Goal: Task Accomplishment & Management: Complete application form

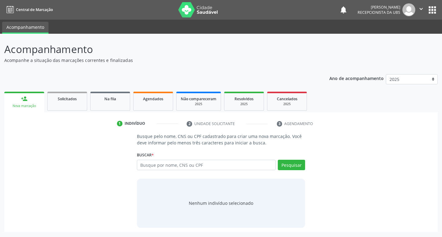
click at [23, 98] on div "person_add" at bounding box center [24, 98] width 7 height 7
click at [149, 101] on span "Agendados" at bounding box center [153, 98] width 20 height 5
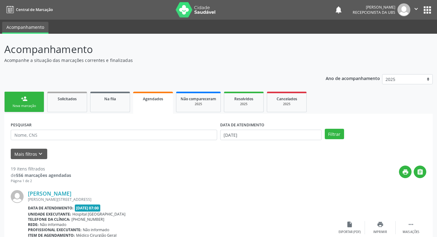
click at [21, 100] on div "person_add" at bounding box center [24, 98] width 7 height 7
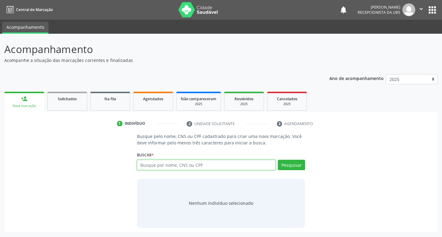
click at [169, 163] on input "text" at bounding box center [206, 165] width 139 height 10
type input "708206625031346"
click at [291, 162] on button "Pesquisar" at bounding box center [291, 165] width 27 height 10
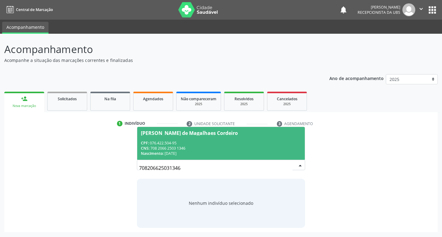
click at [199, 143] on div "CPF: 076.422.504-95" at bounding box center [221, 142] width 160 height 5
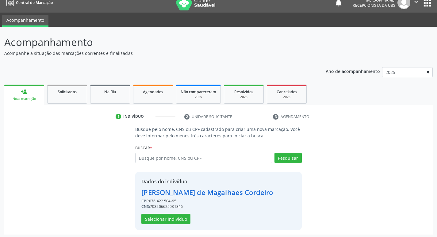
scroll to position [9, 0]
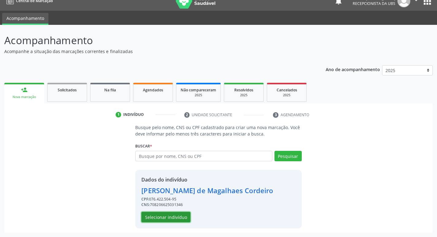
click at [158, 216] on button "Selecionar indivíduo" at bounding box center [165, 217] width 49 height 10
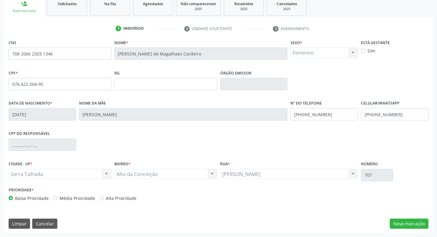
scroll to position [95, 0]
click at [419, 221] on button "Nova marcação" at bounding box center [409, 223] width 39 height 10
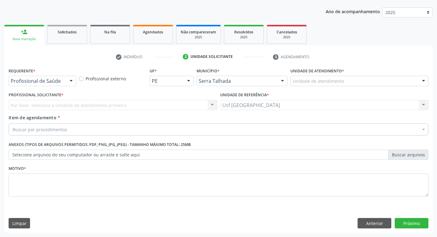
click at [11, 82] on input "text" at bounding box center [11, 84] width 0 height 12
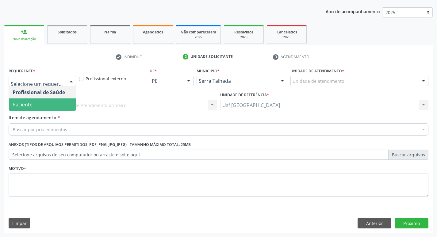
click at [44, 105] on span "Paciente" at bounding box center [42, 104] width 67 height 12
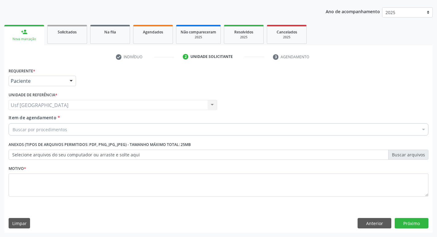
click at [13, 132] on input "Item de agendamento *" at bounding box center [13, 129] width 0 height 12
type input "d"
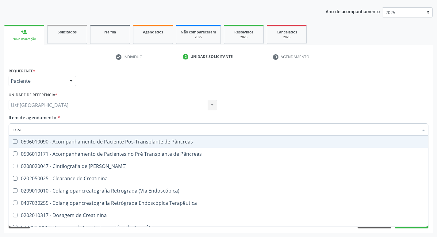
type input "creat"
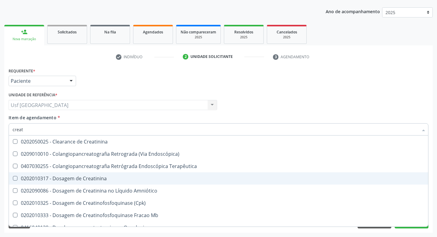
click at [64, 176] on div "0202010317 - Dosagem de Creatinina" at bounding box center [219, 178] width 412 height 5
checkbox Creatinina "true"
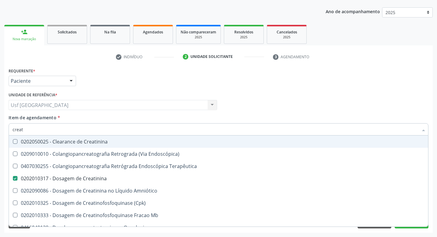
type input "crea"
checkbox Creatinina "false"
checkbox Mb "true"
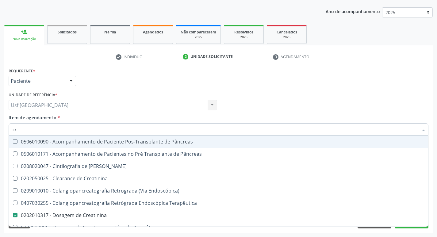
type input "c"
checkbox Creatinina "false"
checkbox Oncologia "false"
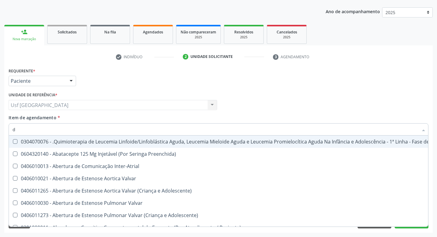
type input "do"
checkbox Comprimido\) "true"
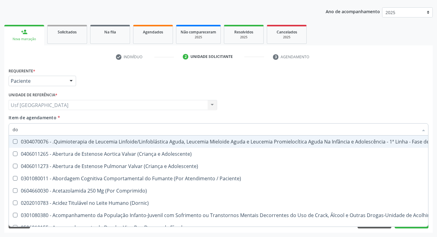
type input "dos"
checkbox Puericultura "true"
type input "dosa"
checkbox Níveis "true"
checkbox Puericultura "false"
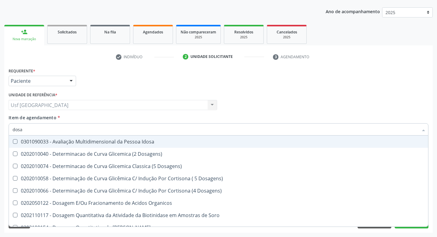
type input "dosag"
checkbox Cortisol "true"
checkbox Creatinina "false"
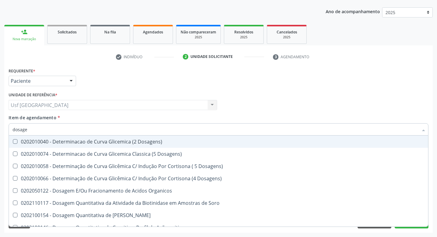
type input "dosagem"
checkbox Colinesterase "true"
checkbox Creatinina "false"
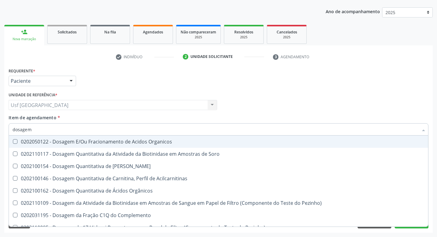
type input "dosagem d"
checkbox Total "true"
checkbox Creatinina "false"
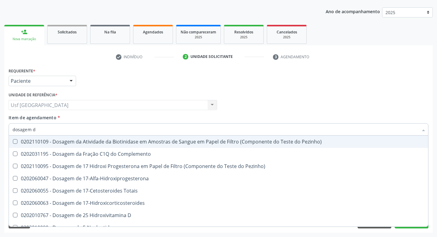
type input "dosagem de"
checkbox C4 "true"
checkbox Creatinina "false"
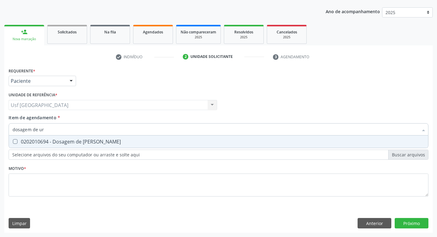
type input "dosagem de ure"
click at [50, 142] on div "0202010694 - Dosagem de [PERSON_NAME]" at bounding box center [219, 141] width 412 height 5
checkbox Ureia "true"
type input "dosagem de"
checkbox Ureia "false"
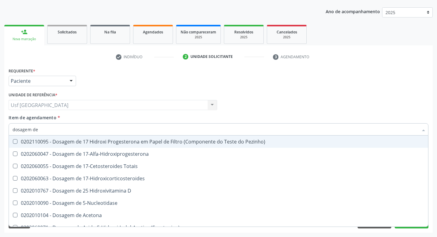
type input "dosagem de c"
checkbox Acida "true"
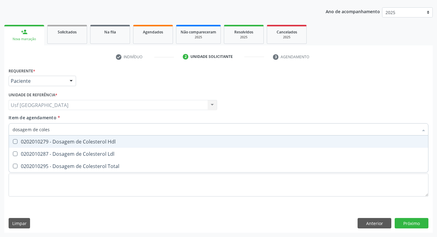
type input "dosagem de colest"
click at [50, 142] on div "0202010279 - Dosagem de Colesterol Hdl" at bounding box center [219, 141] width 412 height 5
checkbox Hdl "true"
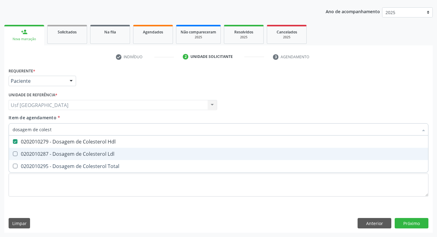
click at [48, 152] on div "0202010287 - Dosagem de Colesterol Ldl" at bounding box center [219, 153] width 412 height 5
checkbox Ldl "true"
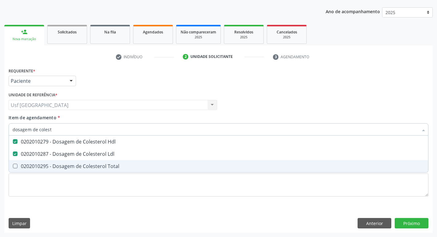
click at [46, 165] on div "0202010295 - Dosagem de Colesterol Total" at bounding box center [219, 166] width 412 height 5
checkbox Total "true"
type input "dosagem de co"
checkbox Hdl "false"
checkbox Colinesterase "true"
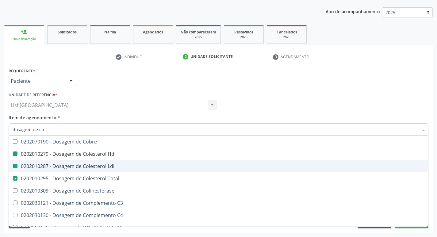
type input "dosagem de c"
checkbox Hdl "false"
checkbox Ldl "false"
checkbox Total "false"
type input "dosagem de"
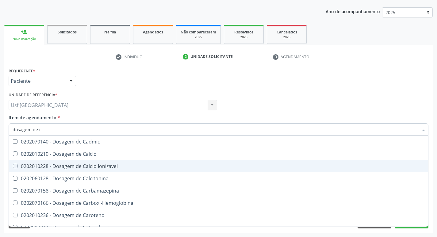
checkbox Hdl "false"
checkbox Ldl "false"
checkbox Total "false"
checkbox Creatinina "false"
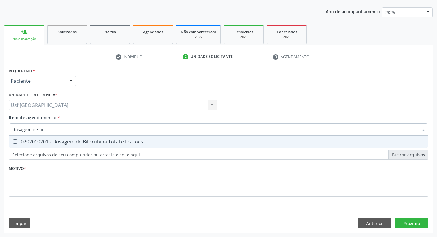
type input "dosagem de bili"
click at [50, 143] on div "0202010201 - Dosagem de Bilirrubina Total e Fracoes" at bounding box center [219, 141] width 412 height 5
checkbox Fracoes "true"
type input "dosagem de b"
checkbox Fracoes "false"
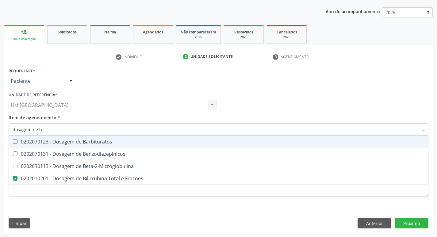
type input "dosagem de"
checkbox Fracoes "false"
type input "dosagem de trig"
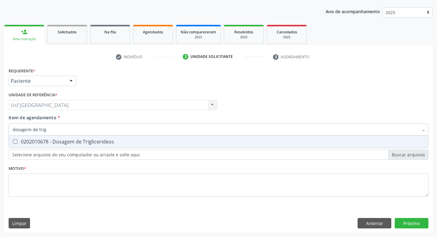
click at [50, 143] on div "0202010678 - Dosagem de Triglicerideos" at bounding box center [219, 141] width 412 height 5
checkbox Triglicerideos "true"
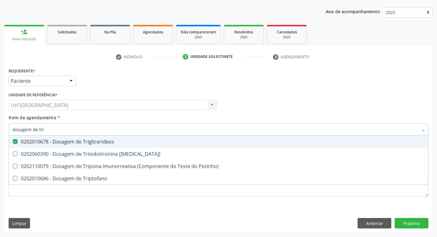
type input "dosagem de tr"
checkbox Triglicerideos "false"
checkbox Triptofano "true"
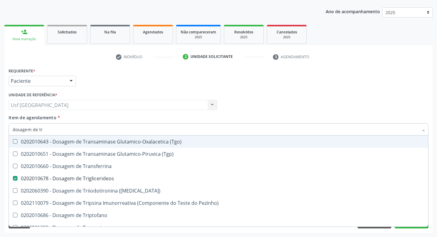
type input "dosagem de t"
checkbox Triglicerideos "false"
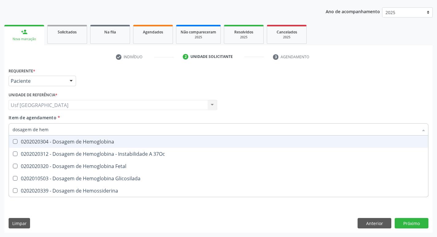
type input "dosagem de hemo"
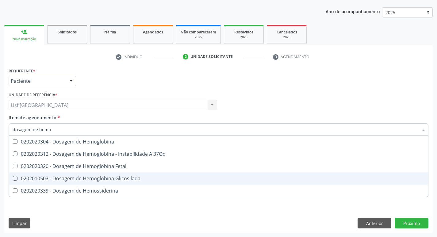
click at [51, 179] on div "0202010503 - Dosagem de Hemoglobina Glicosilada" at bounding box center [219, 178] width 412 height 5
checkbox Glicosilada "true"
type input "d"
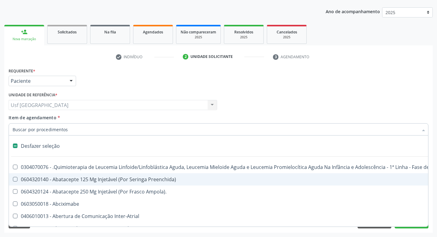
checkbox Abciximabe "false"
checkbox Inter-Atrial "false"
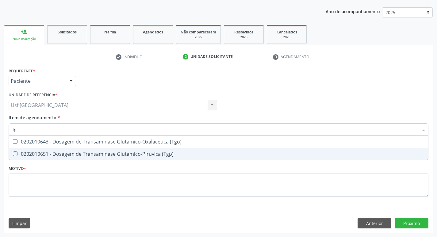
type input "tgo"
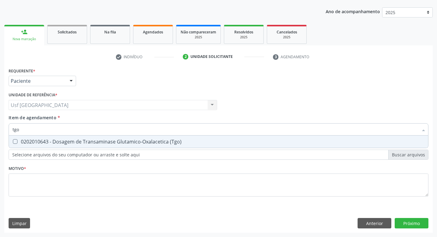
click at [79, 140] on div "0202010643 - Dosagem de Transaminase Glutamico-Oxalacetica (Tgo)" at bounding box center [219, 141] width 412 height 5
checkbox \(Tgo\) "true"
type input "tgp"
click at [79, 140] on div "0202010651 - Dosagem de Transaminase Glutamico-Piruvica (Tgp)" at bounding box center [219, 141] width 412 height 5
checkbox \(Tgp\) "true"
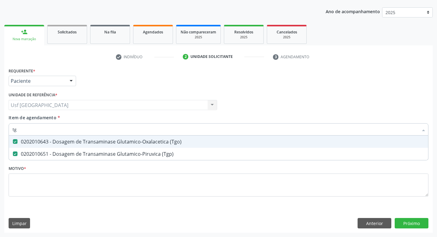
type input "t"
checkbox \(Tgo\) "false"
checkbox \(Tgp\) "false"
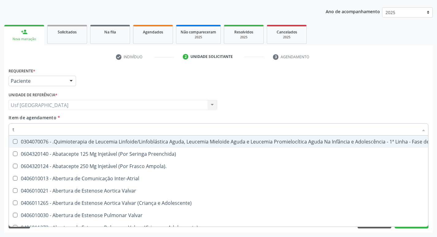
type input "t4"
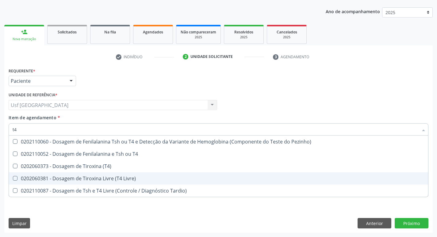
click at [70, 178] on div "0202060381 - Dosagem de Tiroxina Livre (T4 Livre)" at bounding box center [219, 178] width 412 height 5
checkbox Livre\) "true"
type input "t"
checkbox Livre\) "false"
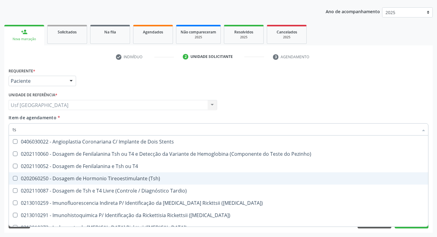
type input "tsh"
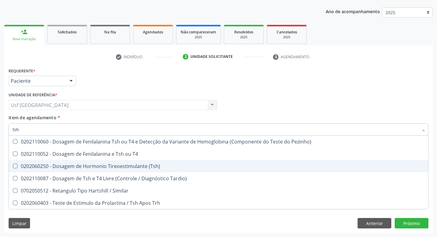
click at [79, 167] on div "0202060250 - Dosagem de Hormonio Tireoestimulante (Tsh)" at bounding box center [219, 166] width 412 height 5
checkbox \(Tsh\) "true"
type input "ts"
checkbox \(Tsh\) "false"
checkbox Tardio\) "true"
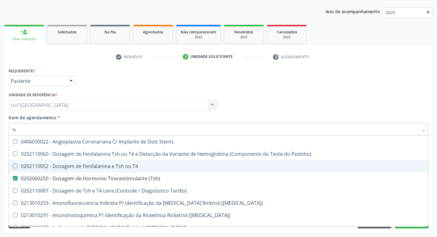
type input "t"
checkbox \(Tsh\) "false"
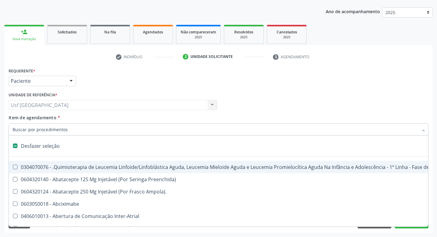
type input "h"
checkbox B "true"
checkbox Fibrinogênio "true"
checkbox Episcleral "true"
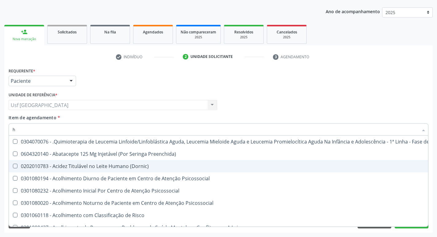
type input "he"
checkbox Pulmão "true"
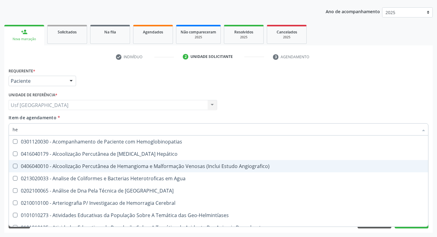
type input "hem"
checkbox \(Qualitativo\) "true"
checkbox Glicosilada "false"
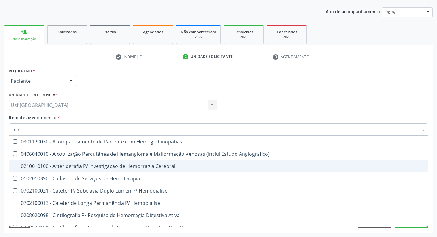
type input "hemo"
checkbox Hemacias "true"
checkbox Glicosilada "false"
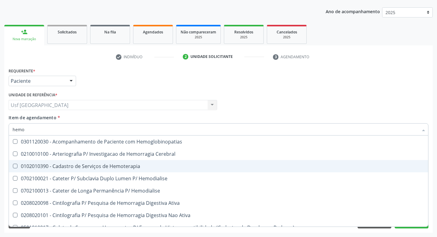
type input "hemog"
checkbox Tardio\) "true"
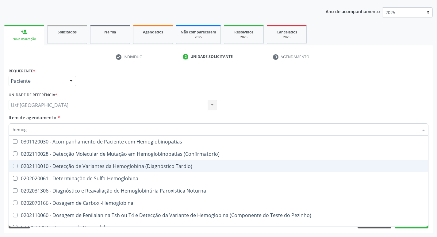
type input "hemogr"
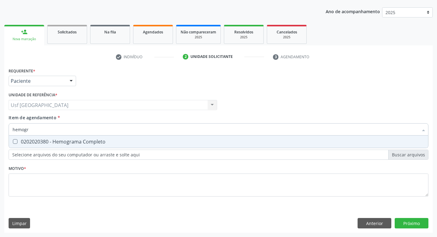
click at [88, 146] on span "0202020380 - Hemograma Completo" at bounding box center [218, 142] width 419 height 12
checkbox Completo "true"
type input "hemog"
checkbox Completo "false"
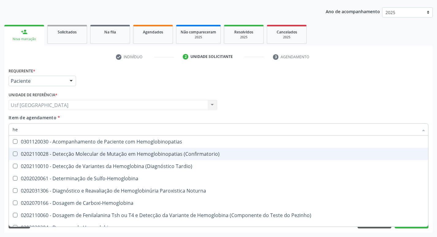
type input "h"
checkbox Glicosilada "false"
checkbox Completo "false"
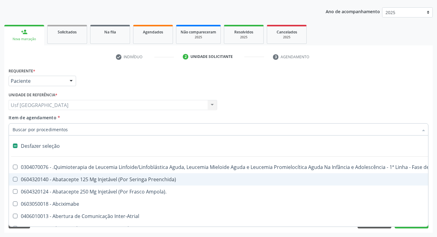
type input "u"
checkbox Osmolar "true"
checkbox Per-Operatoria "true"
checkbox Leprae "true"
checkbox Laboratorial "true"
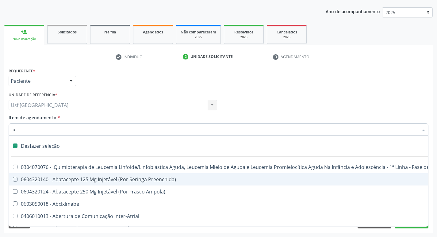
checkbox Hpv "true"
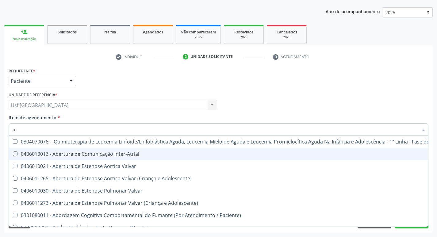
type input "ur"
checkbox Coagulação\ "true"
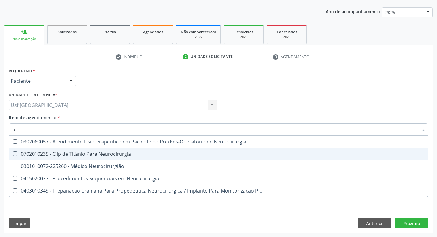
type input "u"
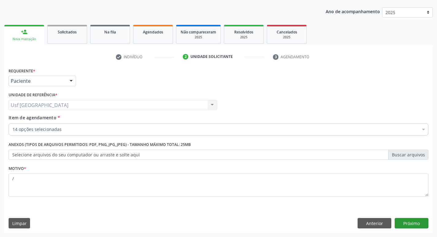
scroll to position [67, 0]
type textarea "/"
click at [416, 223] on button "Próximo" at bounding box center [412, 223] width 34 height 10
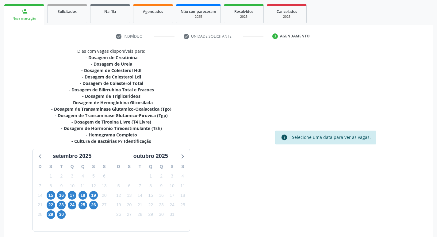
scroll to position [98, 0]
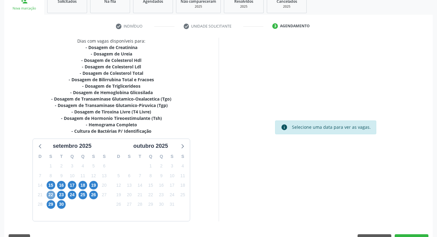
click at [49, 194] on span "22" at bounding box center [51, 195] width 9 height 9
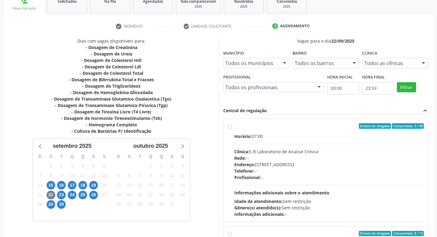
click at [234, 126] on label "Ordem de chegada Consumidos: 3 / 40 Horário: 07:00 Clínica: S B Laboratorio de …" at bounding box center [329, 170] width 190 height 94
click at [230, 126] on input "Ordem de chegada Consumidos: 3 / 40 Horário: 07:00 Clínica: S B Laboratorio de …" at bounding box center [230, 126] width 4 height 6
radio input "true"
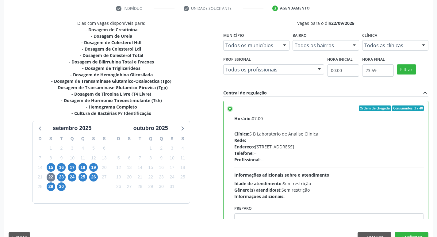
scroll to position [129, 0]
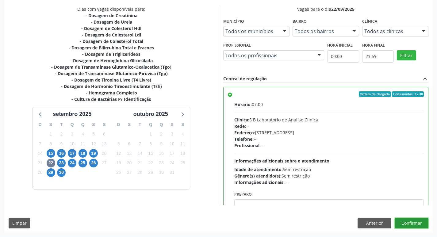
click at [409, 224] on button "Confirmar" at bounding box center [412, 223] width 34 height 10
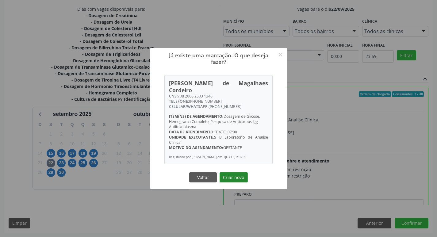
click at [238, 178] on button "Criar novo" at bounding box center [234, 177] width 28 height 10
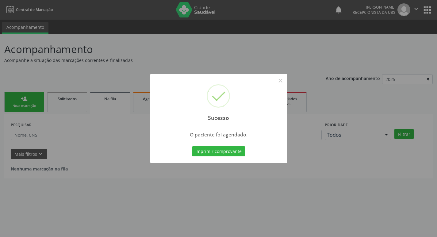
scroll to position [0, 0]
click at [282, 80] on button "×" at bounding box center [283, 80] width 10 height 10
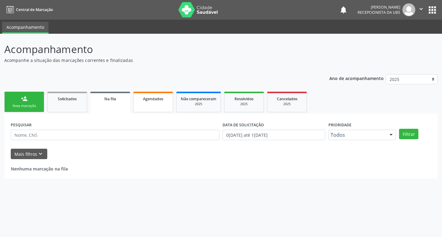
click at [160, 108] on link "Agendados" at bounding box center [153, 102] width 40 height 21
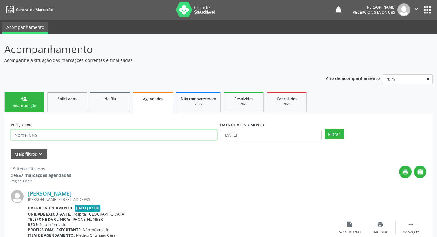
click at [96, 135] on input "text" at bounding box center [114, 135] width 206 height 10
type input "karla tamires"
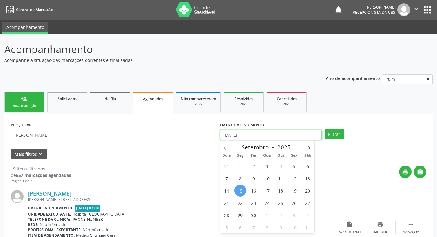
click at [247, 137] on input "[DATE]" at bounding box center [271, 135] width 102 height 10
click at [238, 200] on span "22" at bounding box center [240, 203] width 12 height 12
type input "22/09/2025"
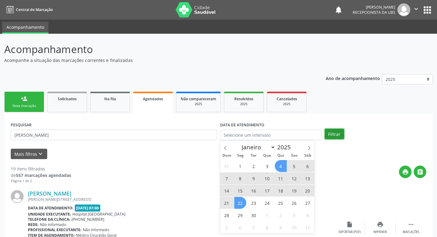
click at [331, 136] on button "Filtrar" at bounding box center [334, 134] width 19 height 10
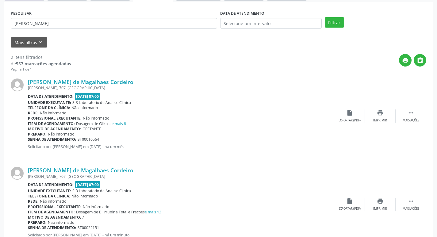
scroll to position [134, 0]
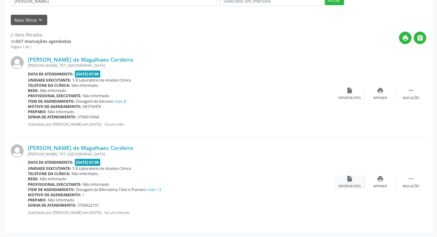
click at [354, 182] on div "insert_drive_file Exportar (PDF)" at bounding box center [349, 181] width 31 height 13
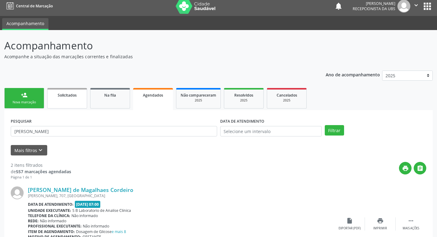
scroll to position [0, 0]
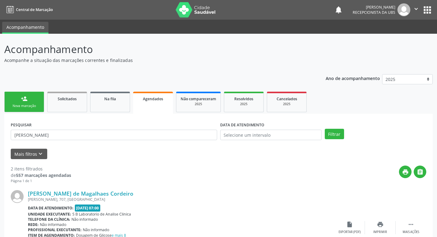
click at [22, 105] on div "Nova marcação" at bounding box center [24, 106] width 31 height 5
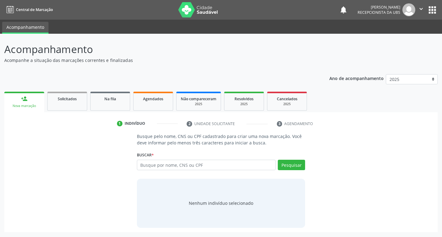
click at [437, 166] on div "Acompanhamento Acompanhe a situação das marcações correntes e finalizadas Relat…" at bounding box center [221, 135] width 442 height 203
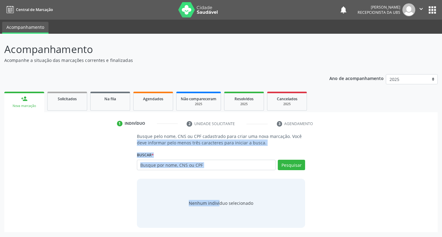
drag, startPoint x: 441, startPoint y: 164, endPoint x: 441, endPoint y: 137, distance: 26.4
click at [437, 137] on div "Acompanhamento Acompanhe a situação das marcações correntes e finalizadas Relat…" at bounding box center [221, 135] width 442 height 203
copy div "Você deve informar pelo menos três caracteres para iniciar a busca. Buscar * Bu…"
click at [202, 167] on input "text" at bounding box center [206, 165] width 139 height 10
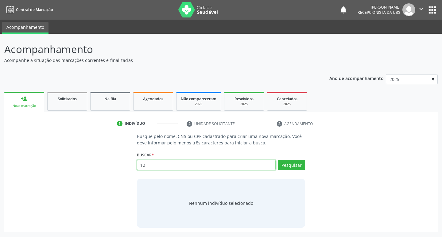
type input "1"
type input "708200655458040"
click at [297, 163] on button "Pesquisar" at bounding box center [291, 165] width 27 height 10
type input "708200655458040"
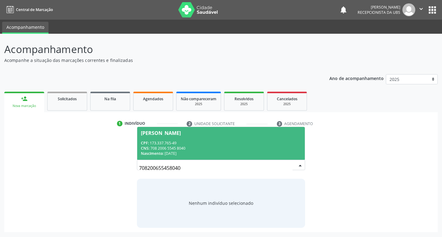
click at [147, 140] on div "CPF: 173.337.765-49" at bounding box center [221, 142] width 160 height 5
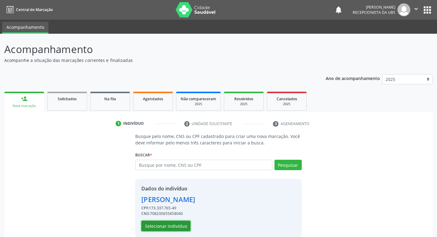
click at [163, 229] on button "Selecionar indivíduo" at bounding box center [165, 226] width 49 height 10
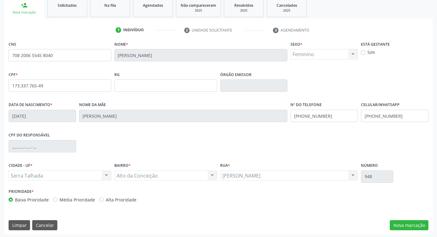
scroll to position [95, 0]
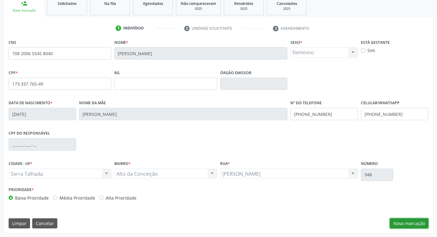
click at [405, 223] on button "Nova marcação" at bounding box center [409, 223] width 39 height 10
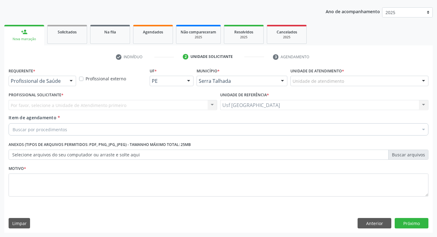
scroll to position [67, 0]
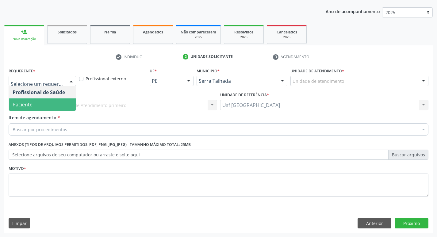
click at [42, 103] on span "Paciente" at bounding box center [42, 104] width 67 height 12
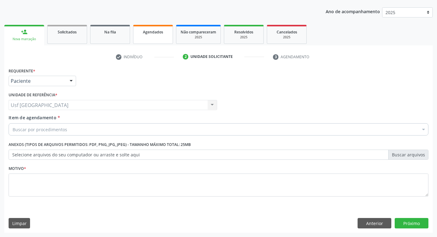
click at [160, 32] on span "Agendados" at bounding box center [153, 31] width 20 height 5
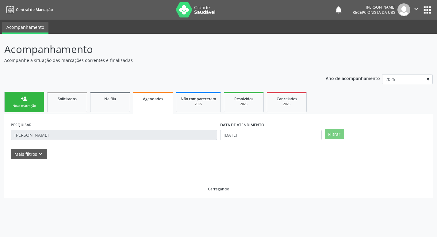
scroll to position [0, 0]
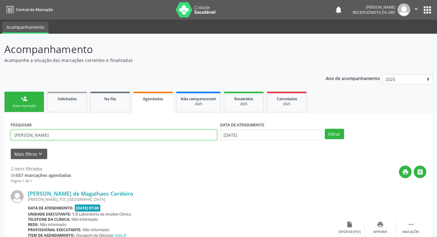
click at [45, 135] on input "karla tamires" at bounding box center [114, 135] width 206 height 10
type input "k"
type input "cleverton"
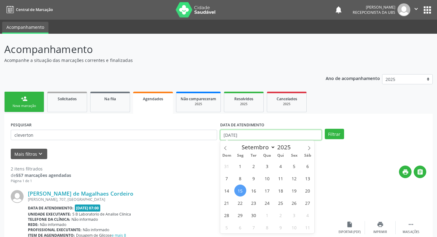
click at [236, 133] on input "15[DATE]" at bounding box center [271, 135] width 102 height 10
click at [238, 187] on span "15" at bounding box center [240, 191] width 12 height 12
type input "15[DATE]"
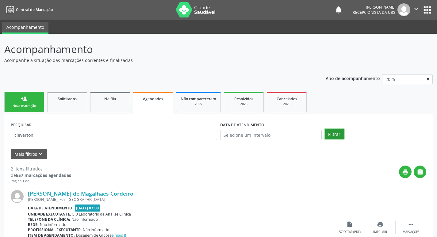
click at [340, 134] on button "Filtrar" at bounding box center [334, 134] width 19 height 10
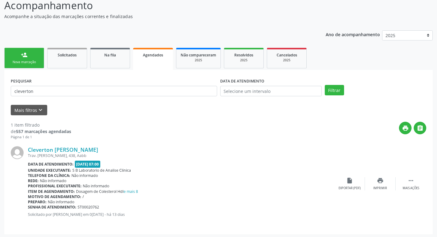
scroll to position [45, 0]
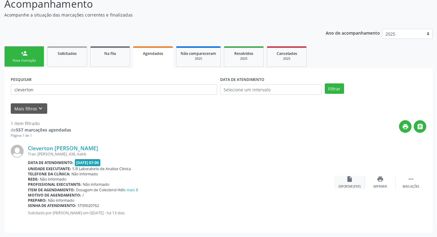
click at [349, 178] on icon "insert_drive_file" at bounding box center [349, 179] width 7 height 7
click at [20, 58] on link "person_add Nova marcação" at bounding box center [24, 56] width 40 height 21
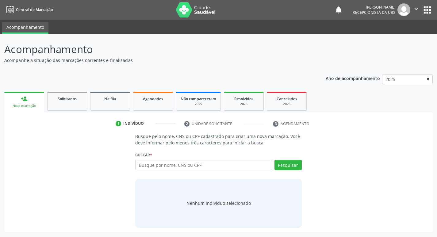
scroll to position [0, 0]
click at [165, 165] on input "text" at bounding box center [206, 165] width 139 height 10
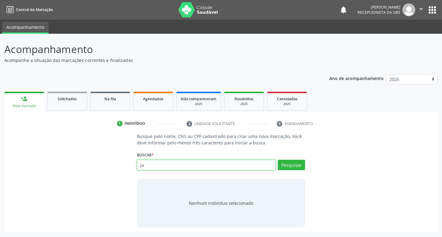
type input "j"
type input "708200655458040"
click at [299, 161] on button "Pesquisar" at bounding box center [291, 165] width 27 height 10
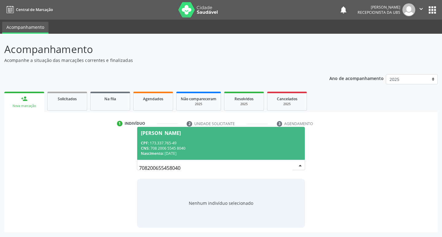
click at [222, 134] on div "Jacy Santana" at bounding box center [221, 133] width 160 height 5
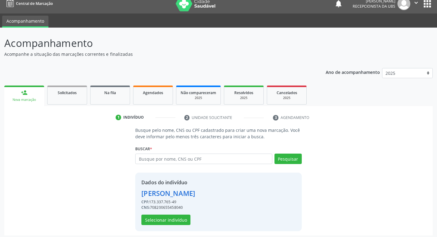
scroll to position [9, 0]
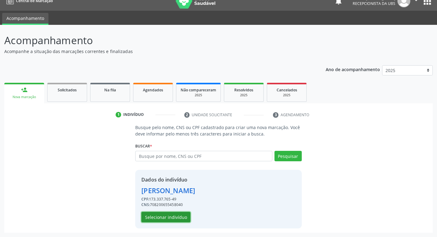
click at [182, 215] on button "Selecionar indivíduo" at bounding box center [165, 217] width 49 height 10
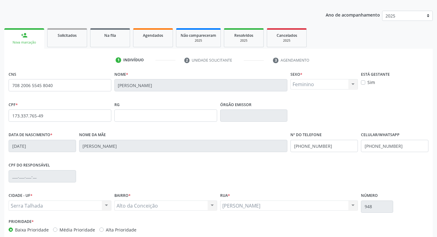
scroll to position [95, 0]
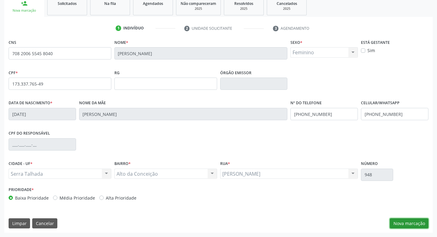
click at [419, 219] on button "Nova marcação" at bounding box center [409, 223] width 39 height 10
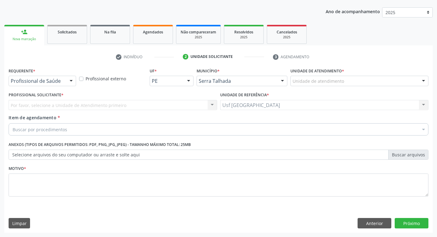
scroll to position [67, 0]
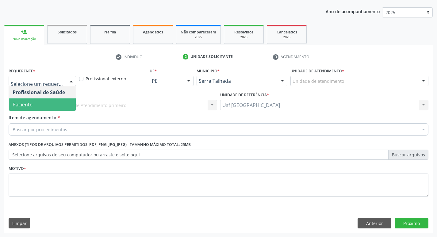
click at [28, 105] on span "Paciente" at bounding box center [23, 104] width 20 height 7
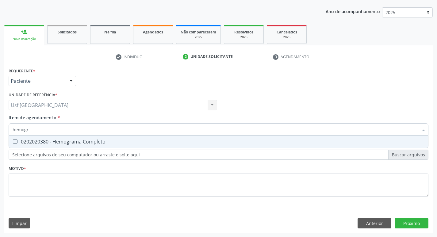
type input "hemogra"
click at [45, 140] on div "0202020380 - Hemograma Completo" at bounding box center [219, 141] width 412 height 5
checkbox Completo "true"
type input "hemog"
checkbox Completo "false"
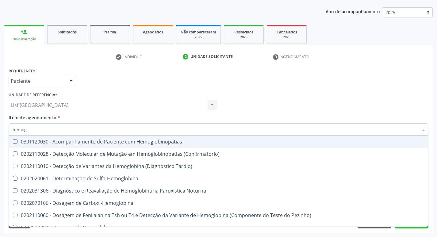
type input "hemo"
checkbox Completo "false"
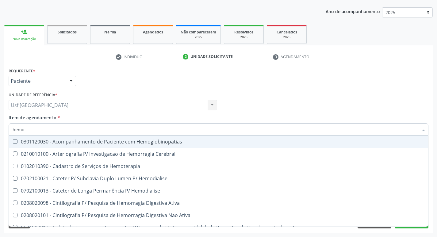
type input "hem"
checkbox Completo "false"
checkbox Elástica "true"
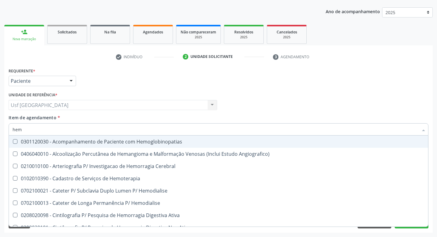
type input "he"
checkbox Completo "false"
checkbox Orgaos "true"
type input "h"
checkbox Orgaos "false"
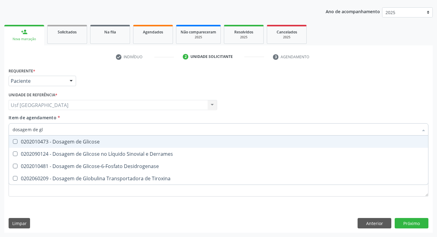
type input "dosagem de gli"
click at [45, 140] on div "0202010473 - Dosagem de Glicose" at bounding box center [219, 141] width 412 height 5
checkbox Glicose "true"
type input "dosagem de g"
checkbox Glicose "false"
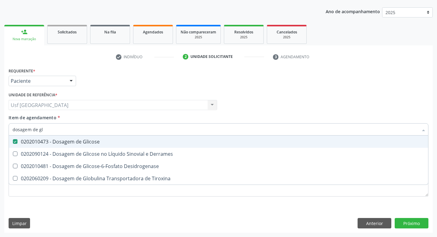
checkbox Tiroxina "true"
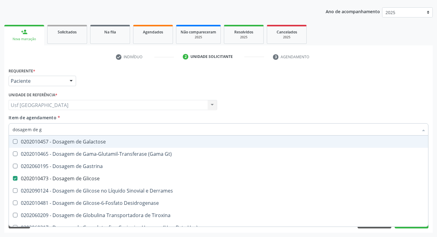
type input "dosagem de"
checkbox Glicose "false"
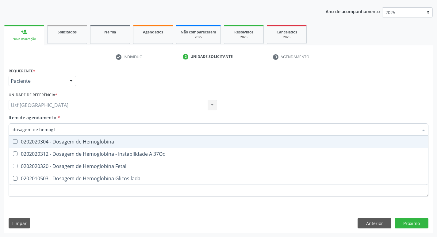
type input "dosagem de hemoglo"
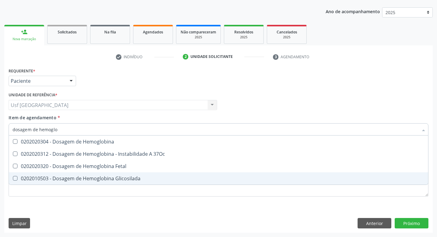
click at [66, 176] on div "0202010503 - Dosagem de Hemoglobina Glicosilada" at bounding box center [219, 178] width 412 height 5
checkbox Glicosilada "true"
type input "dosagem de h"
checkbox Glicosilada "false"
type input "d"
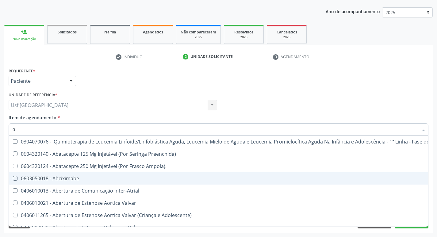
type input "02"
checkbox Bilateral "true"
checkbox Indireta "true"
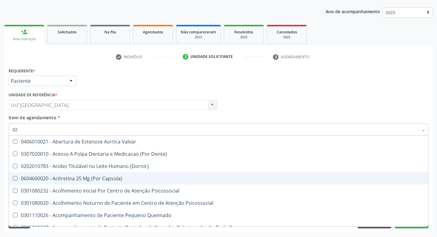
type input "020"
checkbox \(Qualitativo\) "true"
checkbox Glomerular "true"
checkbox Glicose "false"
checkbox Glicosilada "false"
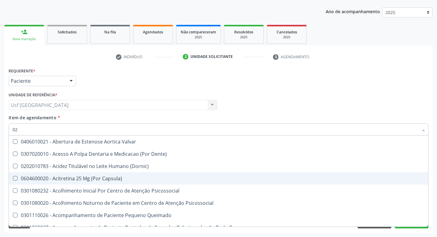
checkbox \(T3\) "true"
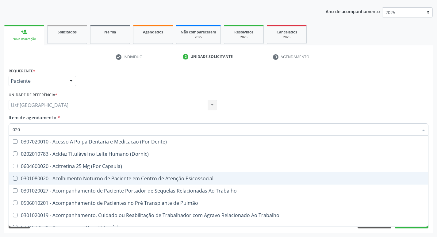
type input "0202"
checkbox Laser "true"
checkbox Septostomia "true"
checkbox Biologica "true"
checkbox Glicose "false"
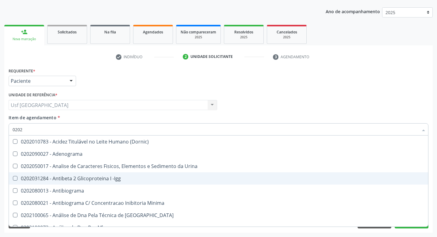
type input "02020"
checkbox Xi "true"
checkbox Fibrinogenio "true"
checkbox Glicose "false"
checkbox Glicosilada "false"
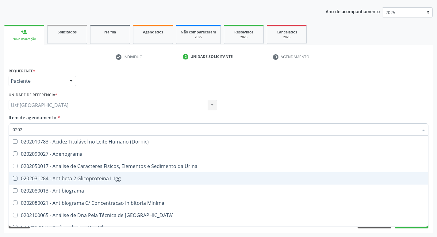
checkbox Zinco "true"
checkbox Completo "false"
type input "020202"
checkbox Molecular "true"
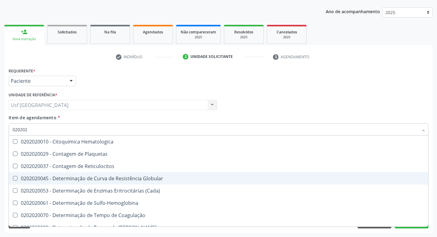
type input "0202020"
checkbox Hematocrito "true"
checkbox Completo "false"
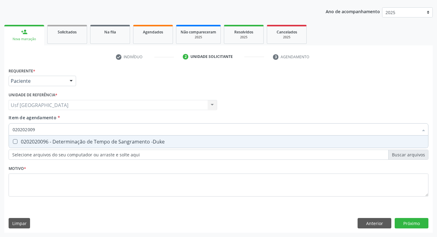
type input "0202020096"
click at [97, 142] on div "0202020096 - Determinação de Tempo de Sangramento -Duke" at bounding box center [219, 141] width 412 height 5
checkbox -Duke "true"
type input "0"
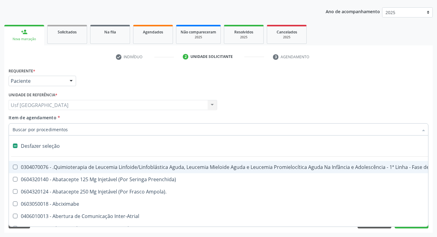
checkbox Manutenção "false"
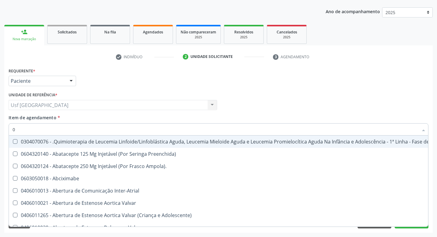
type input "02"
checkbox \(Frasco-Ampola\) "true"
checkbox Bilateral "true"
checkbox Indireta "true"
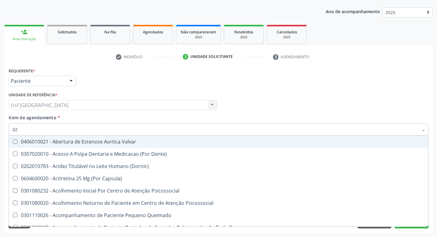
type input "020"
checkbox Comprimido\) "true"
checkbox \(Qualitativo\) "true"
checkbox Glomerular "true"
checkbox -Duke "false"
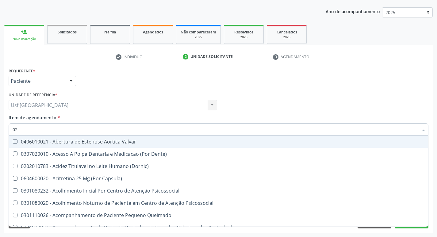
checkbox Glicose "false"
checkbox Glicosilada "false"
checkbox \(T3\) "true"
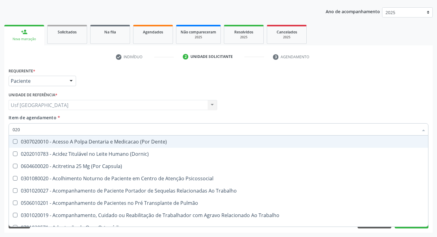
type input "0202"
checkbox Cognitivo "true"
checkbox Laser "true"
checkbox Septostomia "true"
checkbox Biologica "true"
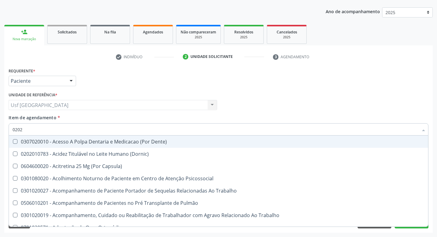
checkbox -Duke "false"
checkbox Glicose "false"
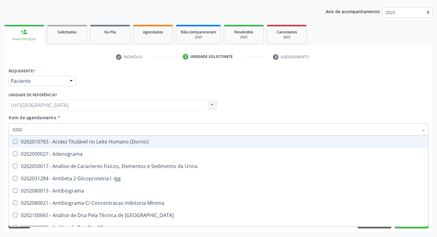
type input "02020"
checkbox Ordenhado "true"
checkbox -Duke "false"
checkbox Xi "true"
checkbox Fibrinogenio "true"
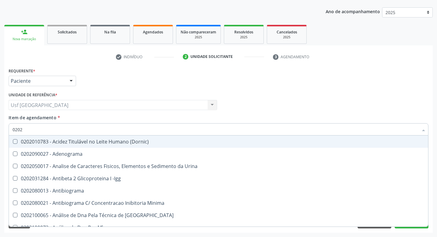
checkbox Glicose "false"
checkbox Glicosilada "false"
checkbox Zinco "true"
checkbox Completo "false"
type input "020202"
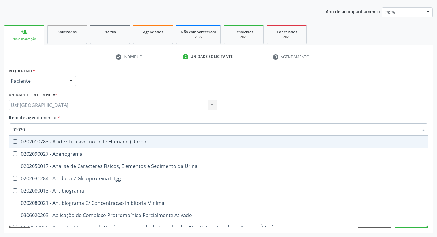
checkbox Clínico "true"
checkbox Molecular "true"
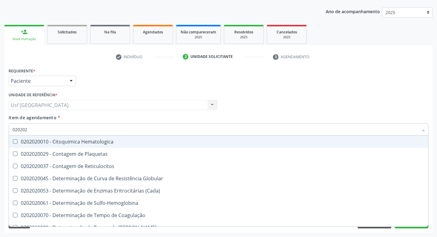
type input "0202020"
checkbox Hematocrito "true"
checkbox Completo "false"
type input "020202007"
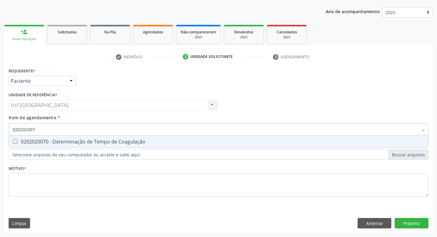
click at [97, 142] on div "0202020070 - Determinação de Tempo de Coagulação" at bounding box center [219, 141] width 412 height 5
checkbox Coagulação "true"
type input "02020200"
checkbox Coagulação "false"
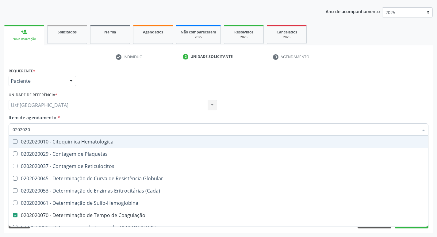
type input "020202"
checkbox Completo "false"
checkbox Leucograma "true"
type input "02020"
checkbox Coagulação "false"
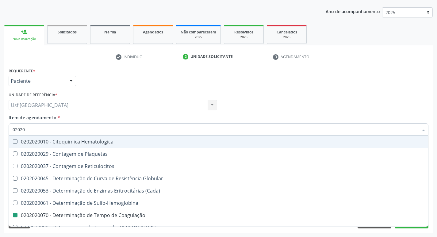
checkbox -Duke "false"
checkbox Leucograma "false"
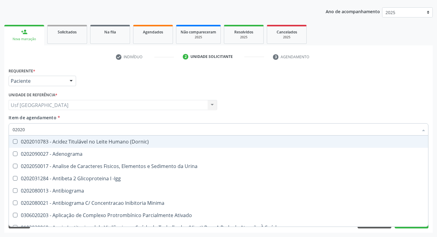
type input "020202"
checkbox Ativado "true"
checkbox Clínico "true"
checkbox Molecular "true"
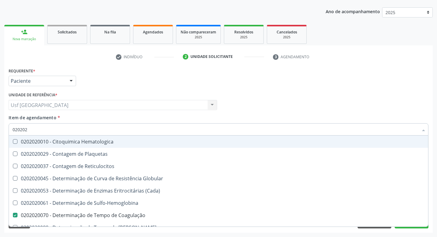
type input "0202020"
checkbox Hematocrito "true"
checkbox Completo "false"
type input "02020201"
checkbox Coagulação "false"
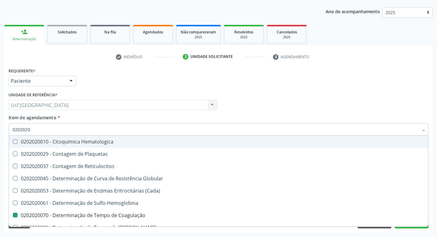
checkbox -Duke "false"
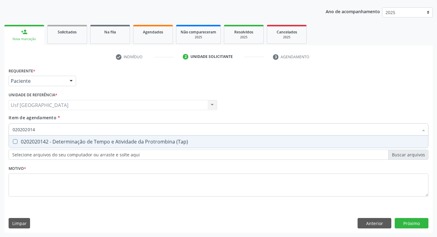
type input "0202020142"
click at [97, 142] on div "0202020142 - Determinação de Tempo e Atividade da Protrombina (Tap)" at bounding box center [219, 141] width 412 height 5
checkbox \(Tap\) "true"
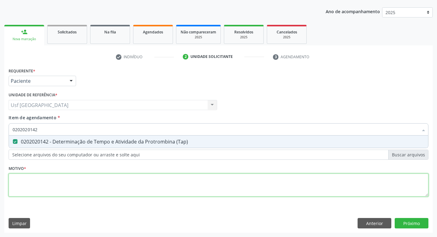
click at [83, 179] on div "Requerente * Paciente Profissional de Saúde Paciente Nenhum resultado encontrad…" at bounding box center [219, 135] width 420 height 139
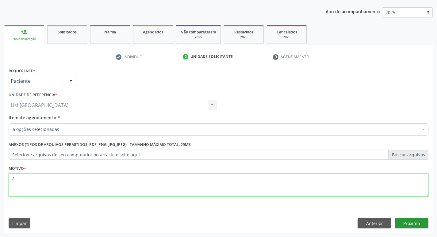
type textarea "/"
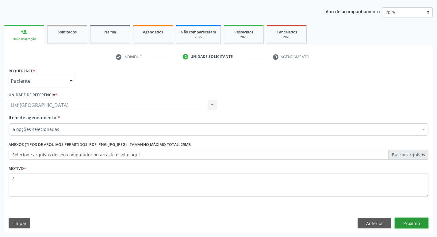
click at [415, 224] on button "Próximo" at bounding box center [412, 223] width 34 height 10
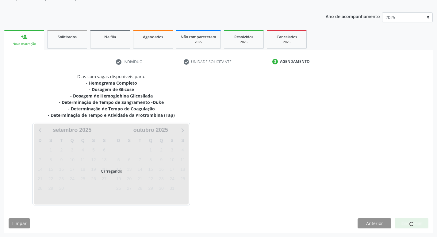
scroll to position [62, 0]
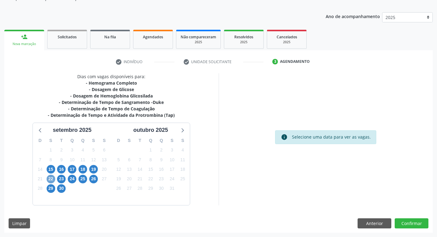
click at [51, 176] on span "22" at bounding box center [51, 179] width 9 height 9
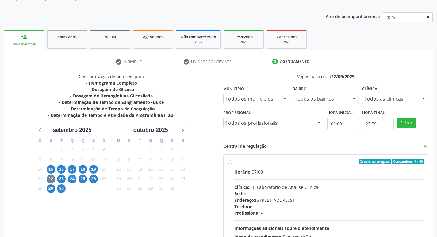
click at [234, 164] on label "Ordem de chegada Consumidos: 4 / 40 Horário: 07:00 Clínica: S B Laboratorio de …" at bounding box center [329, 206] width 190 height 94
click at [229, 164] on input "Ordem de chegada Consumidos: 4 / 40 Horário: 07:00 Clínica: S B Laboratorio de …" at bounding box center [230, 162] width 4 height 6
radio input "true"
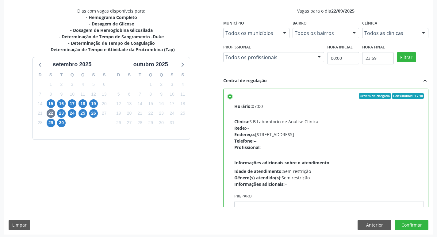
scroll to position [129, 0]
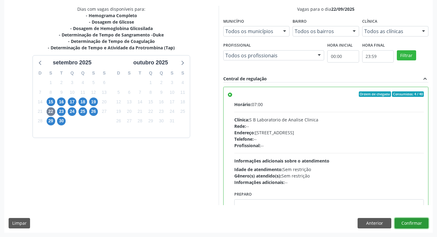
click at [409, 222] on button "Confirmar" at bounding box center [412, 223] width 34 height 10
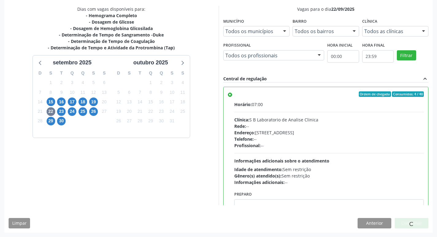
scroll to position [0, 0]
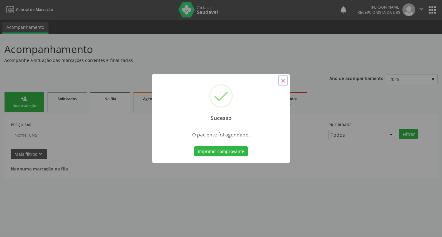
click at [285, 82] on button "×" at bounding box center [283, 80] width 10 height 10
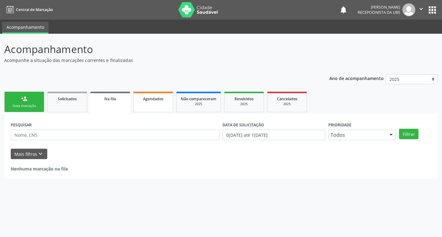
click at [156, 101] on span "Agendados" at bounding box center [153, 98] width 20 height 5
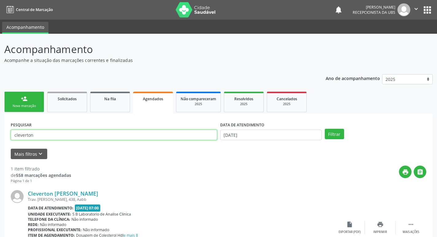
click at [59, 133] on input "cleverton" at bounding box center [114, 135] width 206 height 10
type input "c"
type input "jacy"
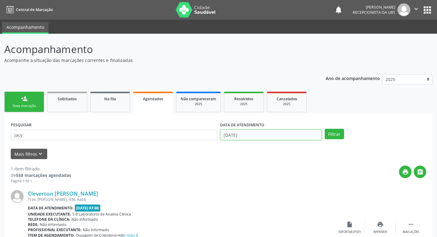
click at [230, 134] on input "1[DATE]" at bounding box center [271, 135] width 102 height 10
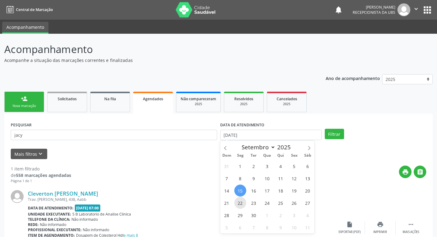
click at [241, 204] on span "22" at bounding box center [240, 203] width 12 height 12
type input "22/09/2025"
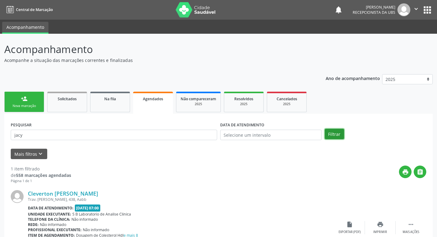
click at [339, 136] on button "Filtrar" at bounding box center [334, 134] width 19 height 10
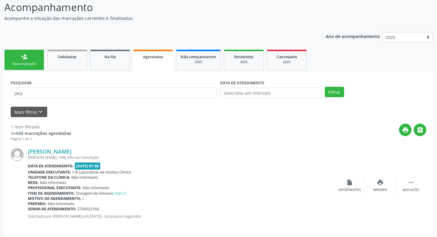
scroll to position [45, 0]
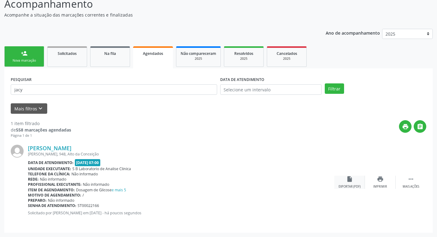
click at [345, 180] on div "insert_drive_file Exportar (PDF)" at bounding box center [349, 182] width 31 height 13
click at [22, 53] on div "person_add" at bounding box center [24, 53] width 7 height 7
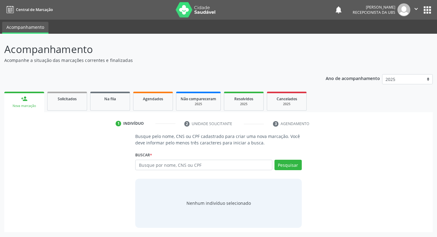
scroll to position [0, 0]
click at [195, 169] on input "text" at bounding box center [206, 165] width 139 height 10
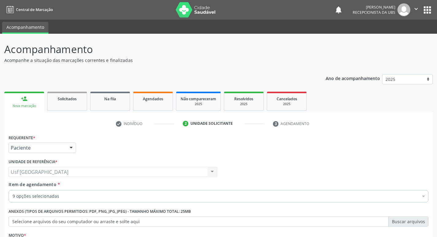
scroll to position [67, 0]
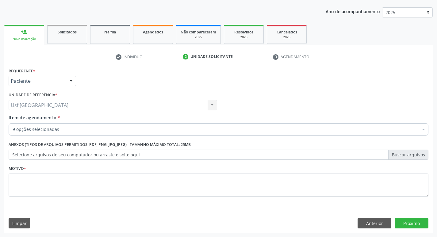
click at [74, 126] on div "9 opções selecionadas" at bounding box center [219, 129] width 420 height 12
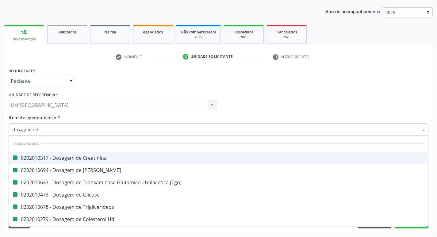
type input "dosagem de h"
checkbox Creatinina "false"
checkbox Ureia "false"
checkbox \(Tgo\) "false"
checkbox Glicose "false"
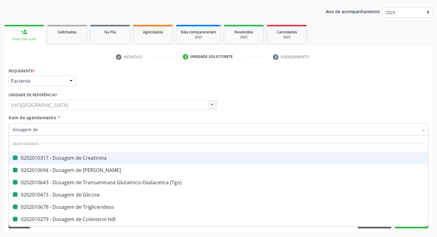
checkbox Triglicerideos "false"
checkbox Hdl "false"
checkbox Ldl "false"
checkbox Total "false"
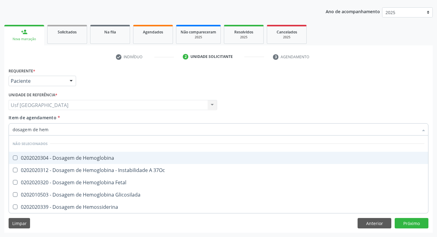
type input "dosagem de hemo"
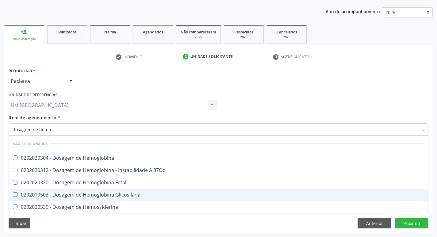
click at [81, 196] on div "0202010503 - Dosagem de Hemoglobina Glicosilada" at bounding box center [219, 194] width 412 height 5
checkbox Glicosilada "true"
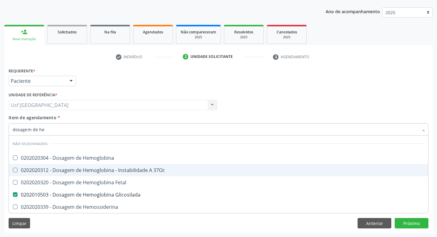
type input "dosagem de h"
checkbox Glicosilada "false"
checkbox Hemossiderina "true"
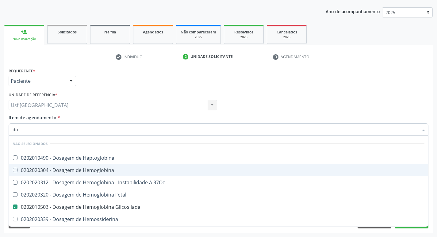
type input "d"
checkbox Haptoglobina "true"
checkbox Hemoglobina "true"
checkbox 37Oc "true"
checkbox Fetal "true"
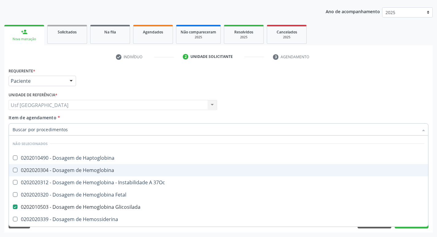
checkbox Hemossiderina "true"
checkbox Hidroxiprolina "true"
checkbox \(Fsh\) "true"
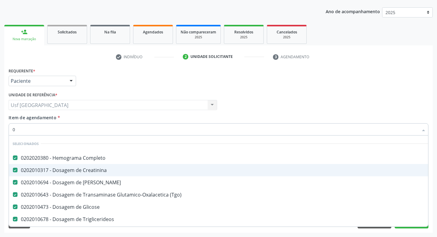
type input "02"
checkbox Total "true"
type input "020"
checkbox Bandas\) "true"
checkbox Glicosilada "false"
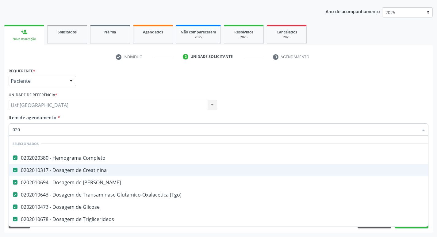
type input "0202"
checkbox Cortante "true"
type input "02020"
checkbox Serico "true"
checkbox Glicosilada "false"
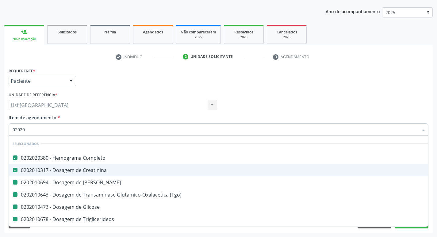
type input "020202"
checkbox Ureia "false"
checkbox \(Tgo\) "false"
checkbox Glicose "false"
checkbox Triglicerideos "false"
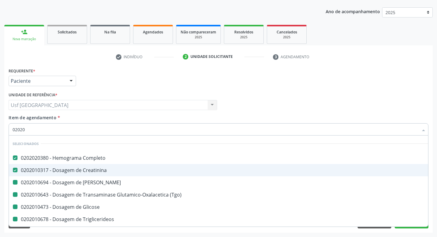
checkbox Hdl "false"
checkbox Ldl "false"
checkbox Total "false"
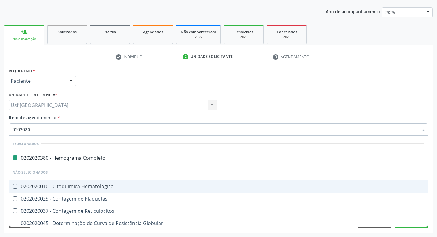
type input "02020201"
checkbox Completo "false"
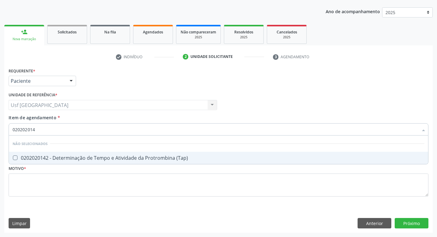
type input "0202020142"
click at [95, 157] on div "0202020142 - Determinação de Tempo e Atividade da Protrombina (Tap)" at bounding box center [219, 157] width 412 height 5
checkbox \(Tap\) "true"
type input "02"
checkbox \(Tap\) "true"
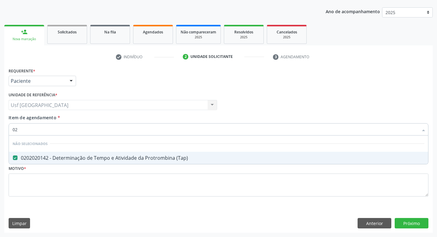
type input "0"
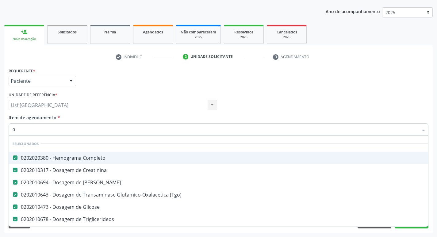
type input "02"
checkbox Trabalho "true"
checkbox Total "true"
type input "020"
checkbox Pos-Operatoria "true"
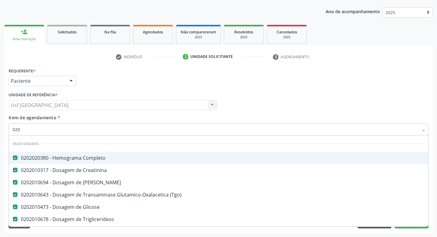
checkbox Bandas\) "true"
checkbox \(Tap\) "false"
checkbox Glicosilada "false"
type input "0202"
checkbox Cardiovascular "true"
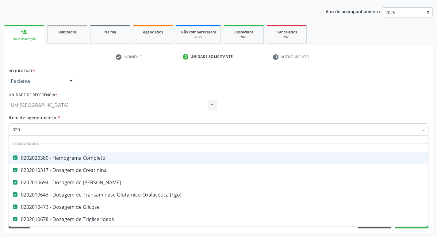
checkbox Cortante "true"
checkbox \(Tap\) "false"
type input "02020"
checkbox Reumatoide "true"
checkbox \(Tap\) "false"
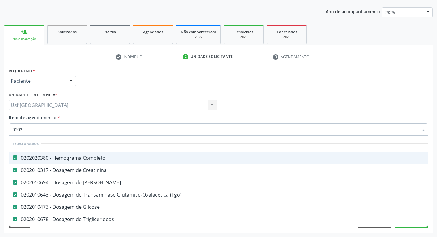
checkbox Serico "true"
checkbox Glicosilada "false"
type input "020202"
checkbox Ureia "false"
checkbox \(Tgo\) "false"
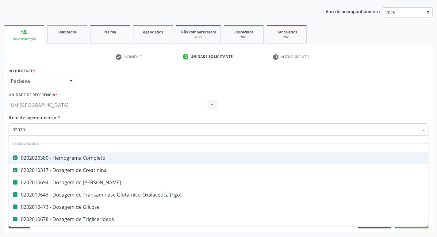
checkbox Glicose "false"
checkbox Triglicerideos "false"
checkbox Hdl "false"
checkbox Ldl "false"
checkbox Total "false"
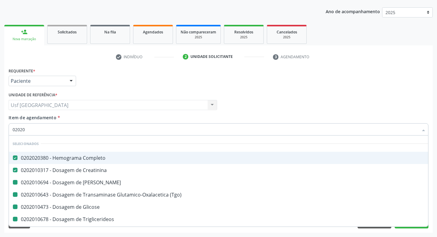
checkbox Minima "true"
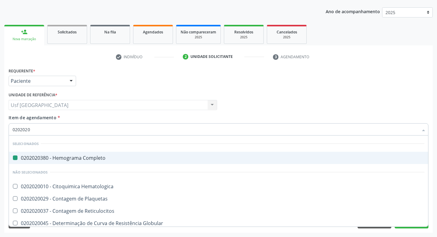
type input "02020200"
checkbox Completo "false"
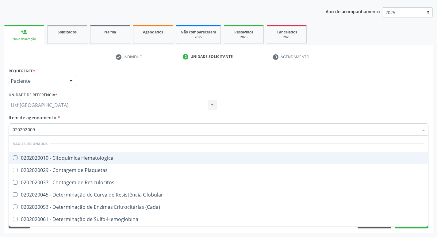
type input "0202020096"
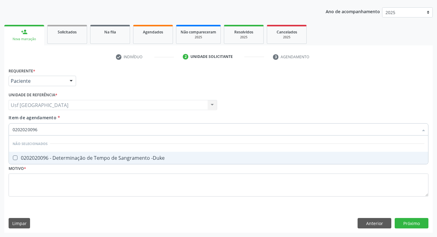
click at [95, 157] on div "0202020096 - Determinação de Tempo de Sangramento -Duke" at bounding box center [219, 157] width 412 height 5
checkbox -Duke "true"
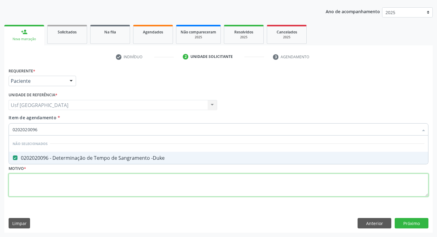
click at [72, 183] on div "Requerente * Paciente Profissional de Saúde Paciente Nenhum resultado encontrad…" at bounding box center [219, 135] width 420 height 139
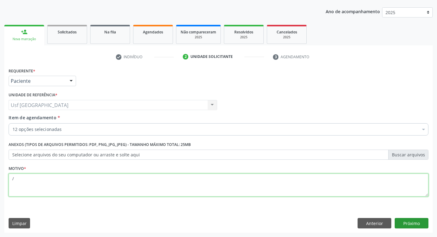
type textarea "/"
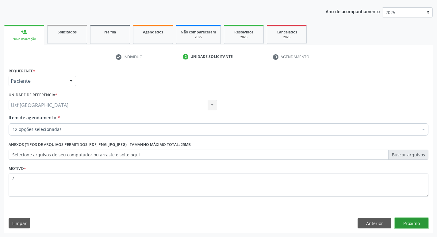
click at [420, 223] on button "Próximo" at bounding box center [412, 223] width 34 height 10
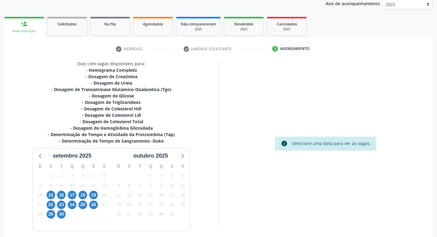
scroll to position [98, 0]
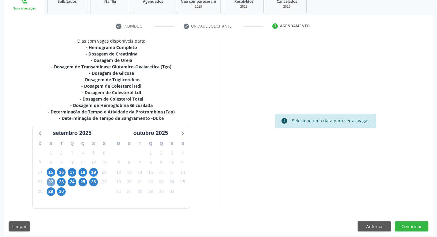
click at [48, 180] on span "22" at bounding box center [51, 182] width 9 height 9
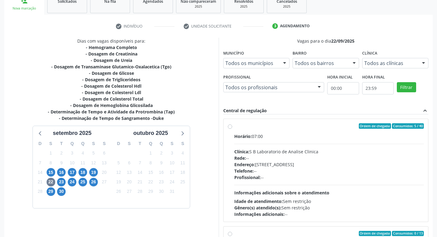
click at [234, 125] on label "Ordem de chegada Consumidos: 5 / 40 Horário: 07:00 Clínica: S B Laboratorio de …" at bounding box center [329, 170] width 190 height 94
click at [231, 125] on input "Ordem de chegada Consumidos: 5 / 40 Horário: 07:00 Clínica: S B Laboratorio de …" at bounding box center [230, 126] width 4 height 6
radio input "true"
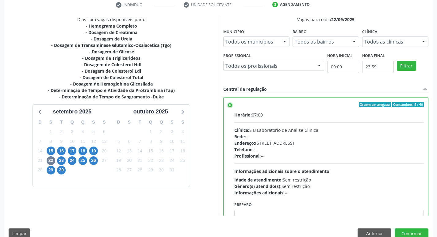
scroll to position [129, 0]
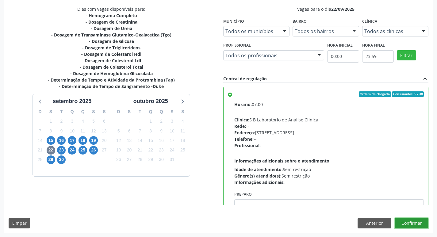
click at [417, 223] on button "Confirmar" at bounding box center [412, 223] width 34 height 10
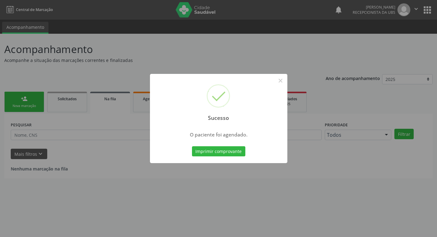
scroll to position [0, 0]
click at [282, 79] on button "×" at bounding box center [283, 80] width 10 height 10
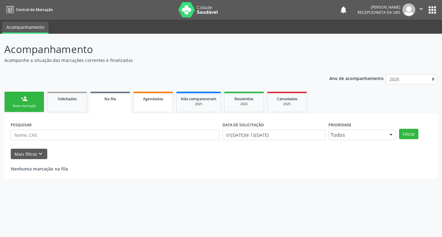
click at [147, 99] on span "Agendados" at bounding box center [153, 98] width 20 height 5
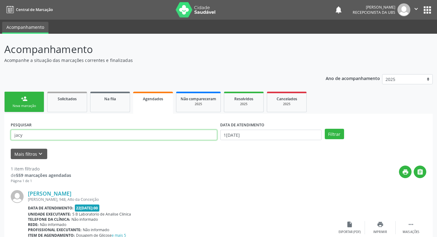
click at [32, 137] on input "jacy" at bounding box center [114, 135] width 206 height 10
type input "j"
type input "guilherme"
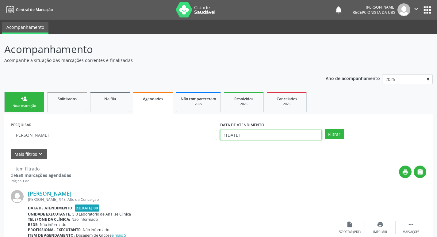
click at [240, 132] on input "15[DATE]" at bounding box center [271, 135] width 102 height 10
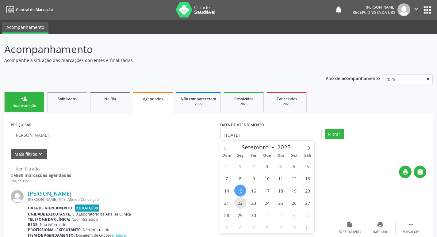
click at [239, 198] on span "22" at bounding box center [240, 203] width 12 height 12
type input "22/09/2025"
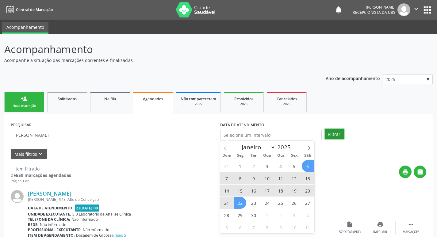
click at [335, 135] on button "Filtrar" at bounding box center [334, 134] width 19 height 10
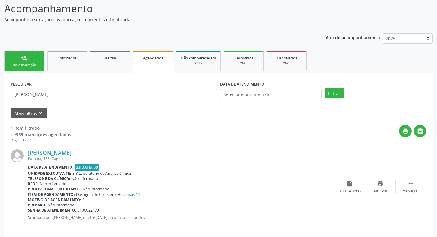
scroll to position [45, 0]
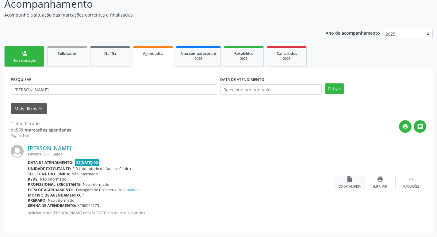
click at [354, 184] on div "insert_drive_file Exportar (PDF)" at bounding box center [349, 182] width 31 height 13
click at [16, 56] on link "person_add Nova marcação" at bounding box center [24, 56] width 40 height 21
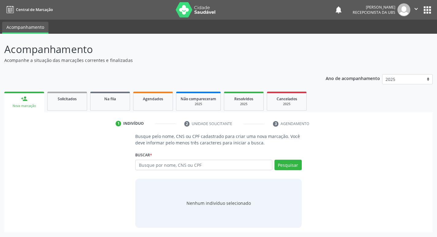
scroll to position [0, 0]
click at [39, 100] on link "person_add Nova marcação" at bounding box center [24, 102] width 40 height 21
click at [205, 165] on input "text" at bounding box center [206, 165] width 139 height 10
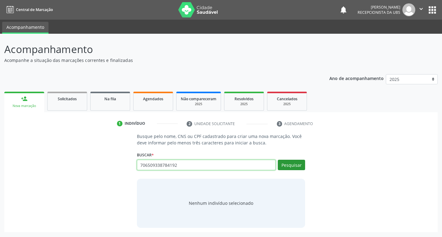
type input "706509338784192"
click at [297, 165] on button "Pesquisar" at bounding box center [291, 165] width 27 height 10
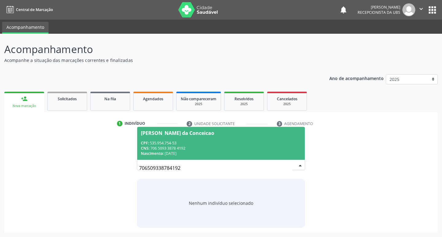
click at [188, 132] on div "Angelina Neta da Conceicao" at bounding box center [177, 133] width 73 height 5
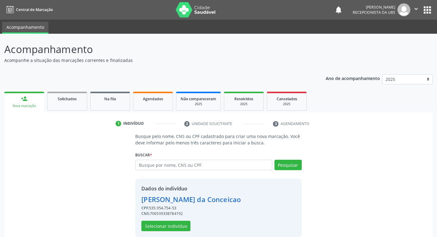
scroll to position [9, 0]
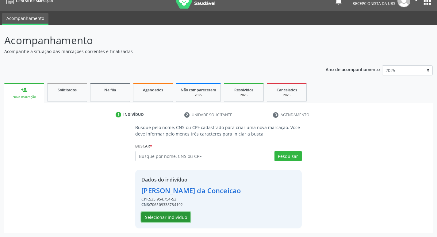
click at [175, 218] on button "Selecionar indivíduo" at bounding box center [165, 217] width 49 height 10
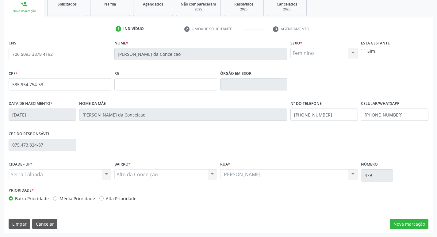
scroll to position [95, 0]
click at [397, 224] on button "Nova marcação" at bounding box center [409, 223] width 39 height 10
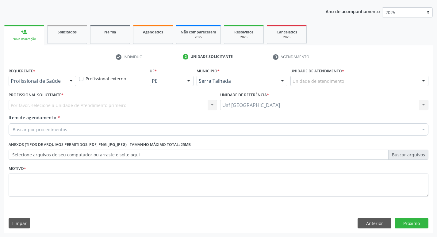
scroll to position [67, 0]
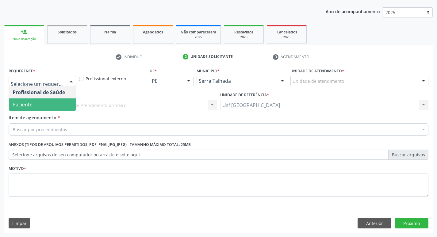
click at [39, 109] on span "Paciente" at bounding box center [42, 104] width 67 height 12
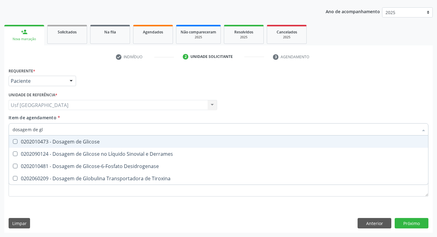
type input "dosagem de gli"
click at [58, 144] on div "0202010473 - Dosagem de Glicose" at bounding box center [219, 141] width 412 height 5
checkbox Glicose "true"
type input "dosagem de g"
checkbox Glicose "false"
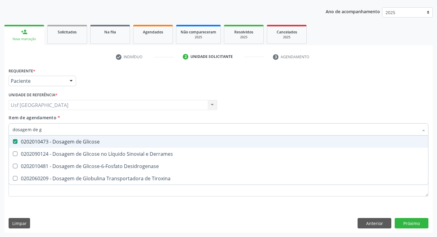
checkbox Tiroxina "true"
type input "dosagem de"
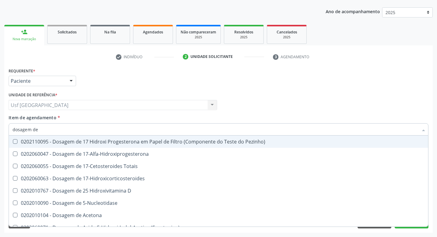
checkbox 17-Hidroxicorticosteroides "false"
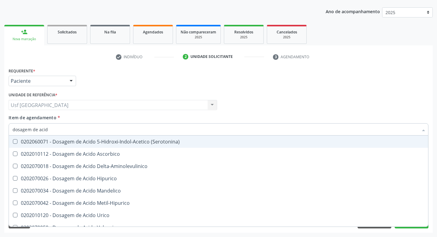
type input "dosagem de acido"
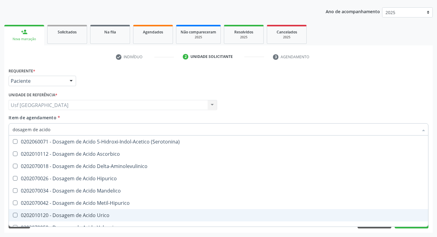
click at [79, 214] on div "0202010120 - Dosagem de Acido Urico" at bounding box center [219, 215] width 412 height 5
checkbox Urico "true"
type input "dosagem de ac"
checkbox Urico "false"
checkbox Valproico "true"
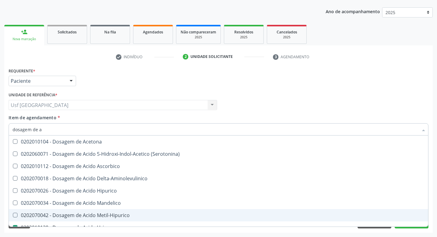
type input "dosagem de"
checkbox Urico "false"
checkbox Etilico "true"
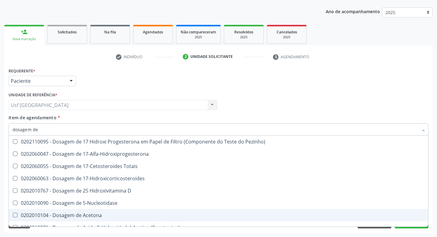
type input "dosagem de c"
checkbox Urico "false"
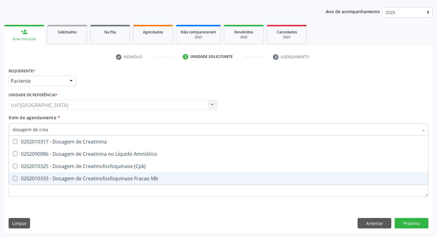
type input "dosagem de creat"
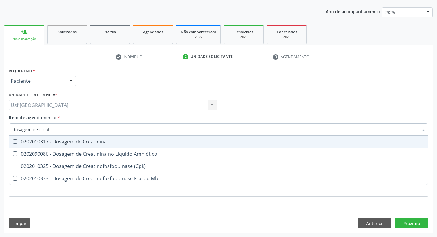
click at [102, 144] on div "0202010317 - Dosagem de Creatinina" at bounding box center [219, 141] width 412 height 5
checkbox Creatinina "true"
type input "dosagem de c"
checkbox Creatinina "false"
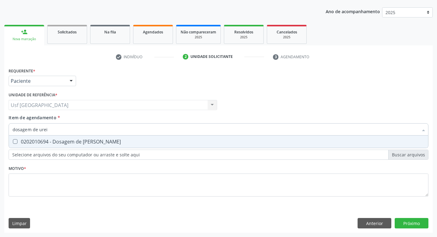
type input "dosagem de ureia"
click at [102, 144] on div "0202010694 - Dosagem de [PERSON_NAME]" at bounding box center [219, 141] width 412 height 5
checkbox Ureia "true"
type input "dosagem de"
checkbox Ureia "false"
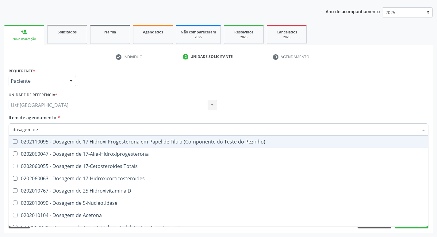
type input "dosagem de t"
checkbox Urico "false"
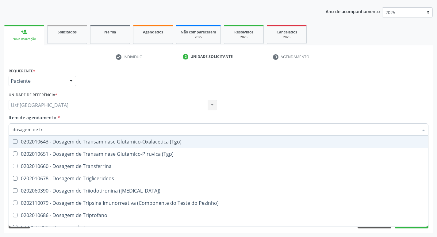
type input "dosagem de tri"
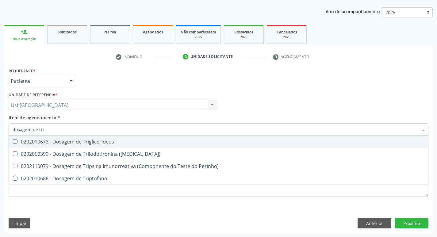
click at [102, 144] on div "0202010678 - Dosagem de Triglicerideos" at bounding box center [219, 141] width 412 height 5
checkbox Triglicerideos "true"
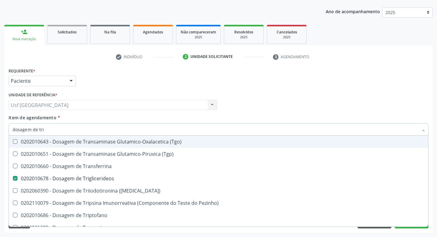
type input "dosagem de tr"
checkbox \(Tgo\) "false"
checkbox Triglicerideos "true"
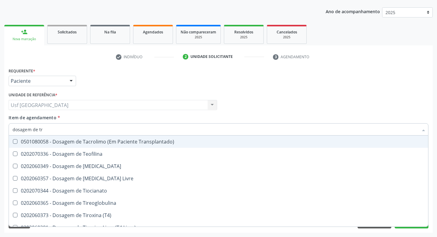
type input "dosagem de t"
checkbox Livre "false"
type input "dosagem de"
checkbox Triglicerideos "false"
checkbox Pezinho\) "true"
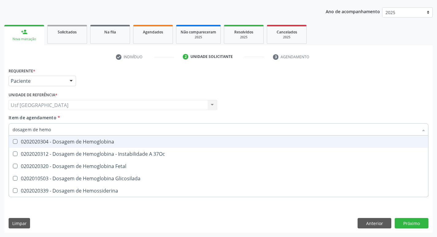
type input "dosagem de hemog"
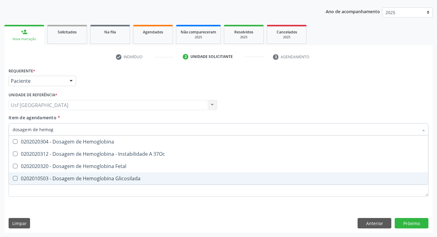
click at [111, 178] on div "0202010503 - Dosagem de Hemoglobina Glicosilada" at bounding box center [219, 178] width 412 height 5
checkbox Glicosilada "true"
type input "d"
checkbox Glicosilada "false"
checkbox Hemossiderina "false"
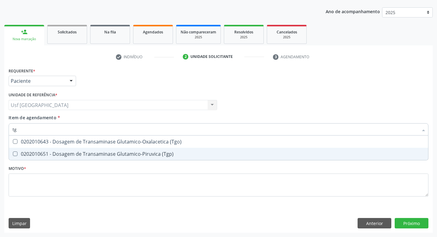
type input "tgo"
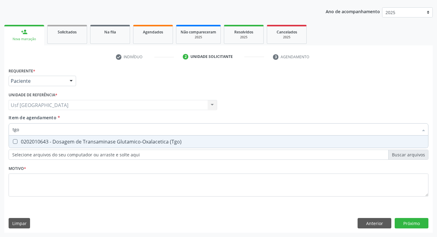
click at [155, 141] on div "0202010643 - Dosagem de Transaminase Glutamico-Oxalacetica (Tgo)" at bounding box center [219, 141] width 412 height 5
checkbox \(Tgo\) "true"
type input "tgp"
click at [155, 141] on div "0202010651 - Dosagem de Transaminase Glutamico-Piruvica (Tgp)" at bounding box center [219, 141] width 412 height 5
checkbox \(Tgp\) "true"
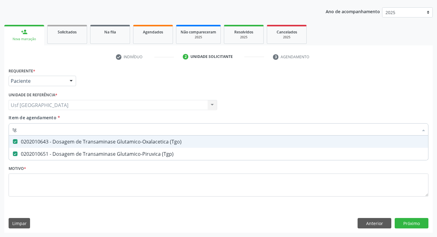
type input "t"
checkbox \(Tgo\) "false"
checkbox \(Tgp\) "false"
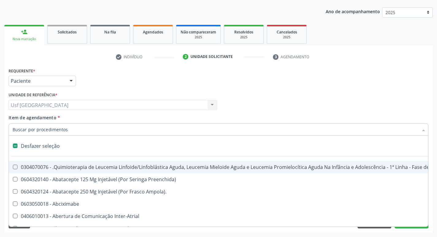
type input "f"
type input "h"
checkbox Fibrinogênio "true"
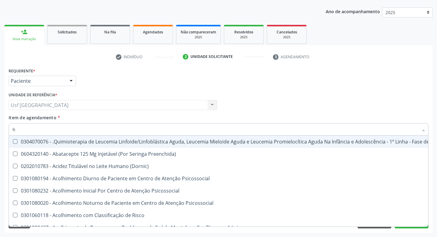
type input "he"
checkbox Pulmão "true"
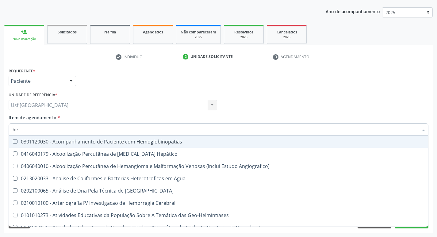
type input "hem"
checkbox \(Qualitativo\) "true"
checkbox Glicosilada "false"
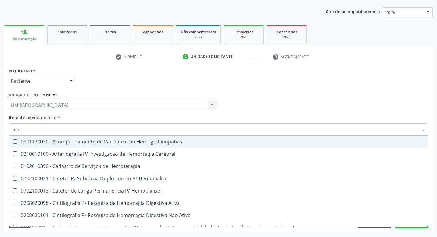
type input "hemo"
checkbox Glicosilada "true"
checkbox Semana\) "false"
type input "hemog"
checkbox Tardio\) "true"
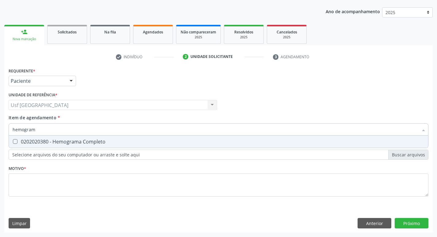
type input "hemograma"
click at [155, 141] on div "0202020380 - Hemograma Completo" at bounding box center [219, 141] width 412 height 5
checkbox Completo "true"
type input "hemog"
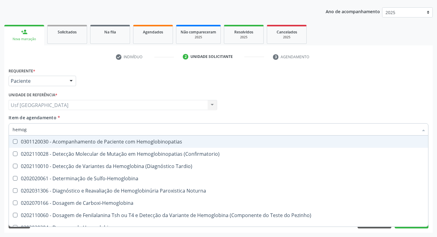
checkbox Hemoglobinopatias "false"
type input "hemo"
checkbox Glicosilada "false"
checkbox Completo "false"
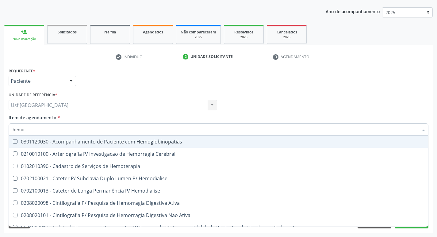
type input "hem"
checkbox Glicosilada "false"
checkbox Semana\) "true"
checkbox Completo "false"
checkbox Elástica "true"
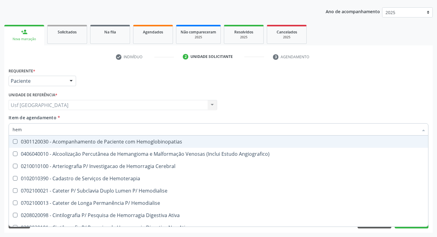
type input "he"
checkbox Glicosilada "false"
checkbox Hematocrito "true"
checkbox Completo "false"
checkbox Orgaos "true"
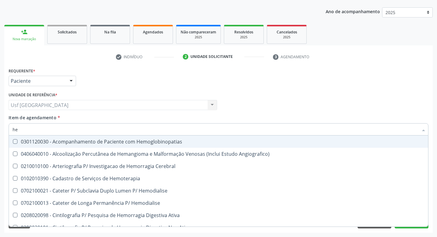
type input "h"
checkbox Hematocrito "false"
checkbox Orgaos "false"
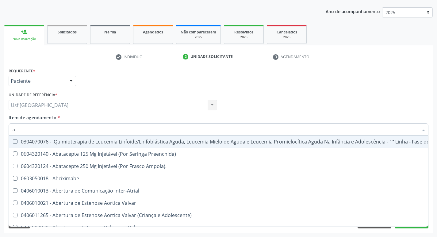
type input "an"
checkbox Hanseníase "true"
checkbox Visceral\ "true"
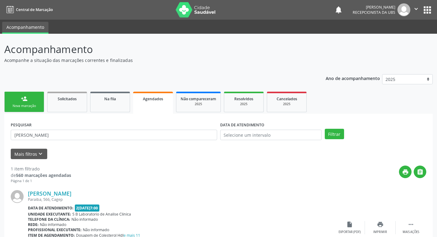
click at [331, 136] on button "Filtrar" at bounding box center [334, 134] width 19 height 10
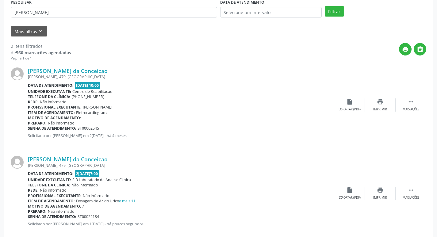
scroll to position [134, 0]
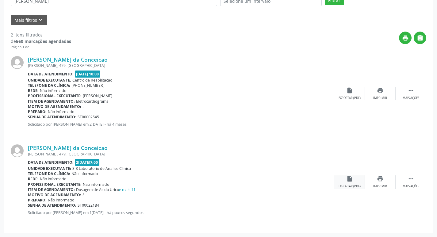
click at [348, 184] on div "insert_drive_file Exportar (PDF)" at bounding box center [349, 181] width 31 height 13
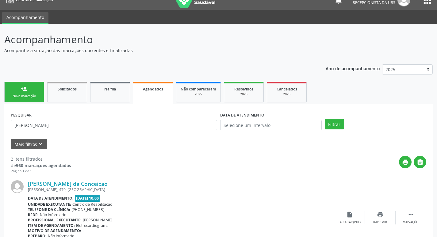
scroll to position [0, 0]
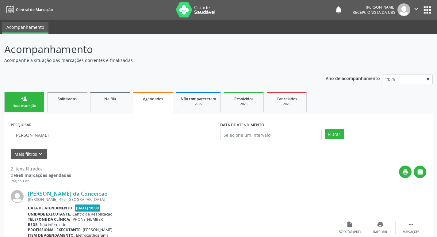
click at [25, 96] on div "person_add" at bounding box center [24, 98] width 7 height 7
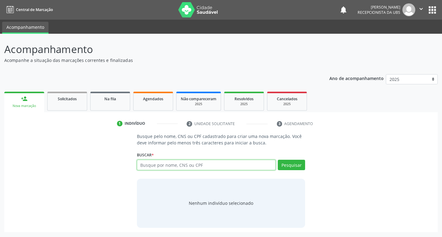
click at [155, 163] on input "text" at bounding box center [206, 165] width 139 height 10
type input "707002800257336"
click at [283, 164] on button "Pesquisar" at bounding box center [291, 165] width 27 height 10
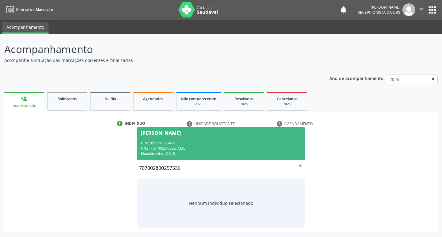
click at [158, 141] on div "CPF: 357.115.664-15" at bounding box center [221, 142] width 160 height 5
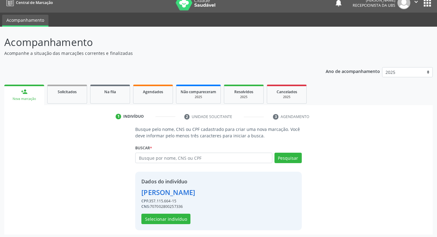
scroll to position [9, 0]
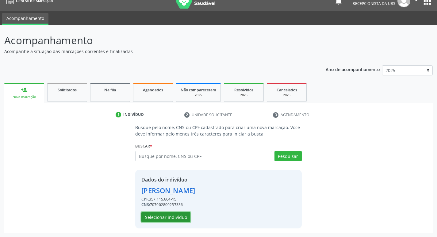
click at [176, 217] on button "Selecionar indivíduo" at bounding box center [165, 217] width 49 height 10
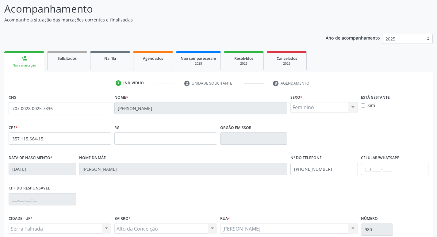
scroll to position [95, 0]
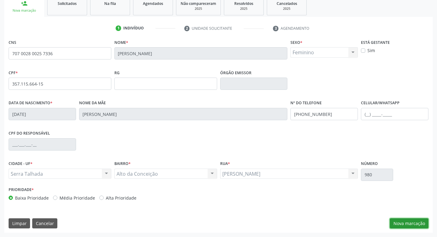
click at [416, 224] on button "Nova marcação" at bounding box center [409, 223] width 39 height 10
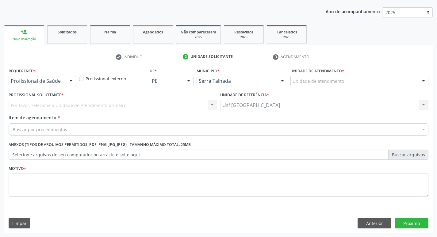
scroll to position [67, 0]
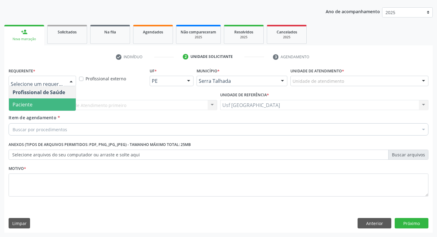
click at [35, 108] on span "Paciente" at bounding box center [42, 104] width 67 height 12
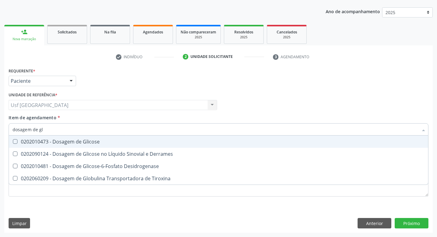
type input "dosagem de gli"
click at [46, 144] on div "0202010473 - Dosagem de Glicose" at bounding box center [219, 141] width 412 height 5
checkbox Glicose "true"
type input "dosagem de g"
checkbox Glicose "false"
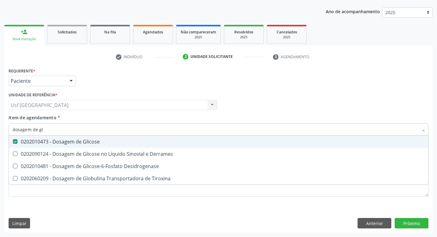
checkbox Tiroxina "true"
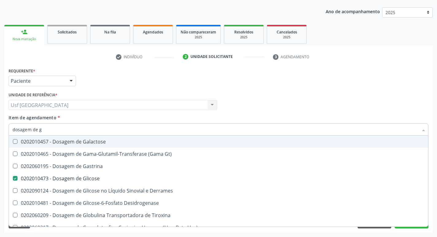
type input "dosagem de"
checkbox Glicose "false"
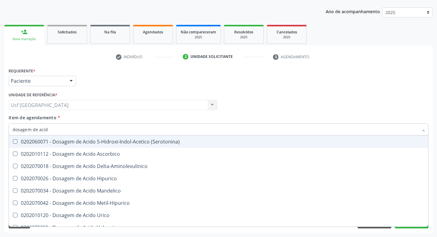
type input "dosagem de acido"
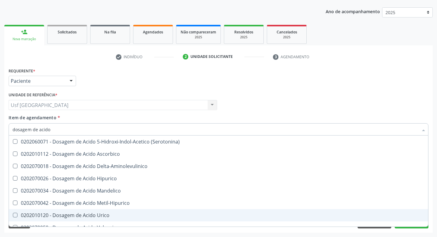
click at [96, 214] on div "0202010120 - Dosagem de Acido Urico" at bounding box center [219, 215] width 412 height 5
checkbox Urico "true"
type input "dosagem de ac"
checkbox Urico "false"
checkbox Valproico "true"
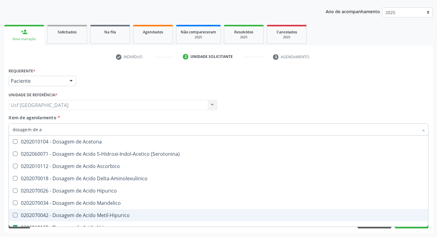
type input "dosagem de"
checkbox Urico "false"
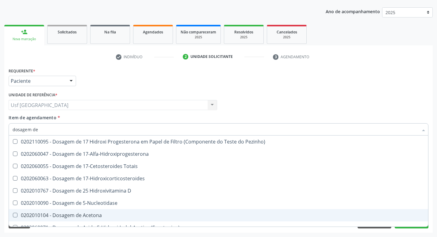
type input "dosagem de c"
checkbox Urico "false"
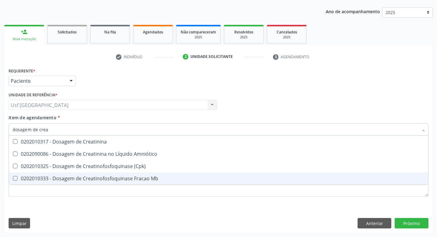
type input "dosagem de creat"
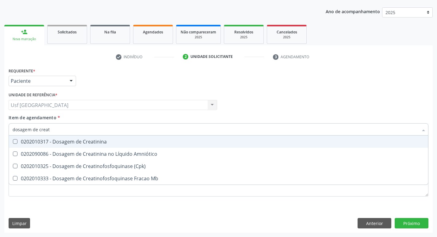
click at [102, 141] on div "0202010317 - Dosagem de Creatinina" at bounding box center [219, 141] width 412 height 5
checkbox Creatinina "true"
type input "dosagem de c"
checkbox Creatinina "false"
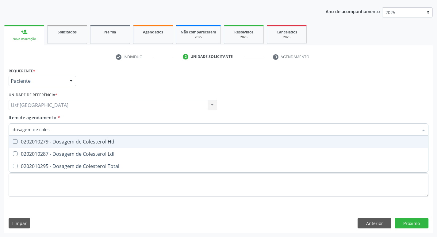
type input "dosagem de colest"
click at [102, 141] on div "0202010279 - Dosagem de Colesterol Hdl" at bounding box center [219, 141] width 412 height 5
checkbox Hdl "true"
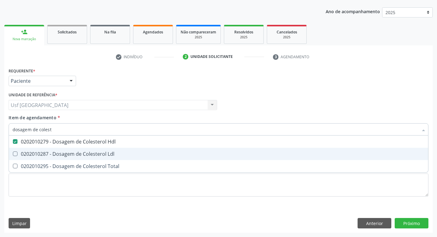
click at [98, 156] on div "0202010287 - Dosagem de Colesterol Ldl" at bounding box center [219, 153] width 412 height 5
checkbox Ldl "true"
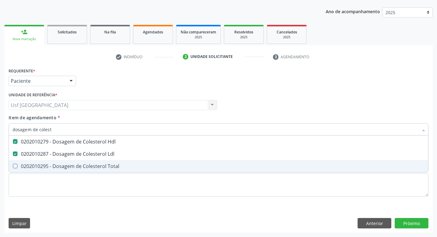
click at [99, 168] on div "0202010295 - Dosagem de Colesterol Total" at bounding box center [219, 166] width 412 height 5
checkbox Total "true"
type input "dosagem de co"
checkbox Hdl "false"
checkbox Colinesterase "true"
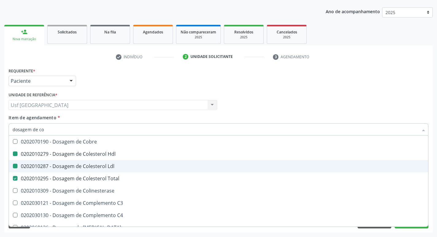
type input "dosagem de c"
checkbox Hdl "false"
checkbox Ldl "false"
checkbox Total "false"
type input "dosagem de"
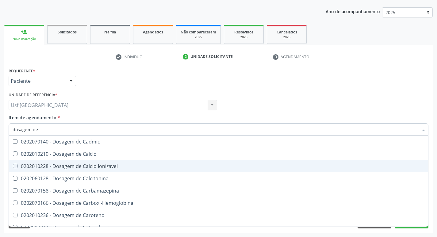
checkbox Cloreto "true"
checkbox Hdl "false"
checkbox Ldl "false"
checkbox Total "false"
checkbox Creatinina "false"
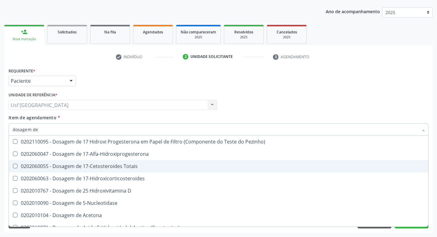
type input "dosagem de t"
checkbox Urico "false"
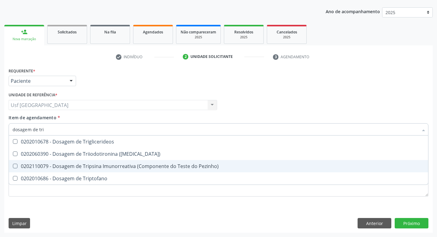
type input "dosagem de trig"
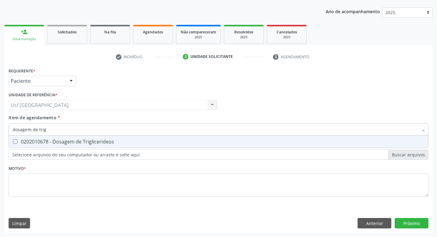
click at [107, 142] on div "0202010678 - Dosagem de Triglicerideos" at bounding box center [219, 141] width 412 height 5
checkbox Triglicerideos "true"
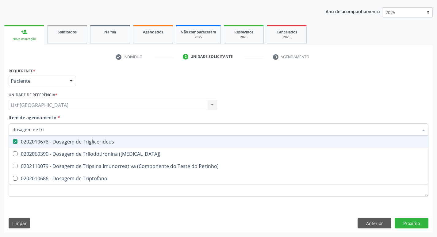
type input "dosagem de tr"
checkbox Triglicerideos "false"
checkbox Triptofano "true"
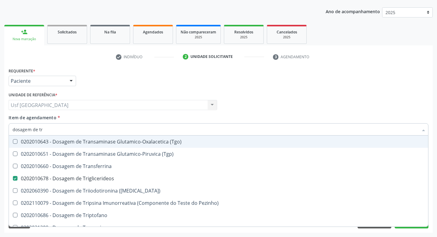
type input "dosagem de t"
checkbox Triglicerideos "false"
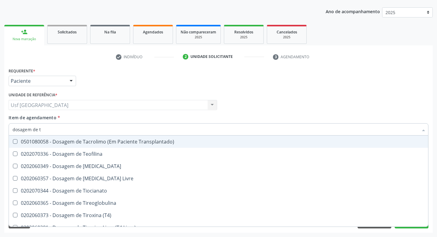
type input "dosagem de"
checkbox Triglicerideos "false"
checkbox Pezinho\) "true"
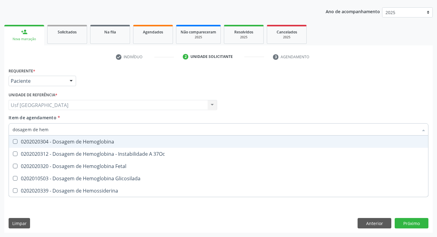
type input "dosagem de hemo"
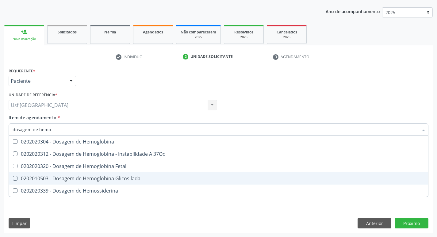
click at [111, 178] on div "0202010503 - Dosagem de Hemoglobina Glicosilada" at bounding box center [219, 178] width 412 height 5
checkbox Glicosilada "true"
type input "d"
checkbox Glicosilada "false"
checkbox Hemossiderina "false"
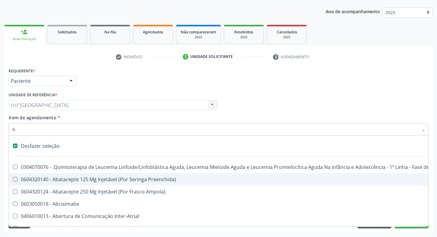
type input "he"
checkbox Cística "true"
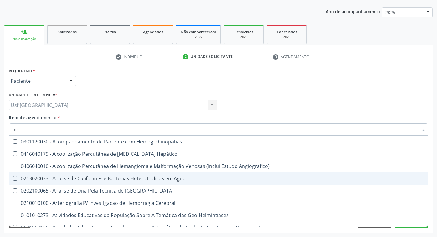
type input "hem"
checkbox \(Qualitativo\) "true"
checkbox Glicosilada "false"
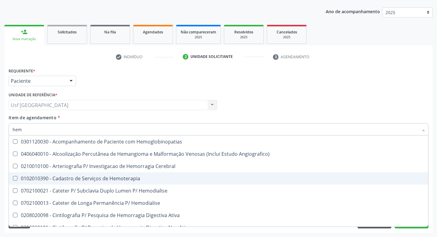
type input "hemo"
checkbox Hemacias "true"
checkbox Glicosilada "false"
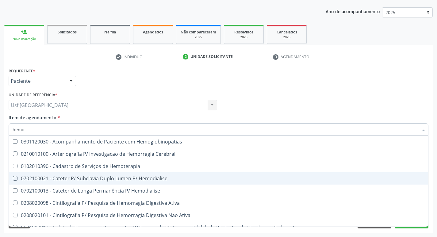
type input "hemog"
checkbox Tardio\) "true"
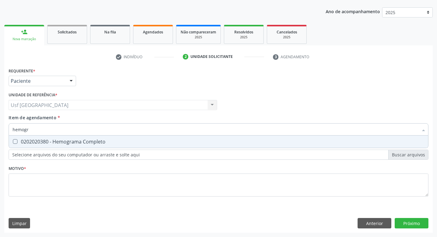
type input "hemogra"
click at [100, 140] on div "0202020380 - Hemograma Completo" at bounding box center [219, 141] width 412 height 5
checkbox Completo "true"
type input "h"
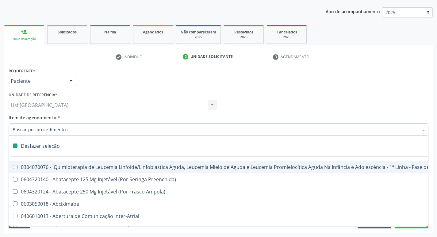
checkbox Manutenção "false"
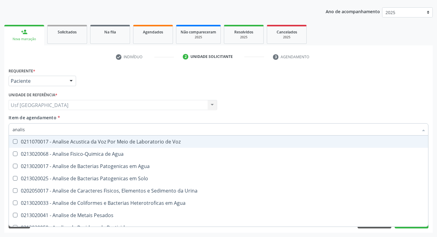
type input "analise"
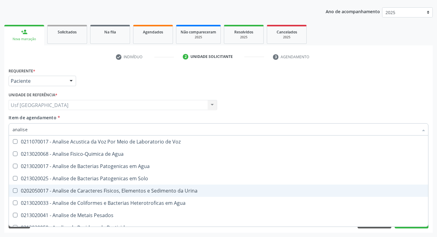
click at [115, 190] on div "0202050017 - Analise de Caracteres Fisicos, Elementos e Sedimento da Urina" at bounding box center [219, 190] width 412 height 5
checkbox Urina "true"
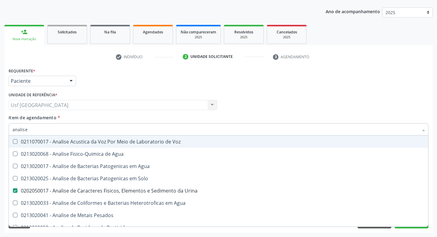
click at [271, 107] on div "Profissional Solicitante Por favor, selecione a Unidade de Atendimento primeiro…" at bounding box center [218, 102] width 423 height 24
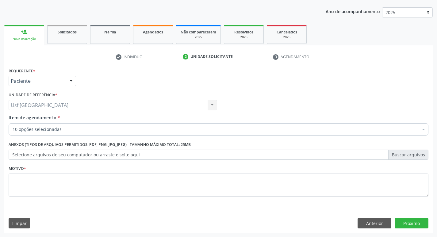
checkbox Glicose "true"
checkbox Urico "true"
checkbox Creatinina "true"
checkbox Ldl "true"
checkbox Total "true"
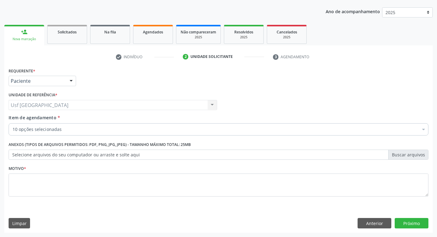
checkbox Triglicerideos "true"
checkbox Glicosilada "true"
click at [308, 81] on div "Requerente * Paciente Profissional de Saúde Paciente Nenhum resultado encontrad…" at bounding box center [218, 78] width 423 height 24
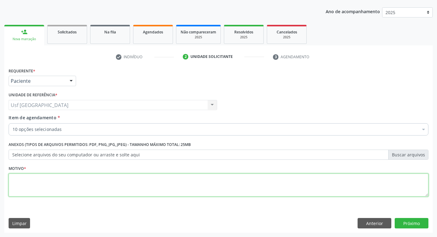
click at [162, 180] on textarea at bounding box center [219, 185] width 420 height 23
type textarea "/"
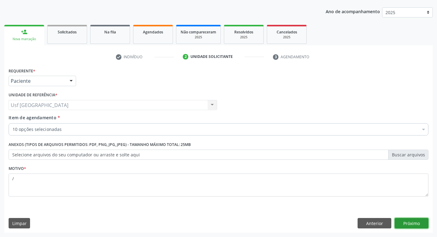
click at [417, 223] on button "Próximo" at bounding box center [412, 223] width 34 height 10
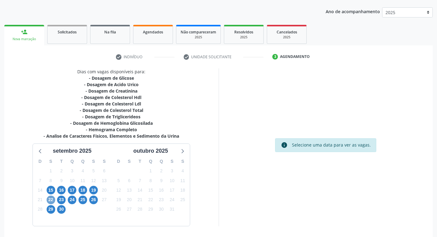
click at [51, 199] on span "22" at bounding box center [51, 200] width 9 height 9
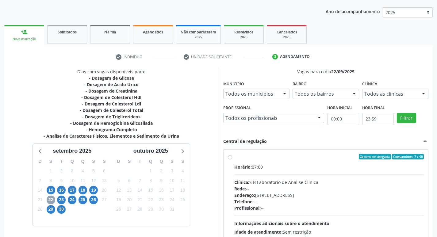
scroll to position [129, 0]
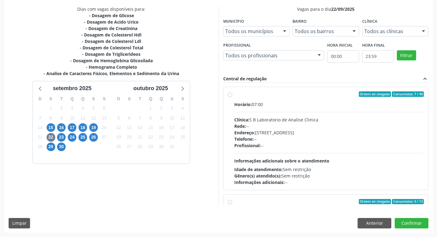
click at [234, 96] on label "Ordem de chegada Consumidos: 7 / 40 Horário: 07:00 Clínica: S B Laboratorio de …" at bounding box center [329, 138] width 190 height 94
click at [231, 96] on input "Ordem de chegada Consumidos: 7 / 40 Horário: 07:00 Clínica: S B Laboratorio de …" at bounding box center [230, 94] width 4 height 6
radio input "true"
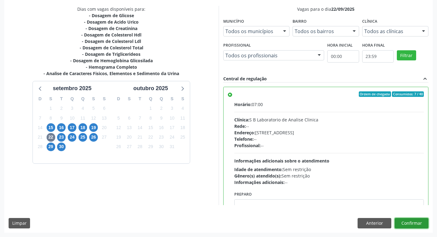
click at [416, 223] on button "Confirmar" at bounding box center [412, 223] width 34 height 10
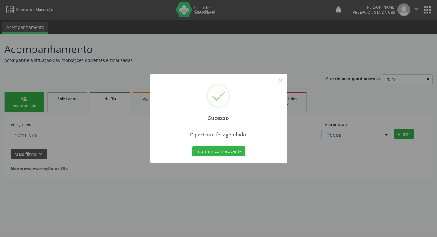
scroll to position [0, 0]
click at [282, 81] on button "×" at bounding box center [283, 80] width 10 height 10
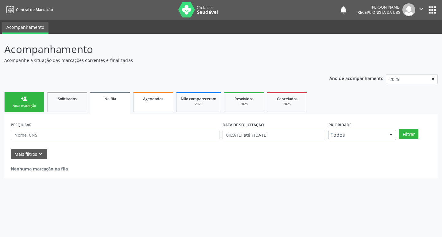
click at [147, 99] on span "Agendados" at bounding box center [153, 98] width 20 height 5
select select "8"
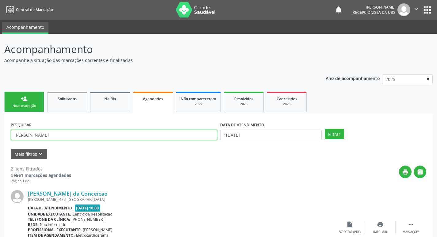
click at [52, 138] on input "angelina" at bounding box center [114, 135] width 206 height 10
type input "a"
type input "francisca"
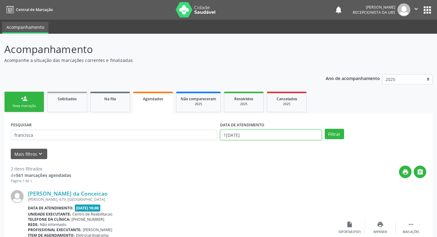
click at [268, 132] on input "1[DATE]" at bounding box center [271, 135] width 102 height 10
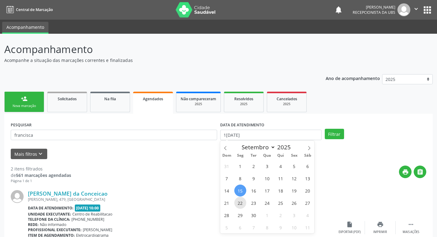
click at [240, 204] on span "22" at bounding box center [240, 203] width 12 height 12
type input "22/09/2025"
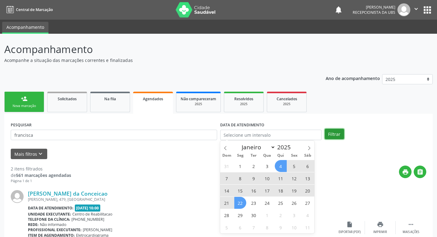
click at [337, 131] on button "Filtrar" at bounding box center [334, 134] width 19 height 10
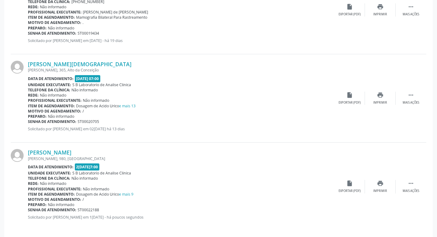
scroll to position [841, 0]
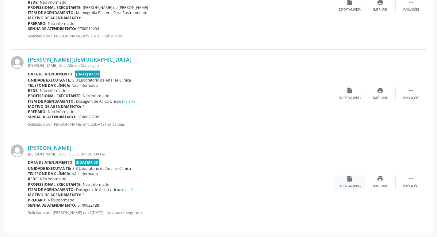
click at [346, 182] on div "insert_drive_file Exportar (PDF)" at bounding box center [349, 181] width 31 height 13
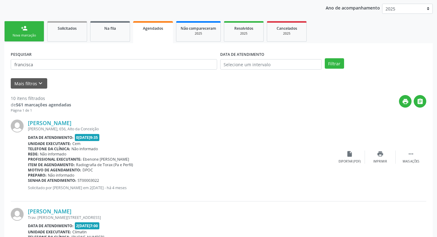
scroll to position [0, 0]
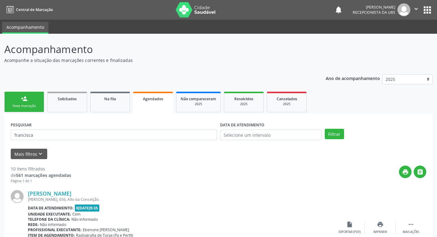
click at [37, 103] on link "person_add Nova marcação" at bounding box center [24, 102] width 40 height 21
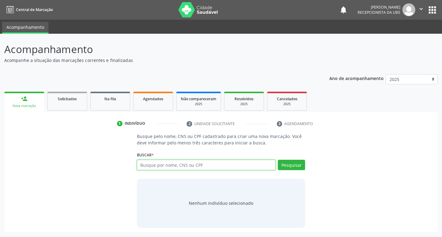
click at [222, 167] on input "text" at bounding box center [206, 165] width 139 height 10
type input "70760627349691"
click at [293, 167] on button "Pesquisar" at bounding box center [291, 165] width 27 height 10
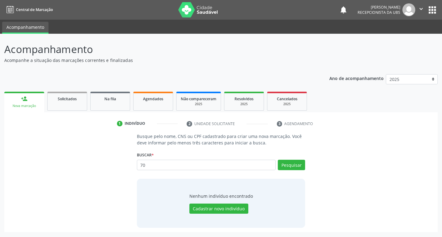
type input "7"
click at [200, 165] on input "text" at bounding box center [206, 165] width 139 height 10
type input "707606273496591"
click at [288, 166] on button "Pesquisar" at bounding box center [291, 165] width 27 height 10
type input "707606273496591"
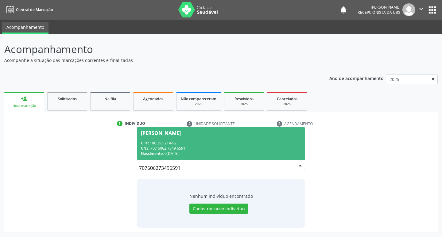
click at [151, 137] on span "Gabriel Bezerra de Lima Nascimento CPF: 100.293.214-92 CNS: 707 6062 7349 6591 …" at bounding box center [221, 143] width 168 height 33
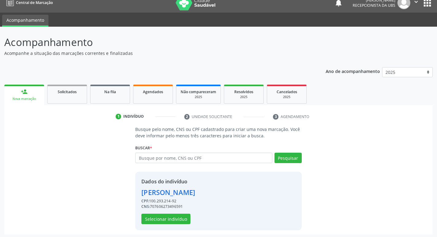
scroll to position [9, 0]
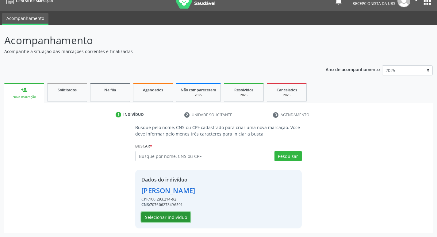
click at [171, 216] on button "Selecionar indivíduo" at bounding box center [165, 217] width 49 height 10
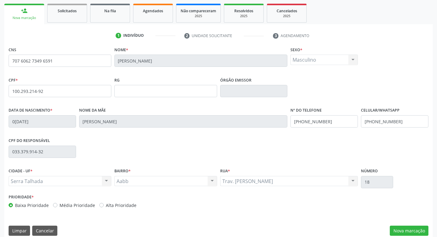
scroll to position [95, 0]
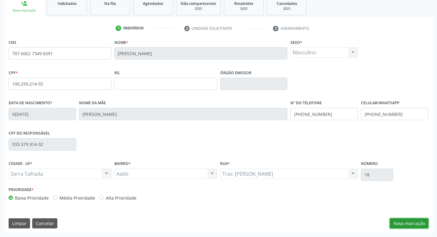
click at [417, 221] on button "Nova marcação" at bounding box center [409, 223] width 39 height 10
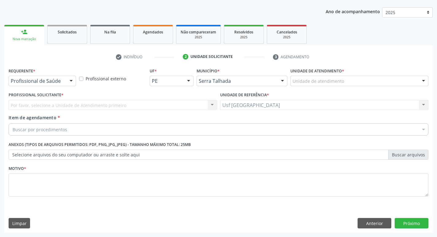
scroll to position [67, 0]
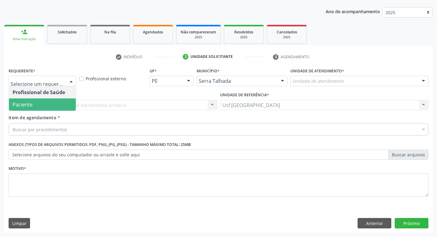
click at [38, 103] on span "Paciente" at bounding box center [42, 104] width 67 height 12
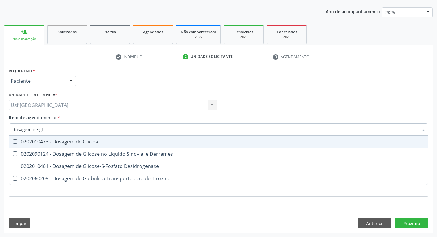
type input "dosagem de gli"
click at [48, 142] on div "0202010473 - Dosagem de Glicose" at bounding box center [219, 141] width 412 height 5
checkbox Glicose "true"
type input "dosagem de g"
checkbox Glicose "false"
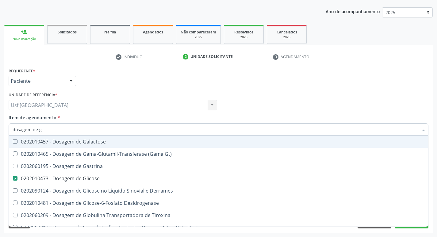
type input "dosagem de"
checkbox Glicose "false"
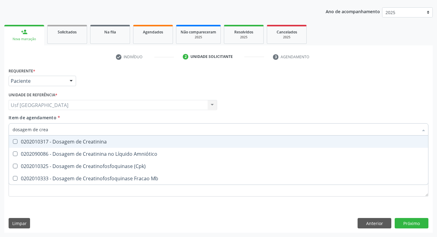
type input "dosagem de creat"
click at [48, 142] on div "0202010317 - Dosagem de Creatinina" at bounding box center [219, 141] width 412 height 5
checkbox Creatinina "true"
type input "dosagem de c"
checkbox Creatinina "false"
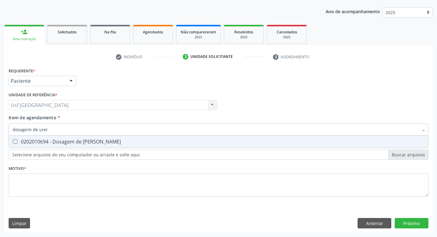
type input "dosagem de ureia"
click at [48, 142] on div "0202010694 - Dosagem de [PERSON_NAME]" at bounding box center [219, 141] width 412 height 5
checkbox Ureia "true"
type input "dosagem de"
checkbox Ureia "false"
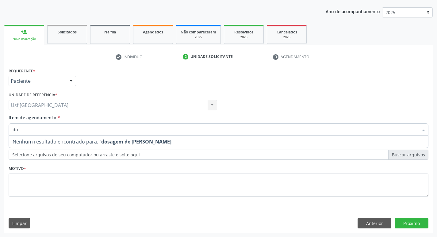
type input "d"
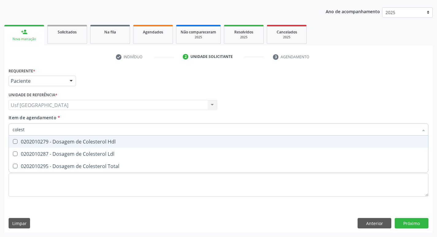
type input "coleste"
click at [71, 139] on div "0202010279 - Dosagem de Colesterol Hdl" at bounding box center [219, 141] width 412 height 5
checkbox Hdl "true"
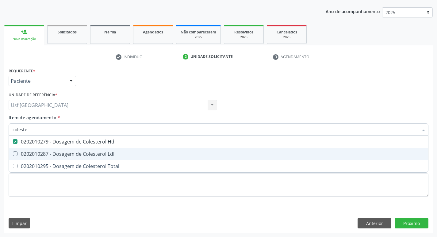
click at [74, 155] on div "0202010287 - Dosagem de Colesterol Ldl" at bounding box center [219, 153] width 412 height 5
checkbox Ldl "true"
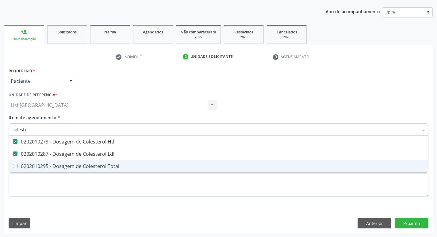
click at [75, 165] on div "0202010295 - Dosagem de Colesterol Total" at bounding box center [219, 166] width 412 height 5
checkbox Total "true"
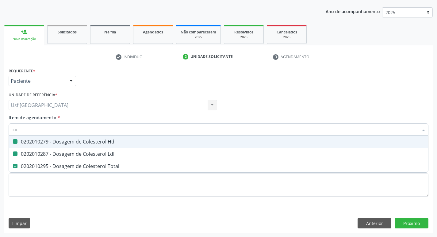
type input "c"
checkbox Hdl "false"
checkbox Ldl "false"
checkbox Total "false"
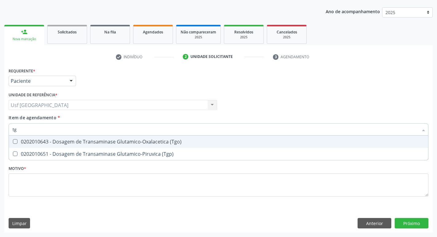
type input "tgo"
click at [79, 139] on div "0202010643 - Dosagem de Transaminase Glutamico-Oxalacetica (Tgo)" at bounding box center [219, 141] width 412 height 5
checkbox \(Tgo\) "true"
type input "tgp"
click at [79, 139] on div "0202010651 - Dosagem de Transaminase Glutamico-Piruvica (Tgp)" at bounding box center [219, 141] width 412 height 5
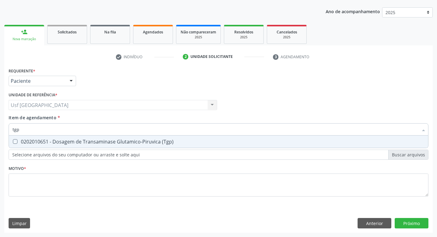
checkbox \(Tgp\) "true"
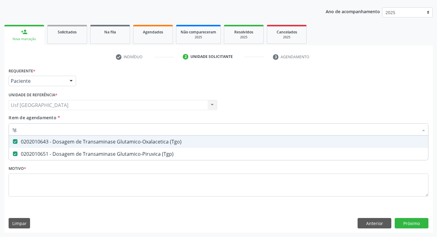
type input "t"
checkbox \(Tgo\) "false"
checkbox \(Tgp\) "false"
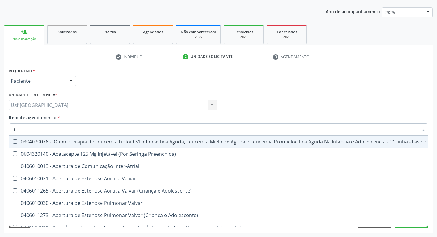
type input "do"
checkbox Puericultura "true"
checkbox Sexual "true"
checkbox Invasivadomiciliar "true"
checkbox Comprimido\) "true"
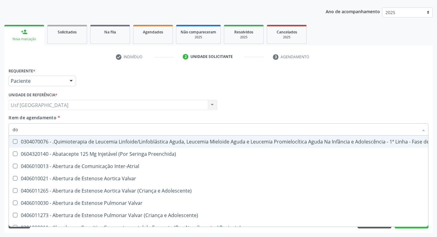
checkbox Esclera "true"
checkbox Hemoterapia "true"
checkbox Substitutiva "true"
checkbox Infantil "true"
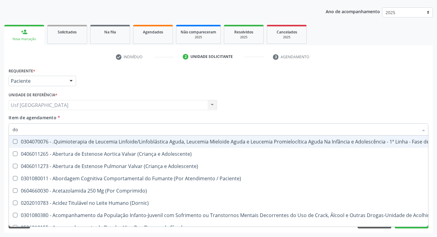
type input "dos"
checkbox Intelectual "true"
checkbox Metabolismo "true"
checkbox Cgbp "true"
checkbox Puericultura "true"
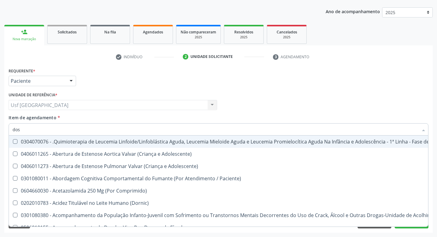
checkbox 24H "true"
checkbox Cicladora\) "true"
checkbox Cerebral "true"
checkbox Coclear "true"
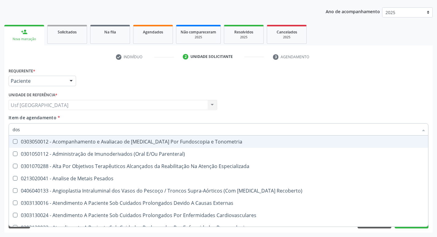
type input "dosa"
checkbox Pezinho\) "true"
checkbox 17-Alfa-Hidroxiprogesterona "true"
checkbox Totais "true"
checkbox \(Serotonina\) "true"
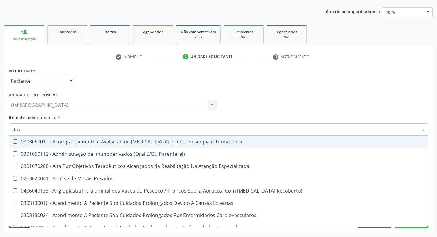
checkbox Citrato "true"
checkbox Hdl "false"
checkbox Ldl "false"
checkbox Total "false"
checkbox Creatinina "false"
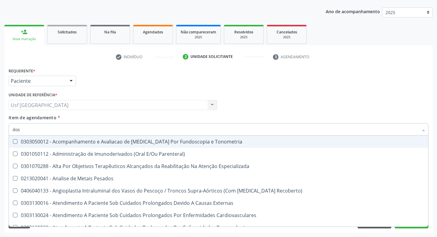
checkbox Glicose "false"
checkbox Fetal "true"
checkbox Glicosilada "true"
checkbox \(Igg\) "true"
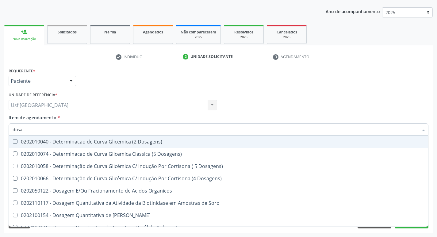
type input "dosag"
checkbox Hdl "true"
checkbox Colinesterase "false"
checkbox Creatinina "true"
checkbox Amniótico "false"
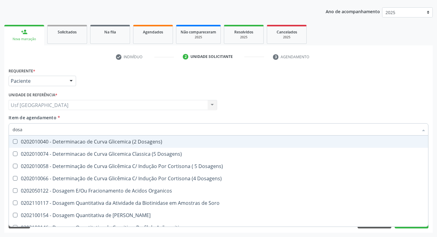
checkbox Glicose "true"
checkbox Derrames "false"
checkbox \(Tgo\) "true"
checkbox Transferrina "false"
checkbox Ureia "true"
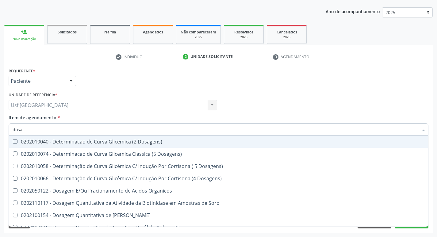
checkbox B12 "false"
type input "dosagem"
checkbox Citrato "true"
checkbox Cloreto "true"
checkbox Suor "true"
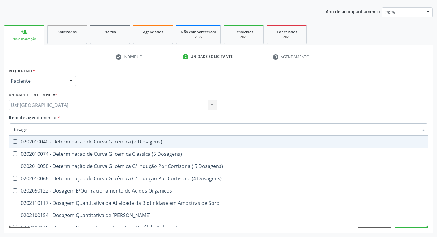
checkbox Hdl "false"
checkbox Ldl "false"
checkbox Total "false"
checkbox Colinesterase "true"
checkbox Creatinina "false"
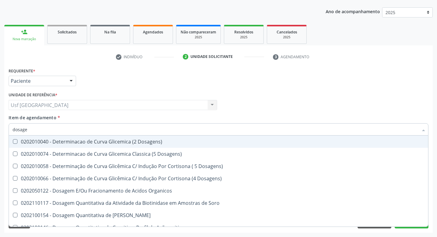
checkbox Esperma "true"
checkbox Glicose "false"
checkbox Tiocianato "true"
checkbox Tireoglobulina "true"
checkbox \(Tgo\) "false"
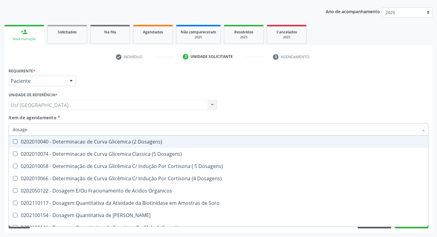
checkbox \(Tgp\) "false"
checkbox Pezinho\) "true"
checkbox Ureia "false"
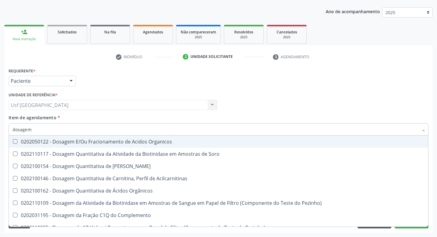
type input "dosagem d"
checkbox Transplantado\) "true"
checkbox Citrato "true"
checkbox Cloreto "true"
checkbox Hdl "false"
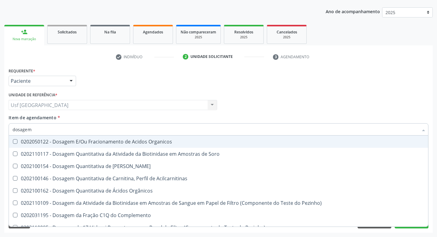
checkbox Ldl "false"
checkbox Creatinina "false"
checkbox Frutose "true"
checkbox Glicose "false"
checkbox Livre "true"
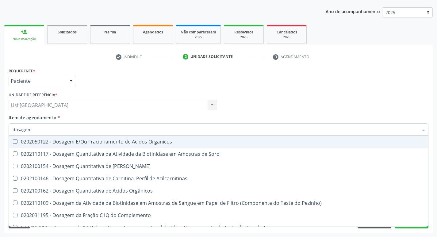
checkbox Tiocianato "true"
checkbox \(Tgo\) "false"
checkbox \(Tgp\) "false"
checkbox \(T3\) "true"
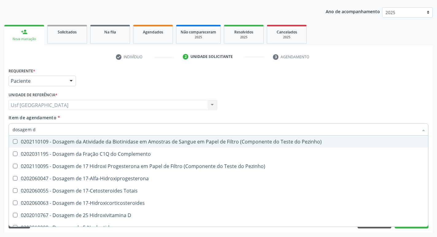
type input "dosagem de"
checkbox Suor "true"
checkbox Cobre "true"
checkbox Ldl "false"
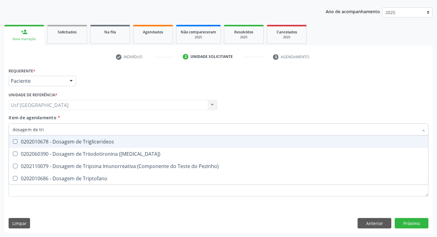
click at [79, 139] on div "0202010678 - Dosagem de Triglicerideos" at bounding box center [219, 141] width 412 height 5
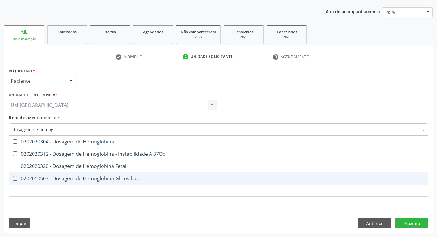
click at [96, 178] on div "0202010503 - Dosagem de Hemoglobina Glicosilada" at bounding box center [219, 178] width 412 height 5
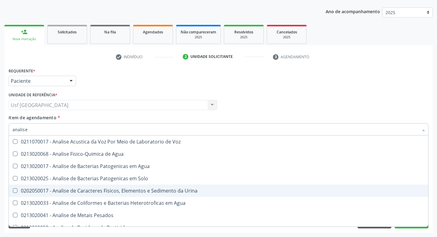
click at [128, 188] on div "0202050017 - Analise de Caracteres Fisicos, Elementos e Sedimento da Urina" at bounding box center [219, 190] width 412 height 5
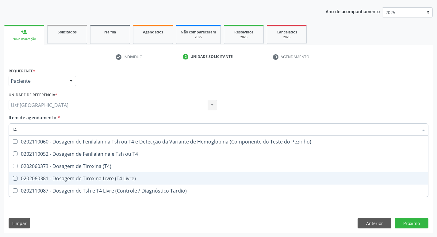
click at [90, 178] on div "0202060381 - Dosagem de Tiroxina Livre (T4 Livre)" at bounding box center [219, 178] width 412 height 5
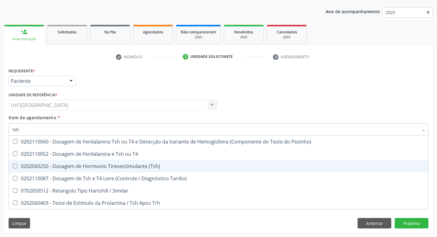
click at [86, 164] on div "0202060250 - Dosagem de Hormonio Tireoestimulante (Tsh)" at bounding box center [219, 166] width 412 height 5
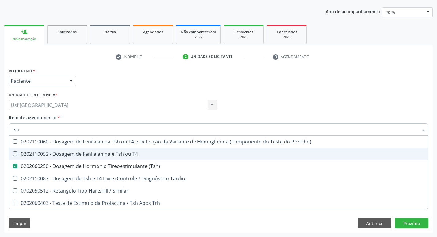
click at [276, 79] on div "Requerente * Paciente Profissional de Saúde Paciente Nenhum resultado encontrad…" at bounding box center [218, 78] width 423 height 24
click at [270, 95] on div "Profissional Solicitante Por favor, selecione a Unidade de Atendimento primeiro…" at bounding box center [218, 102] width 423 height 24
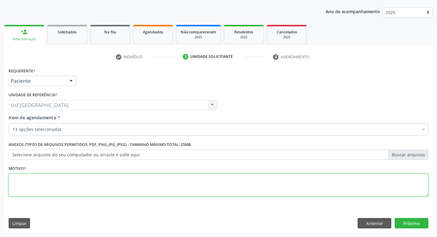
click at [59, 180] on textarea at bounding box center [219, 185] width 420 height 23
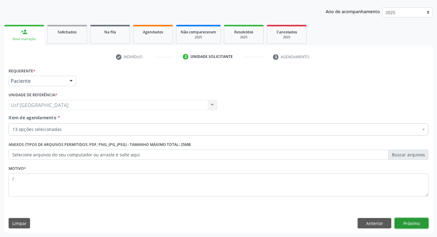
click at [412, 222] on button "Próximo" at bounding box center [412, 223] width 34 height 10
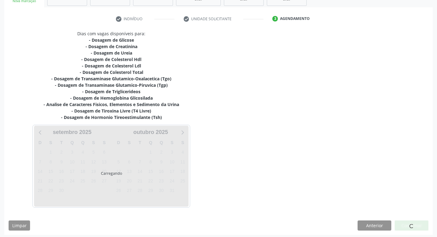
scroll to position [107, 0]
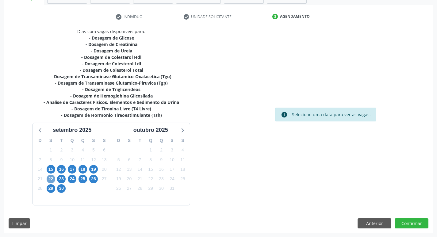
click at [51, 178] on span "22" at bounding box center [51, 179] width 9 height 9
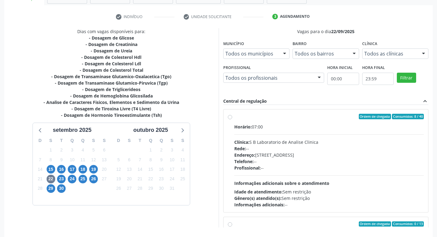
click at [229, 114] on div "Ordem de chegada Consumidos: 8 / 40 Horário: 07:00 Clínica: S B Laboratorio de …" at bounding box center [326, 161] width 196 height 94
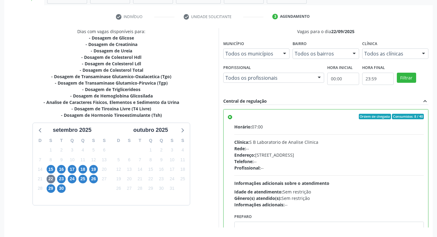
scroll to position [129, 0]
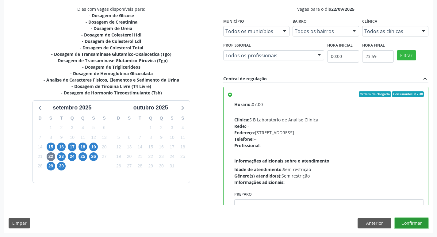
click at [418, 219] on button "Confirmar" at bounding box center [412, 223] width 34 height 10
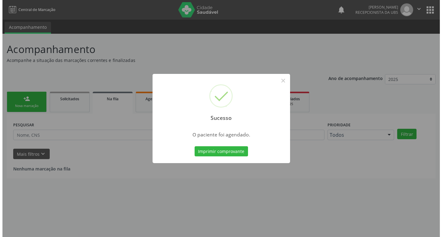
scroll to position [0, 0]
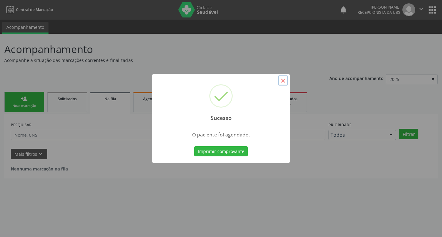
click at [283, 81] on button "×" at bounding box center [283, 80] width 10 height 10
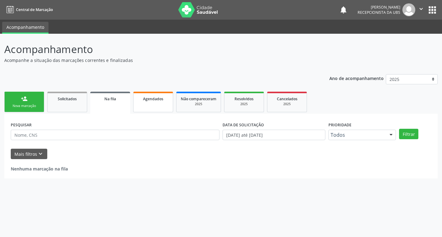
click at [157, 104] on link "Agendados" at bounding box center [153, 102] width 40 height 21
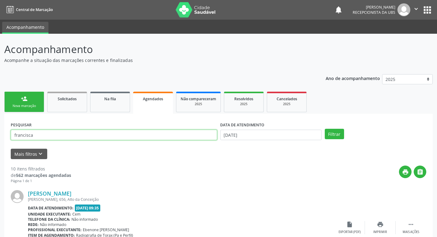
click at [37, 134] on input "francisca" at bounding box center [114, 135] width 206 height 10
type input "f"
type input "[PERSON_NAME]"
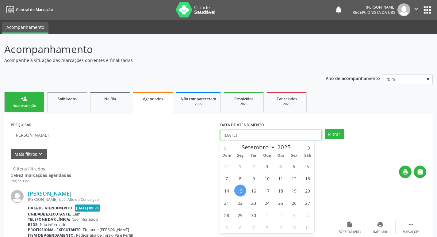
click at [274, 131] on input "[DATE]" at bounding box center [271, 135] width 102 height 10
click at [243, 202] on span "22" at bounding box center [240, 203] width 12 height 12
type input "22/09/2025"
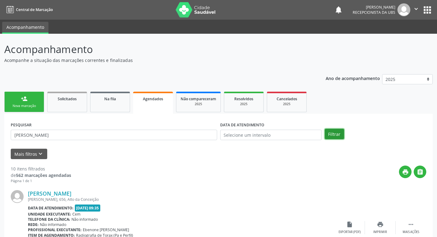
click at [331, 136] on button "Filtrar" at bounding box center [334, 134] width 19 height 10
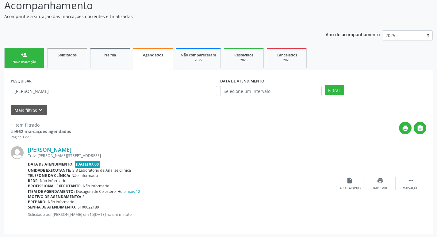
scroll to position [45, 0]
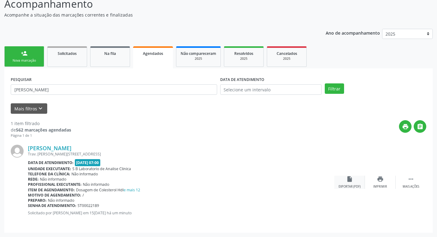
click at [346, 180] on icon "insert_drive_file" at bounding box center [349, 179] width 7 height 7
click at [33, 60] on div "Nova marcação" at bounding box center [24, 60] width 31 height 5
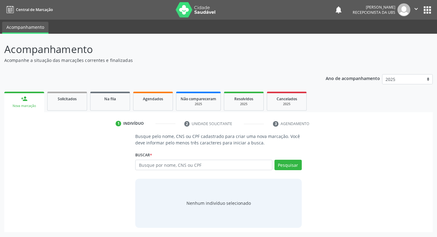
scroll to position [0, 0]
click at [188, 169] on input "text" at bounding box center [206, 165] width 139 height 10
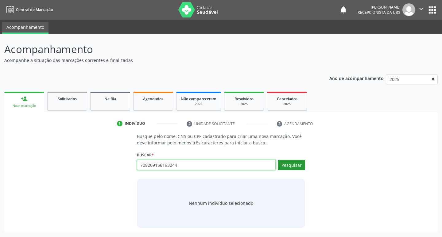
type input "708209156193244"
click at [296, 168] on button "Pesquisar" at bounding box center [291, 165] width 27 height 10
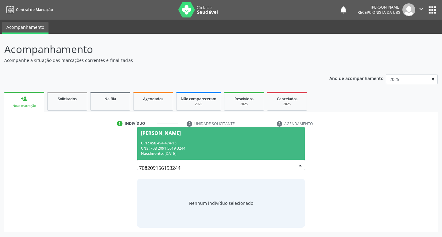
click at [157, 136] on span "[PERSON_NAME] CPF: 458.494.474-15 CNS: 708 2091 5619 3244 Nascimento: [DATE]" at bounding box center [221, 143] width 168 height 33
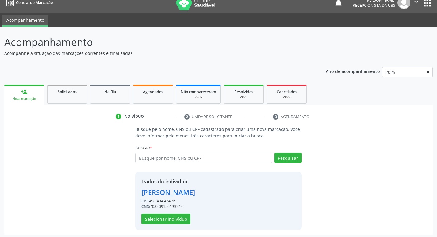
scroll to position [9, 0]
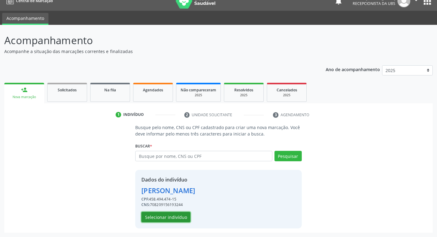
click at [167, 216] on button "Selecionar indivíduo" at bounding box center [165, 217] width 49 height 10
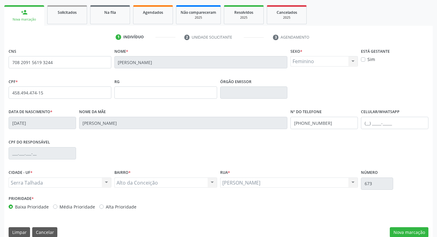
scroll to position [95, 0]
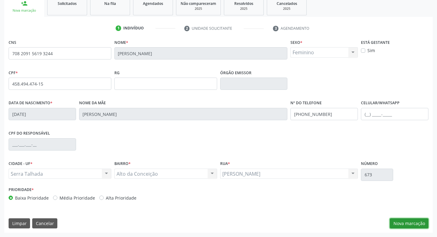
click at [410, 225] on button "Nova marcação" at bounding box center [409, 223] width 39 height 10
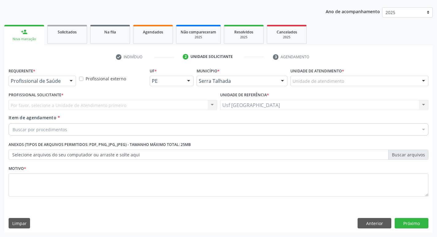
click at [124, 130] on div "Buscar por procedimentos" at bounding box center [219, 129] width 420 height 12
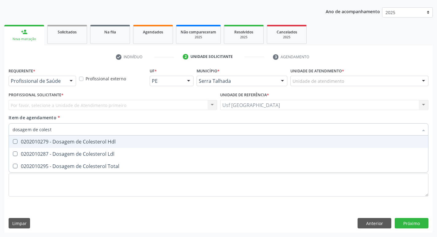
type input "dosagem de coleste"
click at [95, 144] on div "0202010279 - Dosagem de Colesterol Hdl" at bounding box center [219, 141] width 412 height 5
checkbox Hdl "true"
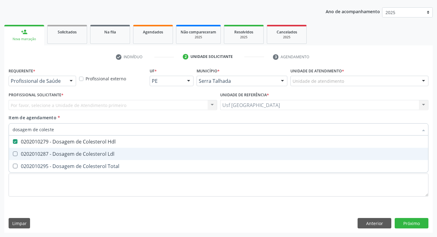
click at [88, 155] on div "0202010287 - Dosagem de Colesterol Ldl" at bounding box center [219, 153] width 412 height 5
checkbox Ldl "true"
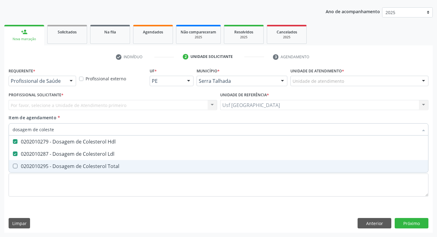
click at [81, 167] on div "0202010295 - Dosagem de Colesterol Total" at bounding box center [219, 166] width 412 height 5
checkbox Total "true"
type input "dosagem de co"
checkbox Hdl "false"
checkbox Colinesterase "true"
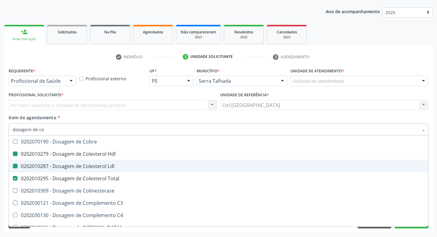
type input "dosagem de c"
checkbox Hdl "false"
checkbox Ldl "false"
checkbox Total "false"
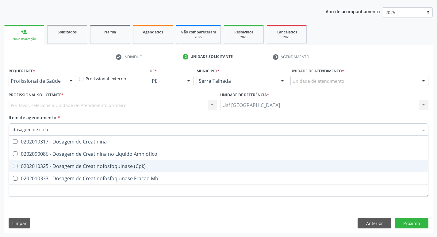
type input "dosagem de creat"
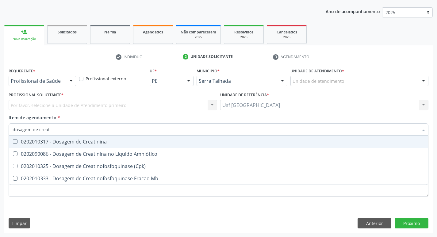
click at [116, 145] on span "0202010317 - Dosagem de Creatinina" at bounding box center [218, 142] width 419 height 12
checkbox Creatinina "true"
type input "dosagem de c"
checkbox Creatinina "false"
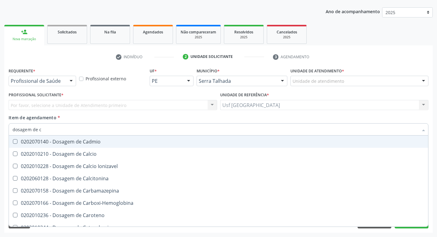
type input "dosagem de"
checkbox Hdl "false"
checkbox Ldl "false"
checkbox Total "false"
checkbox Creatinina "false"
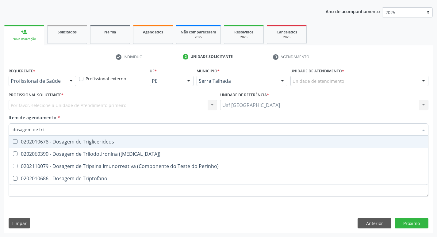
type input "dosagem de trig"
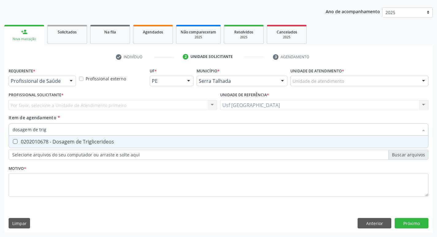
click at [116, 145] on span "0202010678 - Dosagem de Triglicerideos" at bounding box center [218, 142] width 419 height 12
checkbox Triglicerideos "true"
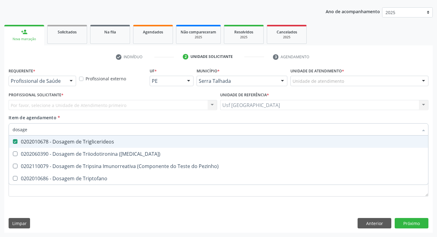
type input "dosag"
checkbox Triglicerideos "false"
checkbox Triptofano "false"
type input "d"
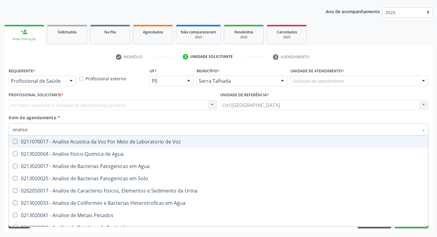
type input "analise"
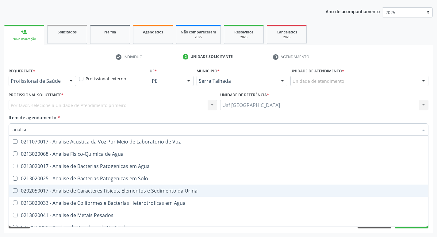
click at [156, 190] on div "0202050017 - Analise de Caracteres Fisicos, Elementos e Sedimento da Urina" at bounding box center [219, 190] width 412 height 5
checkbox Urina "true"
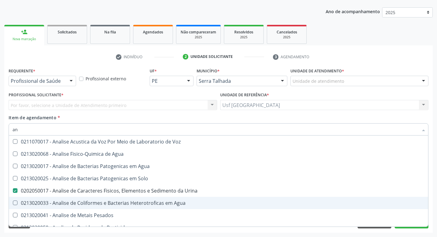
type input "a"
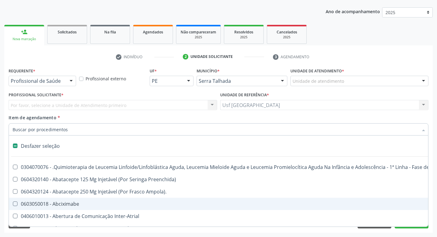
checkbox Inter-Atrial "false"
checkbox Valvar "false"
checkbox Adolescente\) "false"
type input "d"
checkbox Amniocentese "true"
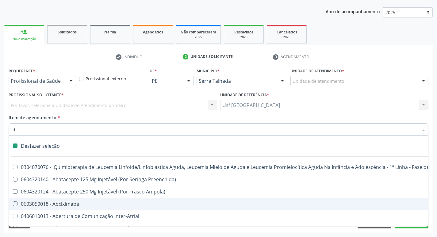
checkbox Urina "false"
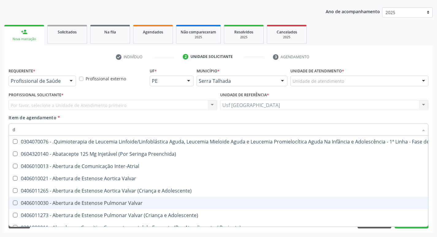
type input "do"
checkbox Urina "false"
checkbox Puericultura "true"
checkbox Sexual "true"
checkbox Invasivadomiciliar "true"
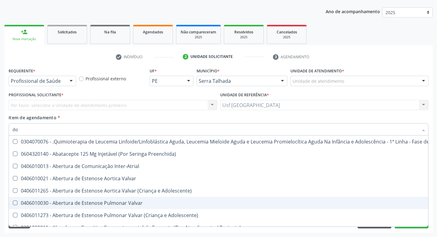
checkbox Comprimido\) "true"
checkbox Padrão\) "true"
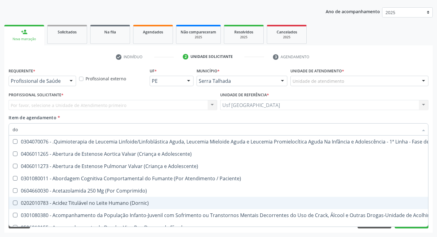
type input "dos"
checkbox Intelectual "true"
checkbox Metabolismo "true"
checkbox Cgbp "true"
checkbox Puericultura "true"
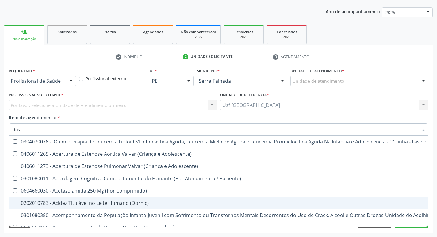
checkbox Unidades "true"
type input "dosa"
checkbox Emergência "true"
checkbox Saúde "true"
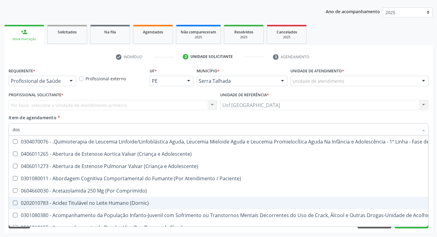
checkbox Níveis "true"
checkbox Intelectual "false"
checkbox Metabolismo "false"
checkbox Cgbp "false"
checkbox Puericultura "false"
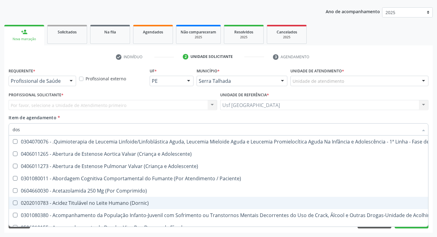
checkbox Utero "true"
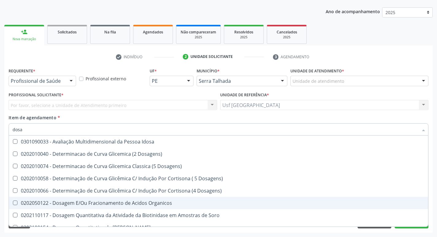
type input "dosag"
checkbox Cobre "true"
checkbox Total "false"
checkbox Cortisol "true"
checkbox Creatinina "false"
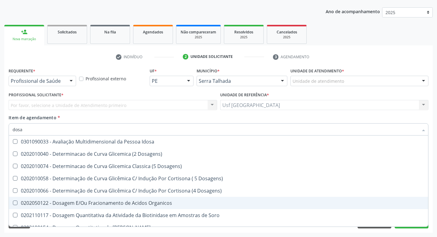
checkbox Transferrina "true"
checkbox Triglicerideos "false"
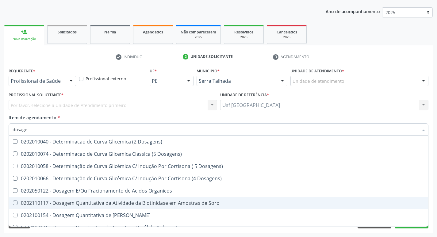
type input "dosagem"
checkbox Citrato "true"
checkbox Cloreto "true"
checkbox Suor "true"
checkbox Hdl "false"
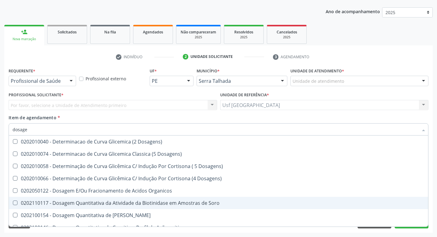
checkbox Ldl "false"
checkbox Total "false"
checkbox Colinesterase "true"
checkbox Creatinina "false"
checkbox Livre\) "true"
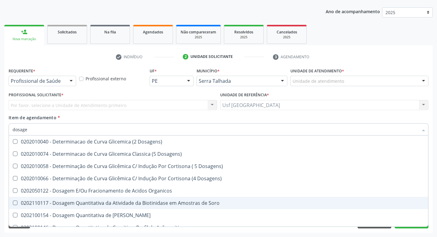
checkbox Triglicerideos "false"
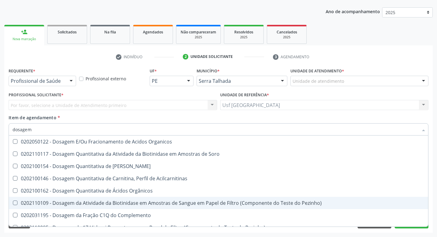
type input "dosagem d"
checkbox Transplantado\) "true"
checkbox Citrato "true"
checkbox Cloreto "true"
checkbox Hdl "false"
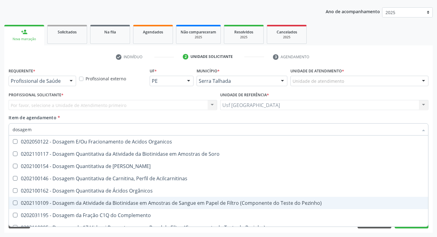
checkbox Ldl "false"
checkbox Creatinina "false"
checkbox \(T4\) "true"
checkbox Triglicerideos "false"
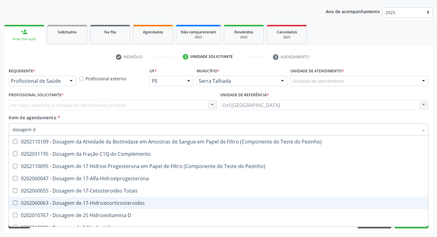
type input "dosagem de"
checkbox Suor "true"
checkbox Cobre "true"
checkbox Ldl "false"
checkbox Total "false"
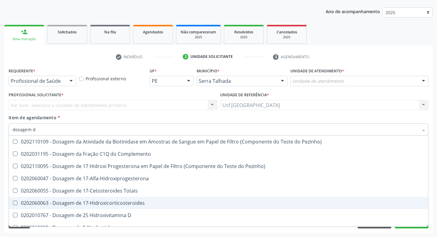
checkbox C4 "true"
checkbox Creatinina "false"
checkbox \(Tgp\) "true"
checkbox Triglicerideos "false"
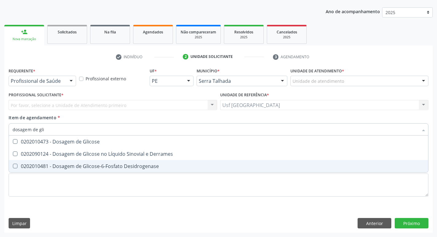
type input "dosagem de glic"
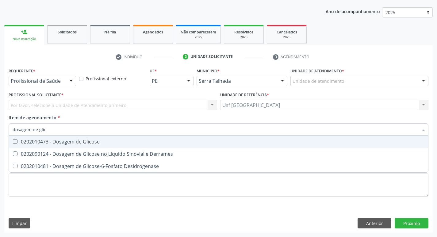
click at [59, 140] on div "0202010473 - Dosagem de Glicose" at bounding box center [219, 141] width 412 height 5
checkbox Glicose "true"
type input "dosagem de g"
checkbox Glicose "false"
checkbox Tiroxina "true"
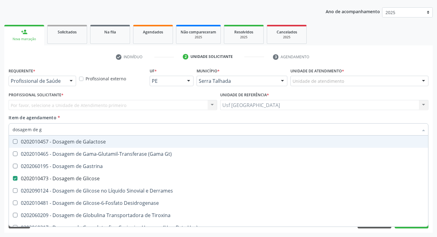
type input "dosagem de"
checkbox Glicose "false"
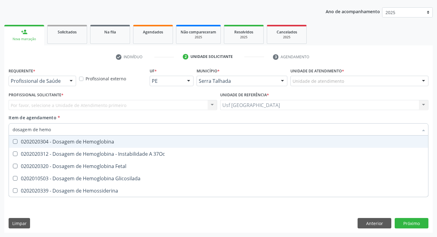
type input "dosagem de hemog"
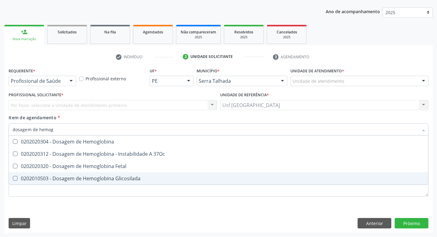
click at [76, 181] on div "0202010503 - Dosagem de Hemoglobina Glicosilada" at bounding box center [219, 178] width 412 height 5
checkbox Glicosilada "true"
type input "dosagem d"
checkbox Glicosilada "false"
checkbox Hemossiderina "false"
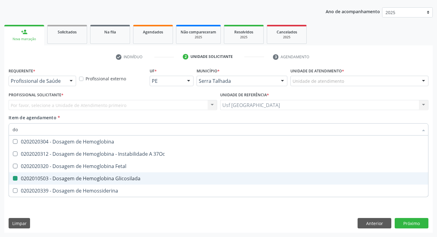
type input "d"
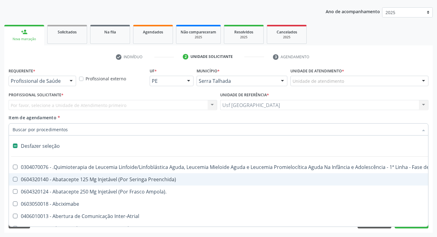
type input "h"
checkbox Urina "false"
checkbox B "true"
checkbox Fibrinogênio "true"
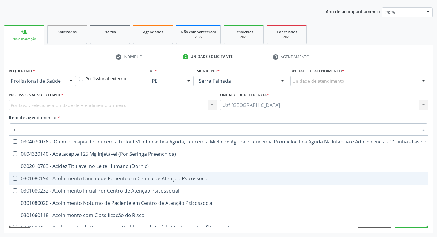
type input "he"
checkbox Pulmão "true"
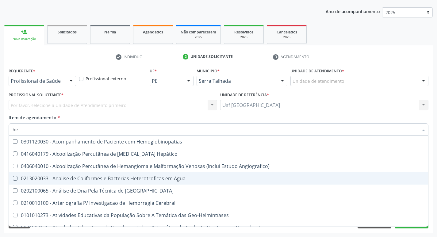
type input "hem"
checkbox \(Qualitativo\) "true"
checkbox Glicosilada "false"
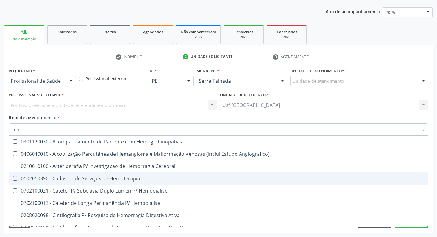
type input "hemo"
checkbox Hemacias "true"
checkbox Glicosilada "false"
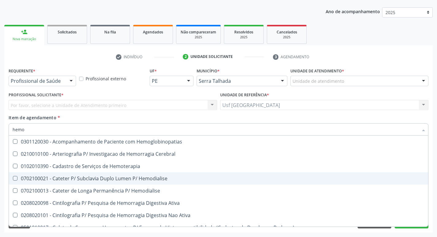
type input "hemog"
checkbox Tardio\) "true"
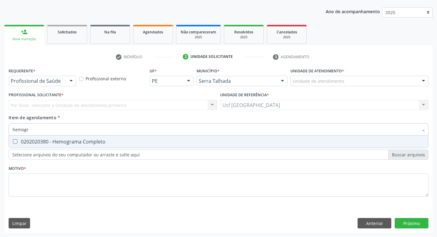
type input "hemogra"
click at [111, 143] on div "0202020380 - Hemograma Completo" at bounding box center [219, 141] width 412 height 5
checkbox Completo "true"
type input "h"
checkbox Completo "false"
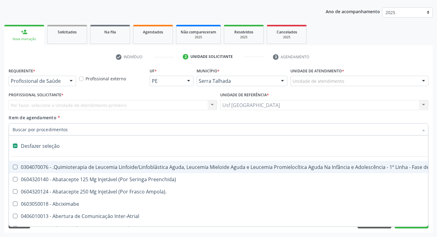
type input "t"
checkbox Reto "true"
checkbox Urina "false"
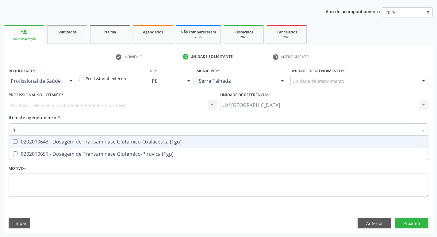
type input "tgo"
click at [111, 143] on div "0202010643 - Dosagem de Transaminase Glutamico-Oxalacetica (Tgo)" at bounding box center [219, 141] width 412 height 5
checkbox \(Tgo\) "true"
type input "tgp"
click at [111, 143] on div "0202010651 - Dosagem de Transaminase Glutamico-Piruvica (Tgp)" at bounding box center [219, 141] width 412 height 5
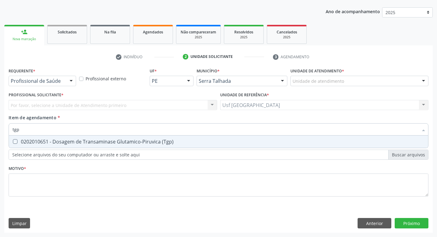
checkbox \(Tgp\) "true"
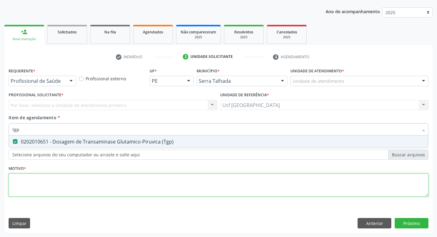
click at [60, 186] on div "Requerente * Profissional de Saúde Profissional de Saúde Paciente Nenhum result…" at bounding box center [219, 135] width 420 height 139
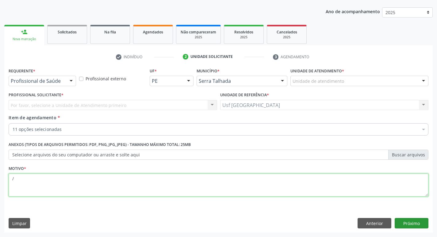
type textarea "/"
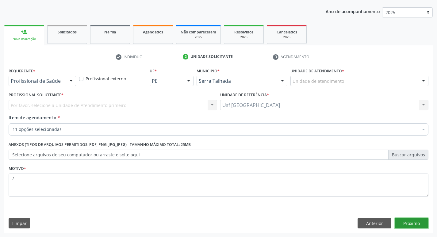
click at [410, 225] on button "Próximo" at bounding box center [412, 223] width 34 height 10
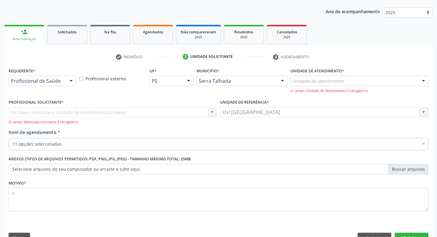
click at [67, 80] on div at bounding box center [71, 81] width 9 height 10
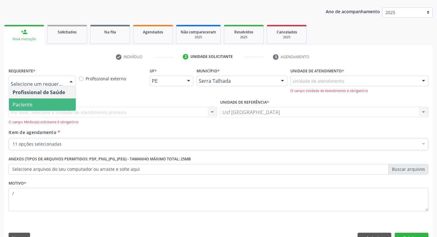
click at [30, 108] on span "Paciente" at bounding box center [42, 104] width 67 height 12
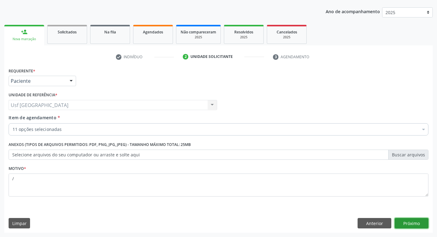
click at [411, 225] on button "Próximo" at bounding box center [412, 223] width 34 height 10
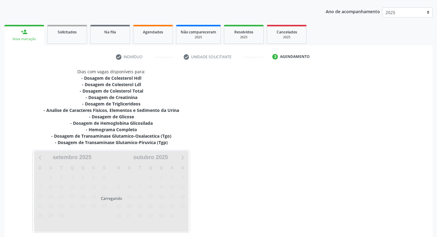
scroll to position [94, 0]
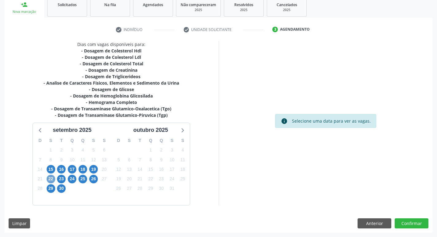
click at [51, 178] on span "22" at bounding box center [51, 179] width 9 height 9
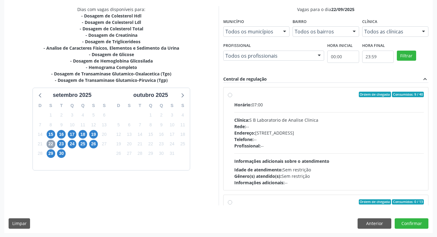
scroll to position [129, 0]
click at [234, 94] on label "Ordem de chegada Consumidos: 9 / 40 Horário: 07:00 Clínica: S B Laboratorio de …" at bounding box center [329, 138] width 190 height 94
click at [230, 94] on input "Ordem de chegada Consumidos: 9 / 40 Horário: 07:00 Clínica: S B Laboratorio de …" at bounding box center [230, 94] width 4 height 6
radio input "true"
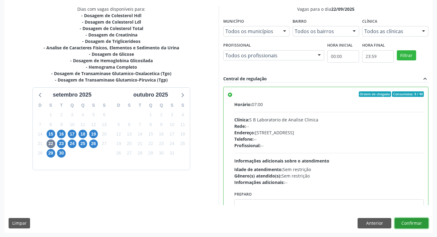
click at [414, 220] on button "Confirmar" at bounding box center [412, 223] width 34 height 10
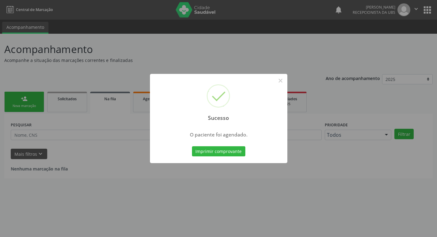
scroll to position [0, 0]
click at [282, 80] on button "×" at bounding box center [283, 80] width 10 height 10
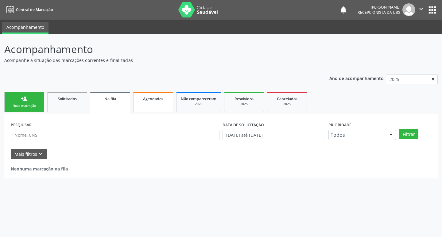
click at [151, 104] on link "Agendados" at bounding box center [153, 102] width 40 height 21
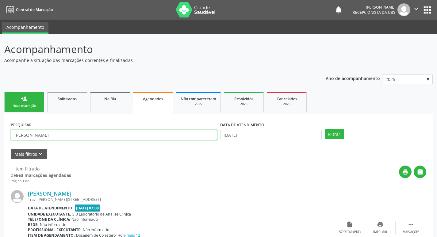
click at [49, 135] on input "[PERSON_NAME]" at bounding box center [114, 135] width 206 height 10
type input "g"
type input "maria do carmo"
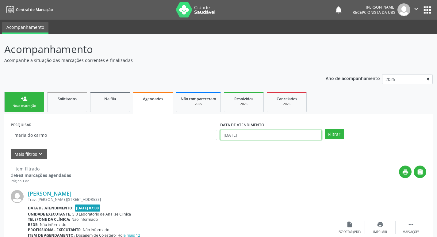
click at [232, 135] on input "[DATE]" at bounding box center [271, 135] width 102 height 10
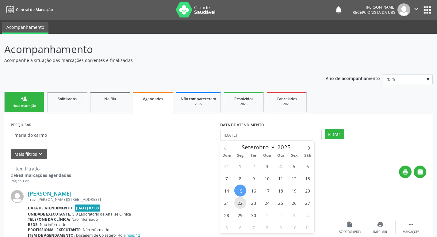
click at [238, 201] on span "22" at bounding box center [240, 203] width 12 height 12
type input "22/09/2025"
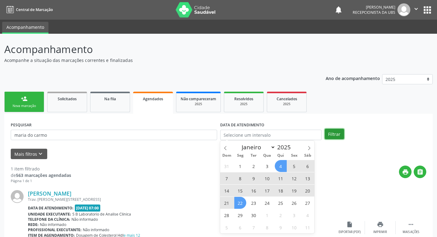
click at [330, 133] on button "Filtrar" at bounding box center [334, 134] width 19 height 10
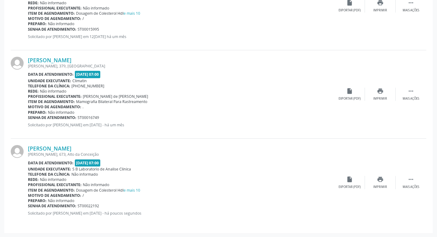
scroll to position [399, 0]
click at [356, 187] on div "Exportar (PDF)" at bounding box center [350, 187] width 22 height 4
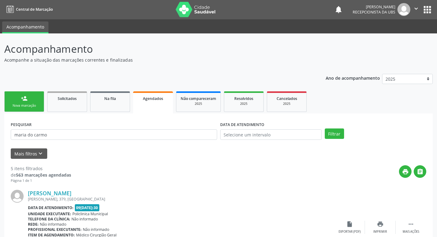
scroll to position [0, 0]
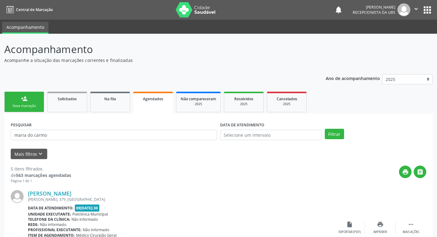
click at [27, 99] on div "person_add" at bounding box center [24, 98] width 7 height 7
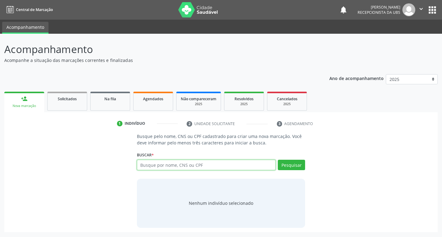
click at [204, 165] on input "text" at bounding box center [206, 165] width 139 height 10
type input "700003236278204"
click at [294, 166] on button "Pesquisar" at bounding box center [291, 165] width 27 height 10
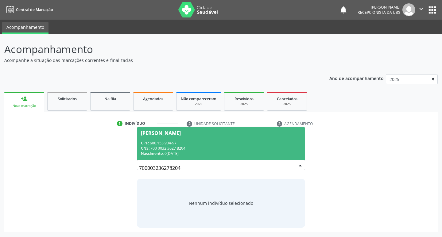
click at [164, 136] on span "[PERSON_NAME] CPF: 600.153.904-97 CNS: 700 0032 3627 8204 Nascimento: [DATE]" at bounding box center [221, 143] width 168 height 33
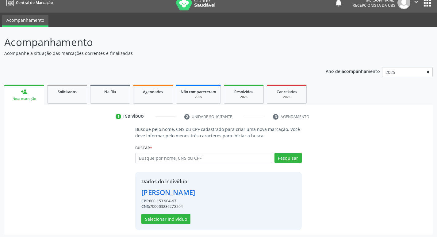
scroll to position [9, 0]
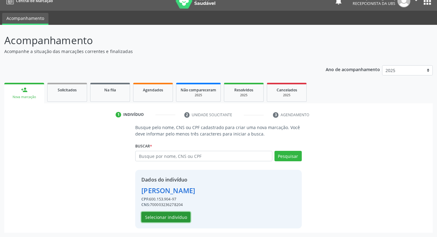
click at [162, 218] on button "Selecionar indivíduo" at bounding box center [165, 217] width 49 height 10
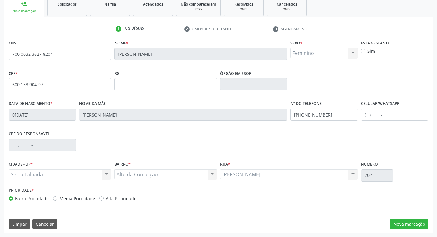
scroll to position [95, 0]
click at [412, 222] on button "Nova marcação" at bounding box center [409, 223] width 39 height 10
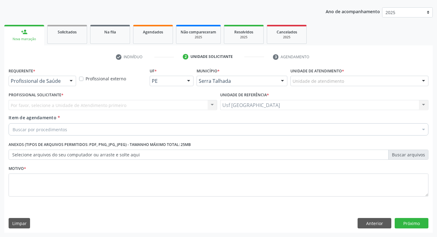
scroll to position [67, 0]
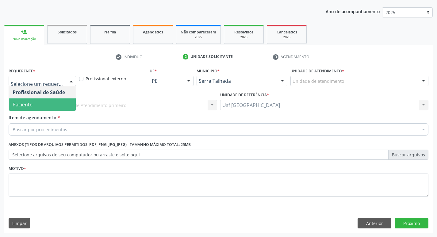
click at [22, 101] on span "Paciente" at bounding box center [23, 104] width 20 height 7
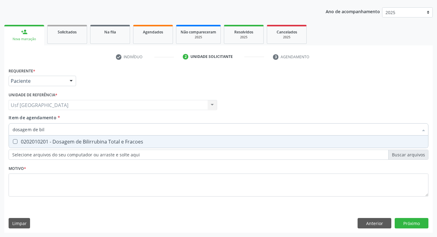
type input "dosagem de bili"
click at [54, 143] on div "0202010201 - Dosagem de Bilirrubina Total e Fracoes" at bounding box center [219, 141] width 412 height 5
checkbox Fracoes "true"
type input "dosage"
checkbox Fracoes "false"
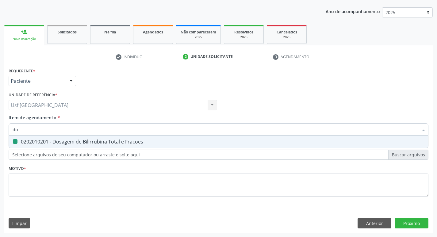
type input "d"
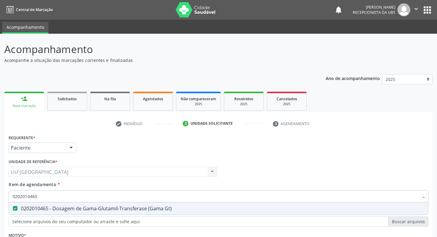
scroll to position [67, 0]
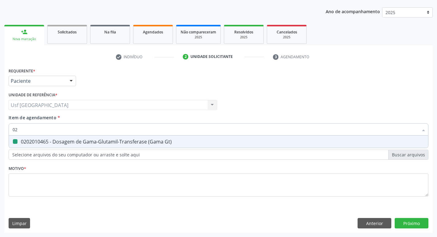
type input "0"
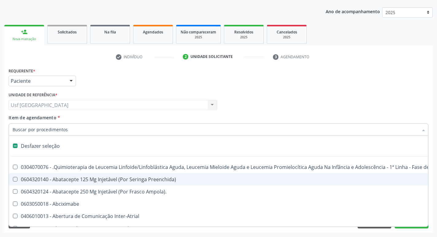
checkbox Manutenção "false"
type input "02"
checkbox Capsula\) "true"
checkbox Método\) "true"
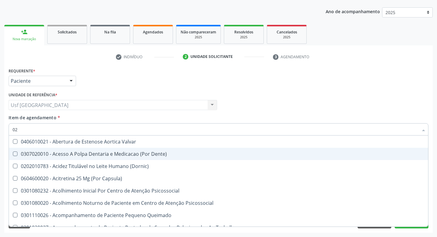
type input "020"
checkbox Splintagem "true"
checkbox \(Qualitativo\) "true"
checkbox Fracoes "false"
checkbox Gt\) "false"
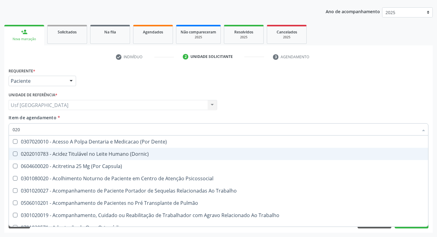
type input "0202"
checkbox Pré-Escalênica "true"
checkbox Monobloco "true"
checkbox Fracoes "false"
checkbox Gt\) "false"
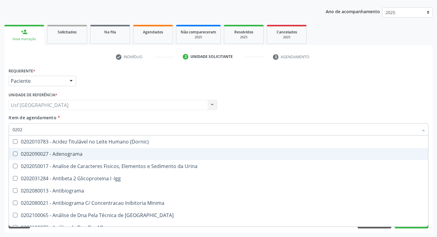
type input "02020"
checkbox Alfa-2-Macroglobulina "true"
checkbox Fracoes "false"
checkbox \(Antigeno\) "true"
checkbox Gt\) "false"
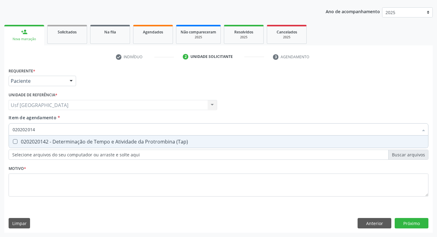
type input "0202020142"
click at [78, 140] on div "0202020142 - Determinação de Tempo e Atividade da Protrombina (Tap)" at bounding box center [219, 141] width 412 height 5
checkbox \(Tap\) "true"
type input "020202"
checkbox \(Tap\) "false"
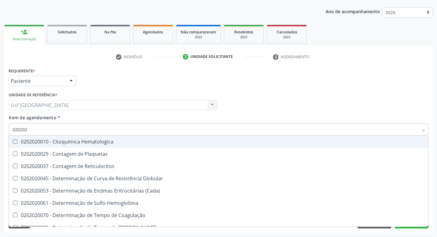
type input "02020"
checkbox \(Tap\) "false"
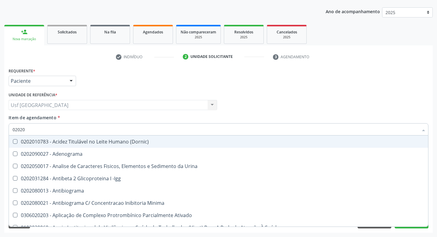
type input "0202"
checkbox \(Tap\) "false"
checkbox Ascorbico "true"
checkbox Fracoes "false"
checkbox C4 "true"
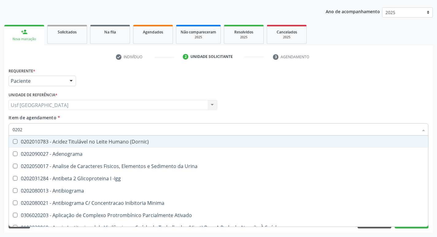
checkbox Gt\) "false"
checkbox Insulina "true"
type input "020"
checkbox \(Tap\) "false"
checkbox Fracoes "false"
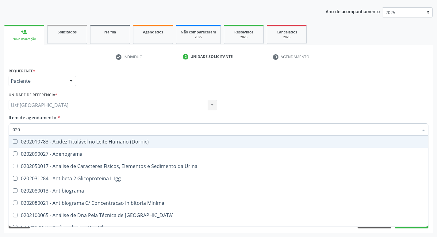
checkbox Gt\) "false"
checkbox \(Anti-Hav-Igm\) "true"
checkbox Molecular "true"
checkbox Pavlik "true"
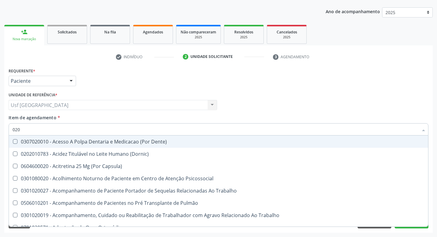
type input "02"
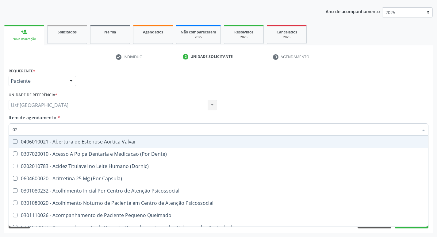
checkbox Pos-Operatoria "false"
checkbox Splintagem "false"
checkbox \(Qualitativo\) "false"
checkbox \(Tap\) "true"
checkbox Fracoes "true"
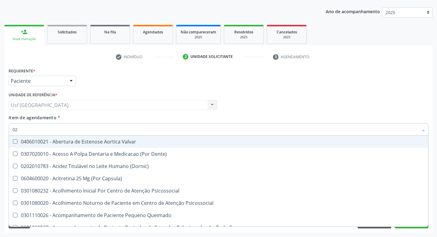
checkbox Gt\) "true"
type input "020"
checkbox Pos-Operatoria "true"
checkbox Splintagem "true"
checkbox \(Qualitativo\) "true"
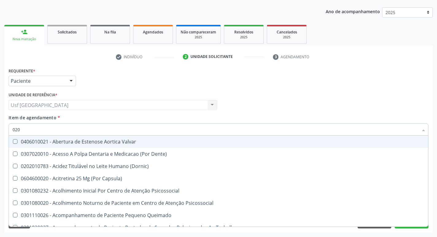
checkbox \(Tap\) "false"
checkbox Fracoes "false"
checkbox Gt\) "false"
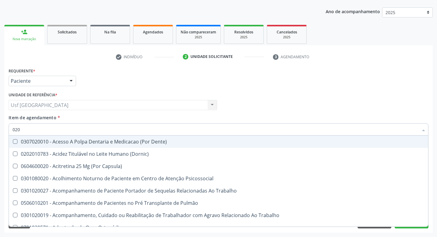
type input "0202"
checkbox Cardiovascular "true"
checkbox Pré-Escalênica "true"
checkbox Monobloco "true"
checkbox \(Tap\) "false"
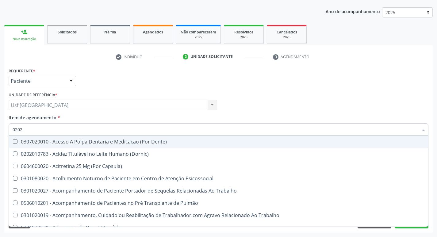
checkbox Fracoes "false"
checkbox Gt\) "false"
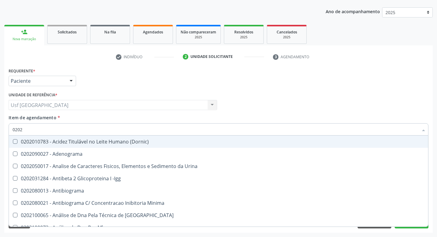
type input "02020"
checkbox Reumatoide "true"
checkbox \(Tap\) "false"
checkbox Alfa-2-Macroglobulina "true"
checkbox Fracoes "false"
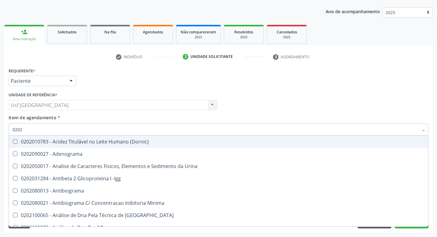
checkbox \(Antigeno\) "true"
checkbox Gt\) "false"
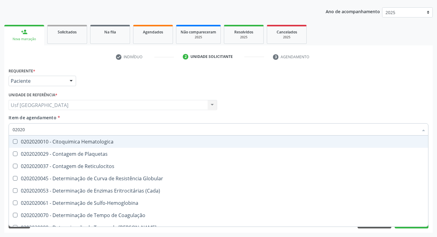
type input "020202"
checkbox \(Tap\) "true"
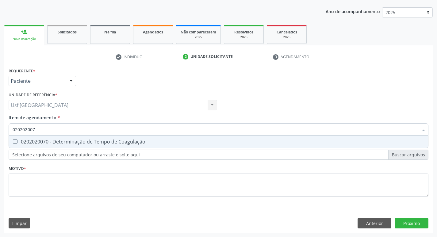
type input "0202020070"
click at [75, 142] on div "0202020070 - Determinação de Tempo de Coagulação" at bounding box center [219, 141] width 412 height 5
checkbox Coagulação "true"
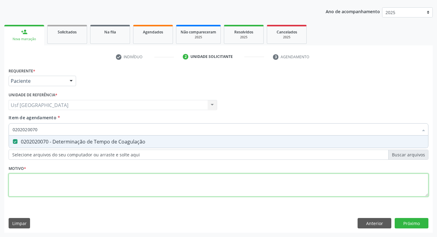
click at [71, 184] on div "Requerente * Paciente Profissional de Saúde Paciente Nenhum resultado encontrad…" at bounding box center [219, 135] width 420 height 139
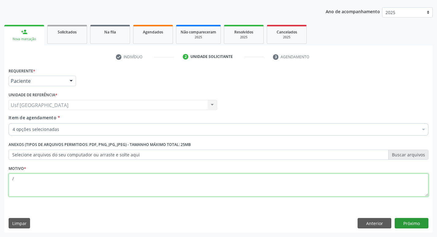
type textarea "/"
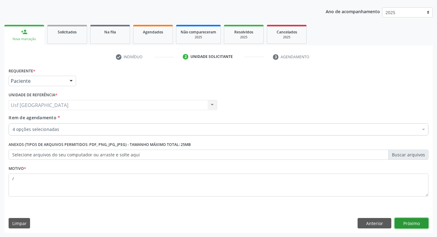
click at [414, 221] on button "Próximo" at bounding box center [412, 223] width 34 height 10
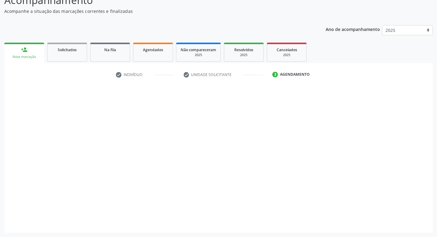
scroll to position [49, 0]
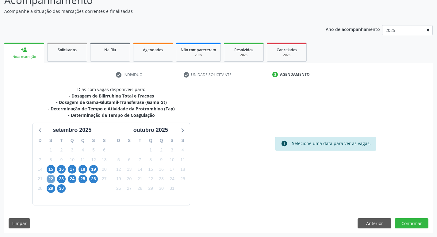
click at [52, 177] on span "22" at bounding box center [51, 179] width 9 height 9
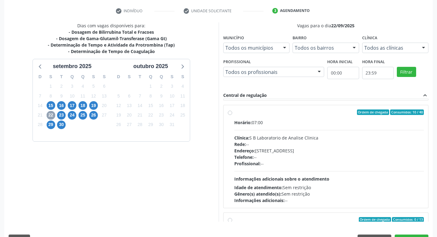
scroll to position [215, 0]
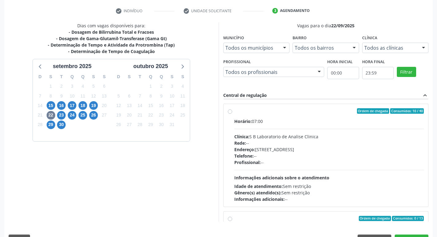
click at [234, 113] on label "Ordem de chegada Consumidos: 10 / 40 Horário: 07:00 Clínica: S B Laboratorio de…" at bounding box center [329, 155] width 190 height 94
click at [229, 113] on input "Ordem de chegada Consumidos: 10 / 40 Horário: 07:00 Clínica: S B Laboratorio de…" at bounding box center [230, 111] width 4 height 6
radio input "true"
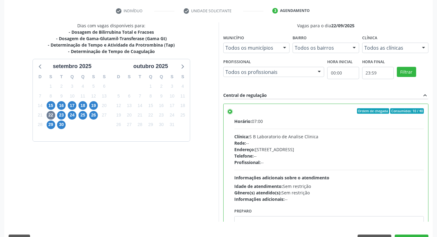
scroll to position [129, 0]
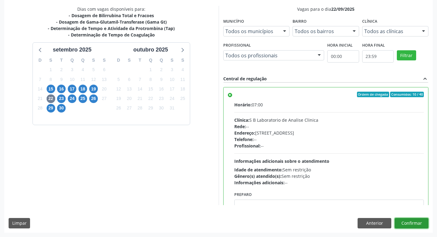
click at [412, 221] on button "Confirmar" at bounding box center [412, 223] width 34 height 10
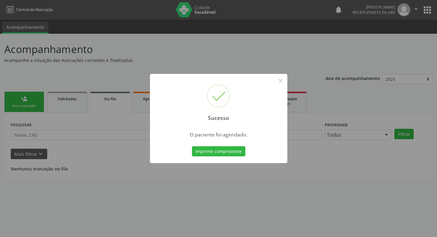
scroll to position [0, 0]
click at [282, 79] on button "×" at bounding box center [283, 80] width 10 height 10
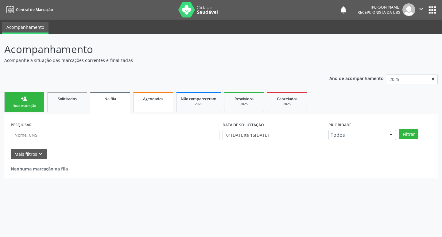
click at [155, 106] on link "Agendados" at bounding box center [153, 102] width 40 height 21
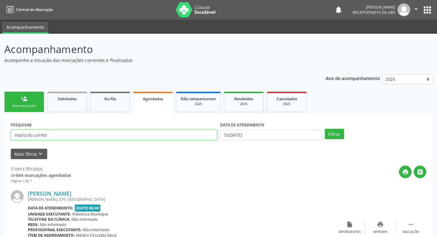
click at [56, 133] on input "maria do carmo" at bounding box center [114, 135] width 206 height 10
type input "m"
type input "adeilda"
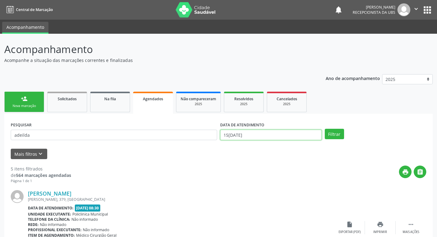
click at [234, 135] on input "15[DATE]" at bounding box center [271, 135] width 102 height 10
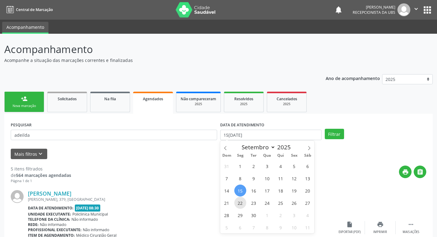
click at [236, 201] on span "22" at bounding box center [240, 203] width 12 height 12
type input "22/09/2025"
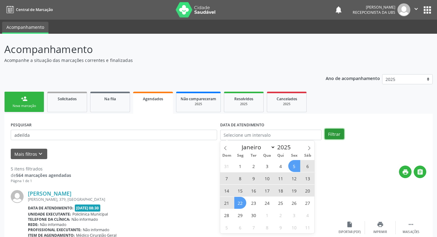
click at [328, 132] on button "Filtrar" at bounding box center [334, 134] width 19 height 10
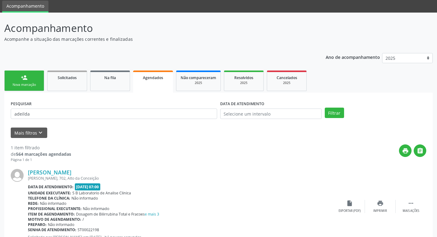
scroll to position [45, 0]
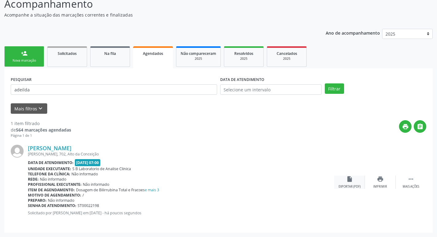
click at [359, 184] on div "insert_drive_file Exportar (PDF)" at bounding box center [349, 182] width 31 height 13
click at [30, 61] on div "Nova marcação" at bounding box center [24, 60] width 31 height 5
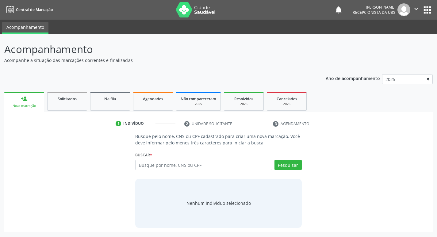
scroll to position [0, 0]
click at [168, 164] on input "text" at bounding box center [206, 165] width 139 height 10
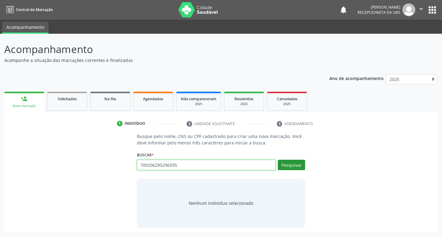
type input "709206295296935"
click at [285, 162] on button "Pesquisar" at bounding box center [291, 165] width 27 height 10
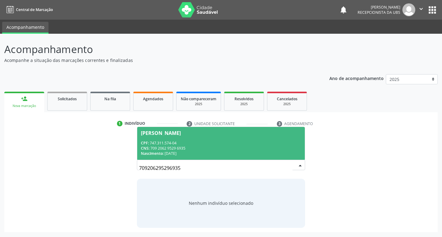
click at [175, 132] on div "[PERSON_NAME]" at bounding box center [161, 133] width 40 height 5
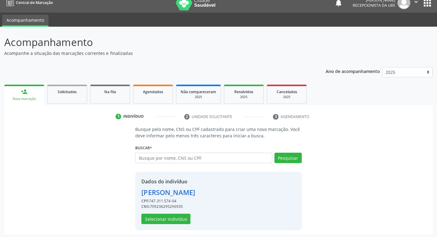
scroll to position [9, 0]
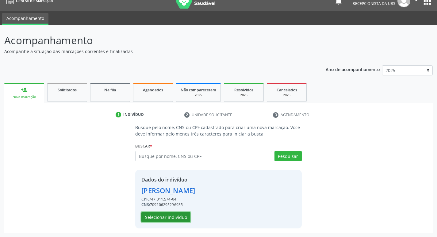
click at [167, 218] on button "Selecionar indivíduo" at bounding box center [165, 217] width 49 height 10
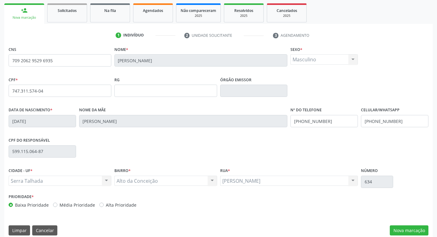
scroll to position [95, 0]
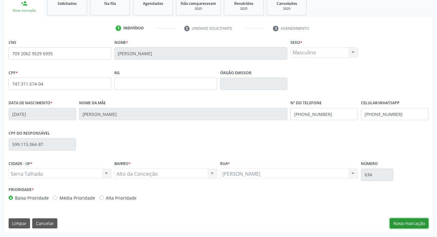
click at [418, 223] on button "Nova marcação" at bounding box center [409, 223] width 39 height 10
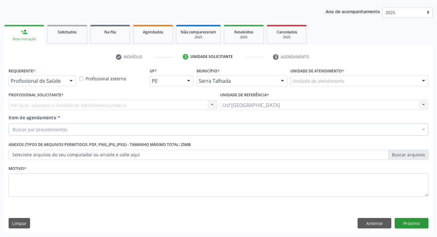
scroll to position [67, 0]
click at [65, 82] on div "Profissional de Saúde" at bounding box center [42, 81] width 67 height 10
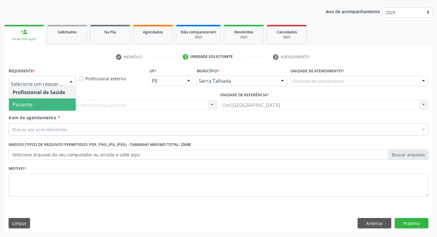
click at [33, 105] on span "Paciente" at bounding box center [42, 104] width 67 height 12
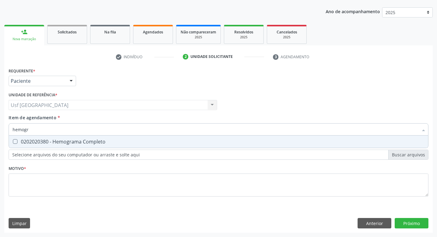
type input "hemogra"
click at [77, 141] on div "0202020380 - Hemograma Completo" at bounding box center [219, 141] width 412 height 5
checkbox Completo "true"
type input "h"
checkbox Completo "false"
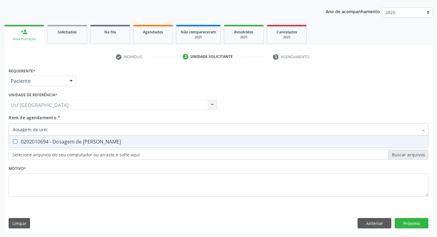
type input "dosagem de ureia"
click at [95, 139] on div "0202010694 - Dosagem de [PERSON_NAME]" at bounding box center [219, 141] width 412 height 5
checkbox Ureia "true"
type input "dosagem de"
checkbox Ureia "false"
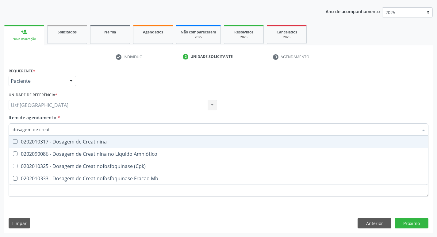
type input "dosagem de creati"
click at [99, 144] on div "0202010317 - Dosagem de Creatinina" at bounding box center [219, 141] width 412 height 5
checkbox Creatinina "true"
type input "dosagem de c"
checkbox Creatinina "false"
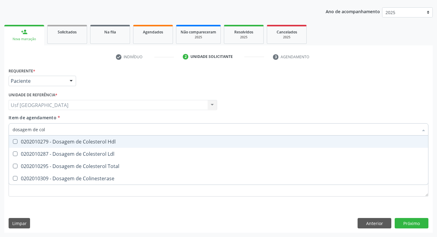
type input "dosagem de [PERSON_NAME]"
click at [98, 143] on div "0202010279 - Dosagem de Colesterol Hdl" at bounding box center [219, 141] width 412 height 5
checkbox Hdl "true"
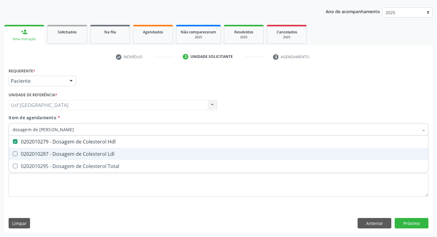
click at [101, 154] on div "0202010287 - Dosagem de Colesterol Ldl" at bounding box center [219, 153] width 412 height 5
checkbox Ldl "true"
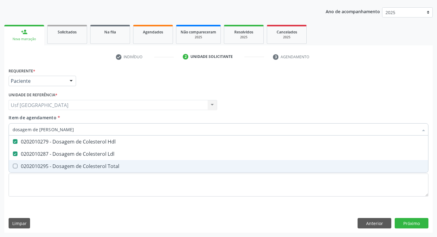
click at [100, 164] on div "0202010295 - Dosagem de Colesterol Total" at bounding box center [219, 166] width 412 height 5
checkbox Total "true"
type input "dosagem de co"
checkbox Hdl "false"
checkbox Colinesterase "true"
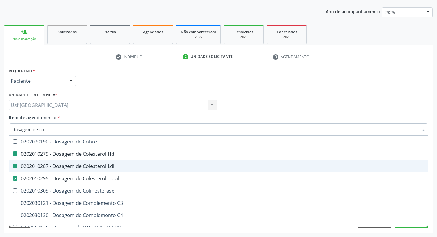
type input "dosagem de c"
checkbox Hdl "false"
checkbox Ldl "false"
checkbox Total "false"
type input "dosagem de"
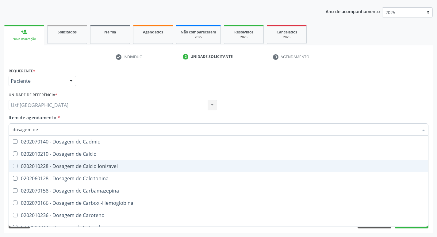
checkbox Hdl "false"
checkbox Ldl "false"
checkbox Total "false"
checkbox Creatinina "false"
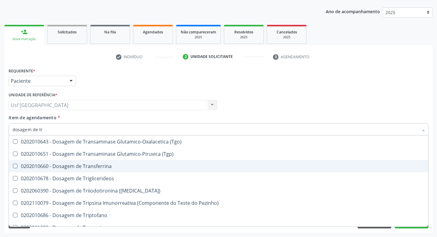
type input "dosagem de tri"
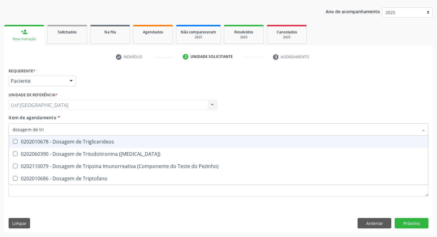
click at [92, 142] on div "0202010678 - Dosagem de Triglicerideos" at bounding box center [219, 141] width 412 height 5
checkbox Triglicerideos "true"
type input "dosagem de tr"
checkbox Triglicerideos "false"
checkbox Triptofano "true"
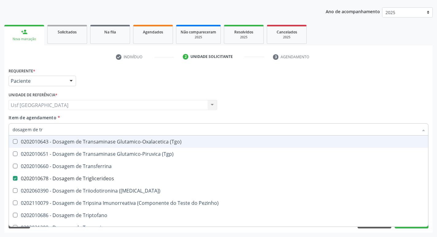
type input "dosagem de t"
checkbox Triglicerideos "false"
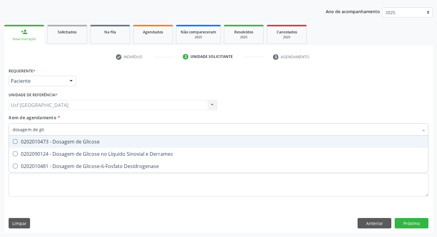
type input "dosagem de glic"
click at [92, 142] on div "0202010473 - Dosagem de Glicose" at bounding box center [219, 141] width 412 height 5
checkbox Glicose "true"
type input "dosagem de g"
checkbox Glicose "false"
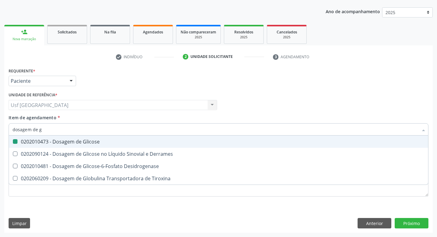
checkbox Tiroxina "true"
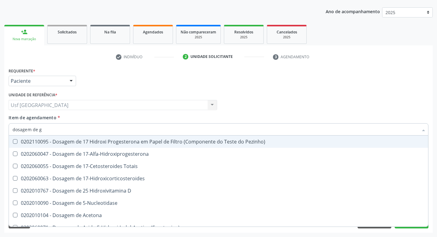
type input "dosagem de"
checkbox 17-Hidroxicorticosteroides "false"
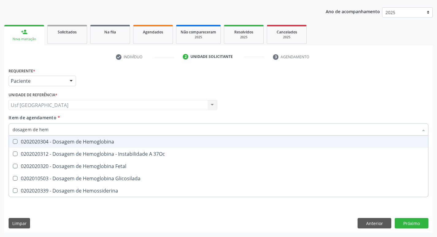
type input "dosagem de hemo"
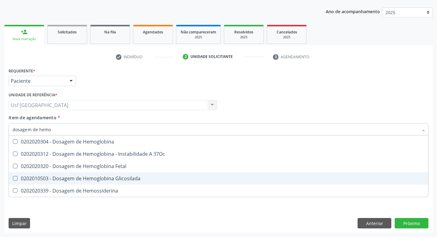
click at [96, 179] on div "0202010503 - Dosagem de Hemoglobina Glicosilada" at bounding box center [219, 178] width 412 height 5
checkbox Glicosilada "true"
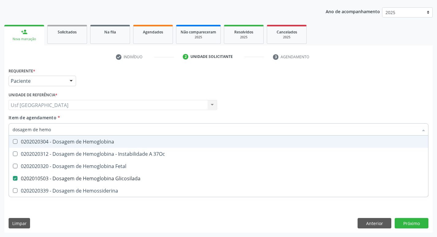
type input "dosagem de hemo"
click at [228, 85] on div "Requerente * Paciente Profissional de Saúde Paciente Nenhum resultado encontrad…" at bounding box center [218, 78] width 423 height 24
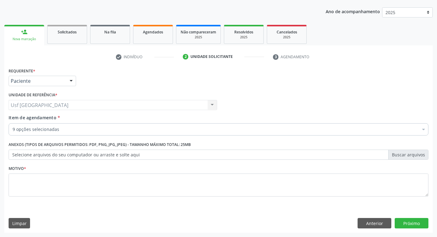
checkbox Completo "true"
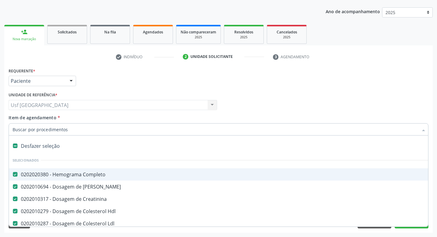
type input "t"
checkbox Glicose "false"
checkbox Glicosilada "false"
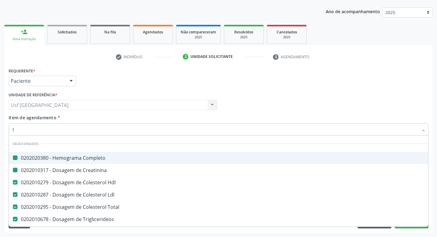
type input "tg"
checkbox Completo "false"
checkbox Creatinina "false"
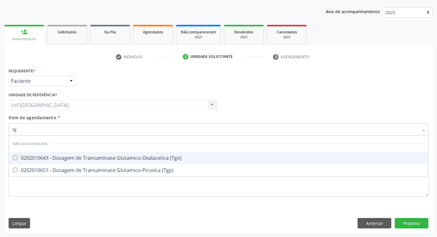
type input "tgo"
click at [101, 160] on div "0202010643 - Dosagem de Transaminase Glutamico-Oxalacetica (Tgo)" at bounding box center [219, 157] width 412 height 5
checkbox \(Tgo\) "true"
type input "tgp"
click at [110, 158] on div "0202010651 - Dosagem de Transaminase Glutamico-Piruvica (Tgp)" at bounding box center [219, 157] width 412 height 5
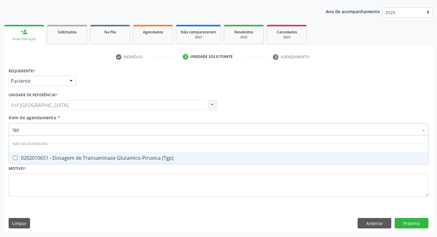
checkbox \(Tgp\) "true"
type input "t"
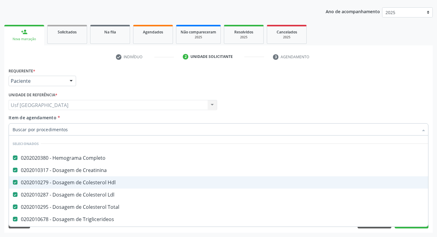
checkbox Manutenção "true"
checkbox Preenchida\) "true"
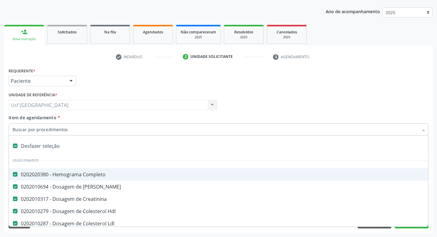
type input "t"
checkbox Glicose "false"
checkbox Glicosilada "false"
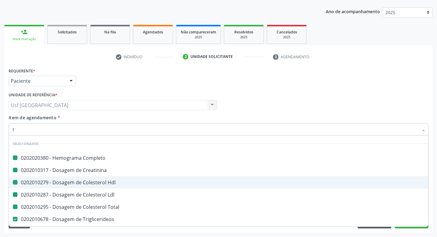
type input "t4"
checkbox Completo "false"
checkbox Creatinina "false"
checkbox Hdl "false"
checkbox Ldl "false"
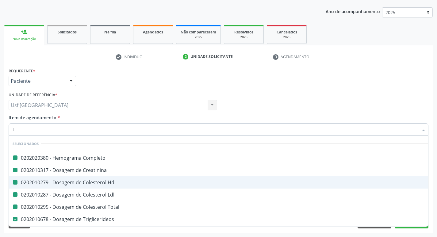
checkbox Total "false"
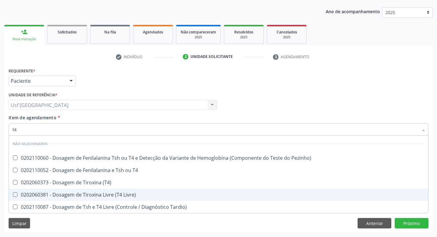
click at [117, 193] on div "0202060381 - Dosagem de Tiroxina Livre (T4 Livre)" at bounding box center [219, 194] width 412 height 5
checkbox Livre\) "true"
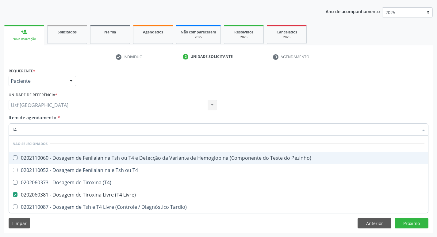
click at [205, 83] on div "Requerente * Paciente Profissional de Saúde Paciente Nenhum resultado encontrad…" at bounding box center [218, 78] width 423 height 24
checkbox Pezinho\) "true"
checkbox T4 "true"
checkbox \(T4\) "true"
checkbox Tardio\) "true"
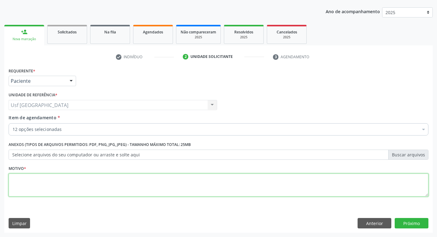
drag, startPoint x: 61, startPoint y: 184, endPoint x: 69, endPoint y: 172, distance: 14.4
click at [61, 185] on textarea at bounding box center [219, 185] width 420 height 23
type textarea "/"
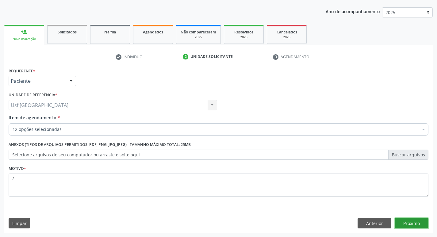
click at [406, 224] on button "Próximo" at bounding box center [412, 223] width 34 height 10
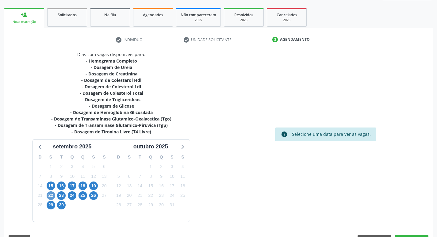
scroll to position [101, 0]
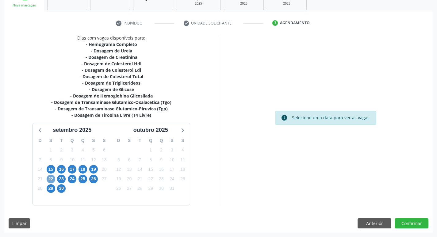
click at [48, 178] on span "22" at bounding box center [51, 179] width 9 height 9
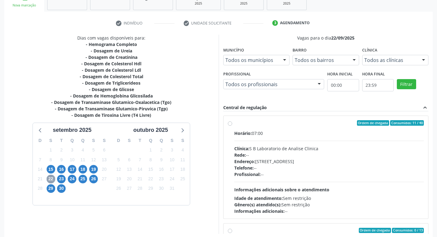
scroll to position [129, 0]
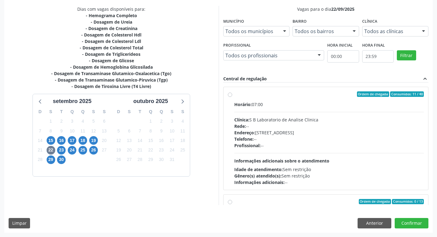
click at [234, 94] on label "Ordem de chegada Consumidos: 11 / 40 Horário: 07:00 Clínica: S B Laboratorio de…" at bounding box center [329, 138] width 190 height 94
click at [229, 94] on input "Ordem de chegada Consumidos: 11 / 40 Horário: 07:00 Clínica: S B Laboratorio de…" at bounding box center [230, 94] width 4 height 6
radio input "true"
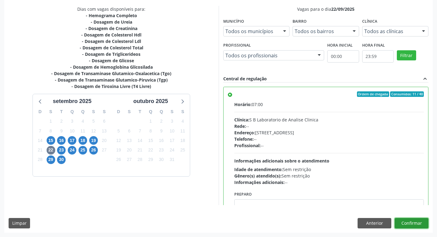
click at [410, 223] on button "Confirmar" at bounding box center [412, 223] width 34 height 10
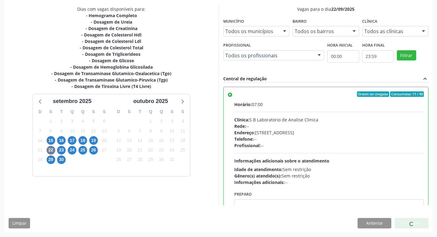
scroll to position [0, 0]
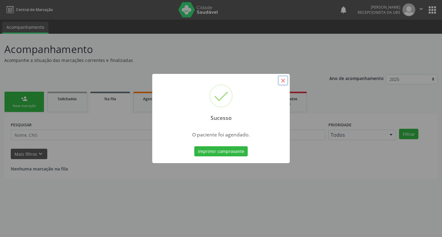
click at [283, 81] on button "×" at bounding box center [283, 80] width 10 height 10
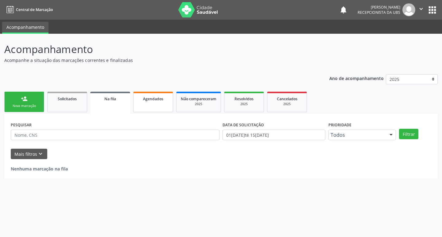
click at [140, 104] on link "Agendados" at bounding box center [153, 102] width 40 height 21
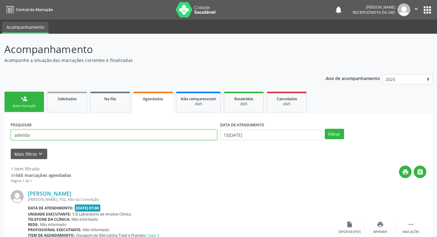
click at [48, 134] on input "adeilda" at bounding box center [114, 135] width 206 height 10
type input "a"
type input "[PERSON_NAME]"
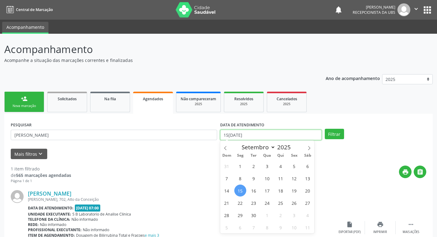
click at [244, 135] on input "15[DATE]" at bounding box center [271, 135] width 102 height 10
click at [238, 201] on span "22" at bounding box center [240, 203] width 12 height 12
type input "22/09/2025"
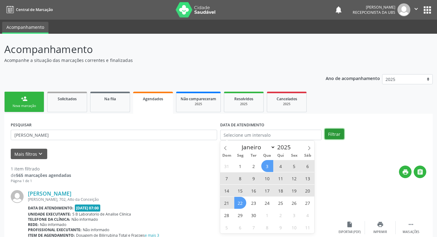
click at [343, 133] on button "Filtrar" at bounding box center [334, 134] width 19 height 10
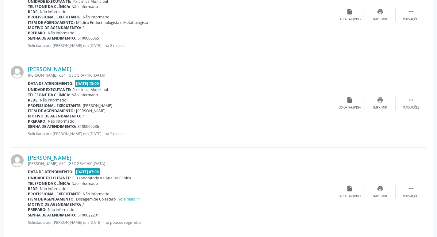
scroll to position [222, 0]
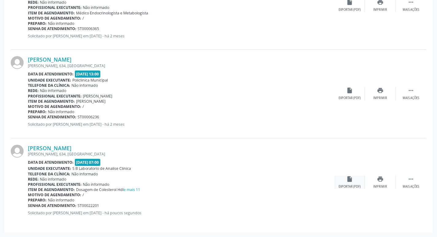
click at [349, 181] on icon "insert_drive_file" at bounding box center [349, 179] width 7 height 7
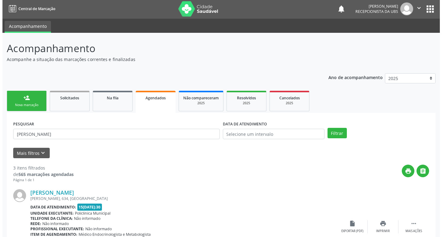
scroll to position [0, 0]
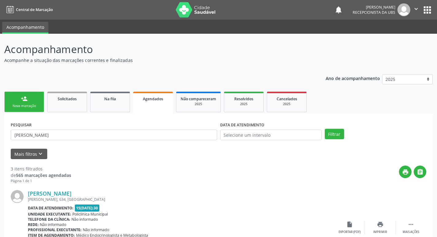
click at [37, 99] on link "person_add Nova marcação" at bounding box center [24, 102] width 40 height 21
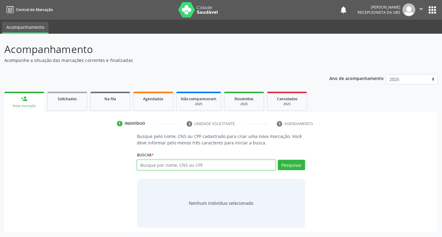
click at [193, 166] on input "text" at bounding box center [206, 165] width 139 height 10
type input "705807405571237"
click at [293, 162] on button "Pesquisar" at bounding box center [291, 165] width 27 height 10
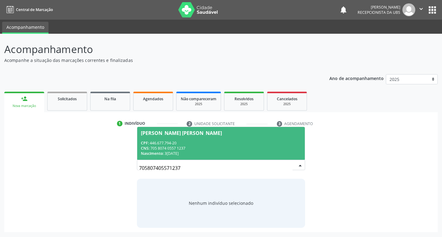
click at [155, 141] on div "CPF: 446.677.794-20" at bounding box center [221, 142] width 160 height 5
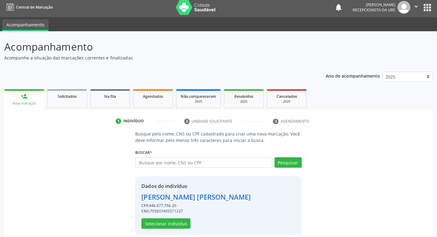
scroll to position [9, 0]
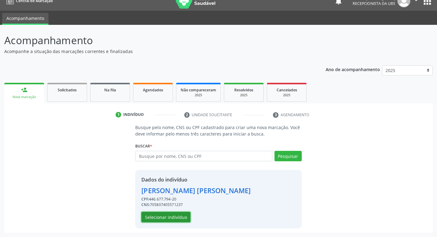
click at [170, 217] on button "Selecionar indivíduo" at bounding box center [165, 217] width 49 height 10
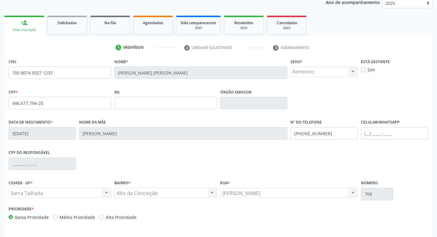
scroll to position [95, 0]
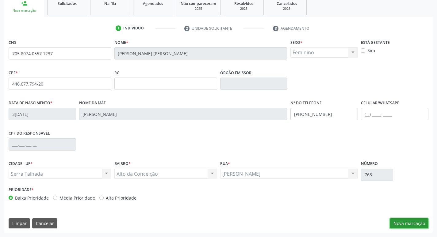
click at [399, 221] on button "Nova marcação" at bounding box center [409, 223] width 39 height 10
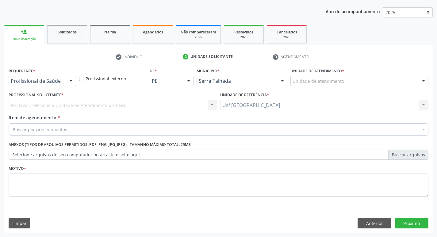
scroll to position [67, 0]
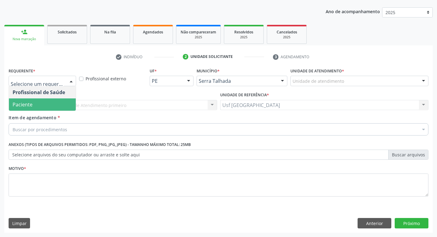
click at [26, 102] on span "Paciente" at bounding box center [23, 104] width 20 height 7
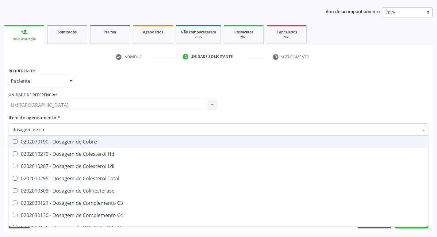
type input "dosagem de col"
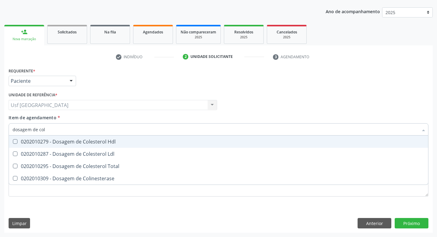
click at [33, 142] on div "0202010279 - Dosagem de Colesterol Hdl" at bounding box center [219, 141] width 412 height 5
checkbox Hdl "true"
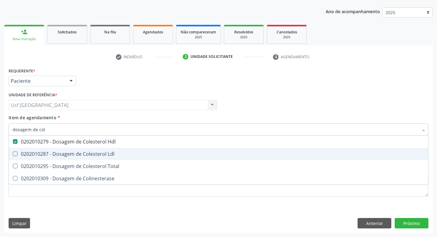
click at [29, 149] on span "0202010287 - Dosagem de Colesterol Ldl" at bounding box center [218, 154] width 419 height 12
checkbox Ldl "true"
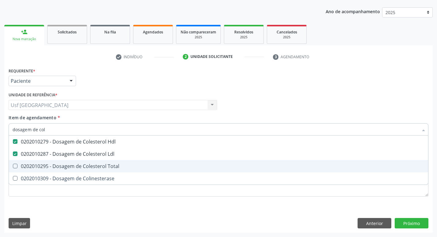
click at [27, 166] on div "0202010295 - Dosagem de Colesterol Total" at bounding box center [219, 166] width 412 height 5
checkbox Total "true"
type input "dosagem de co"
checkbox Hdl "false"
checkbox Colinesterase "true"
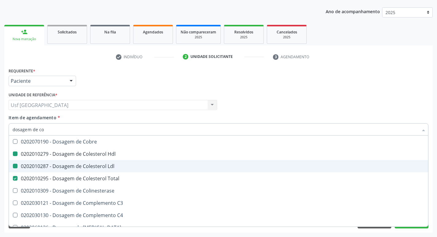
type input "dosagem de c"
checkbox Hdl "false"
checkbox Ldl "false"
checkbox Total "false"
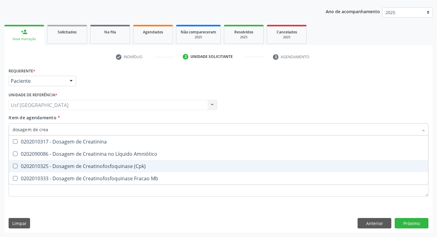
type input "dosagem de creat"
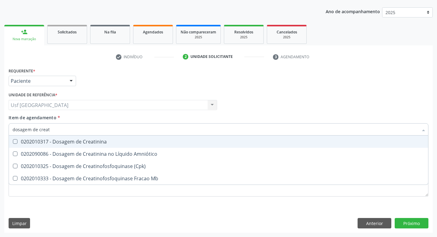
click at [81, 141] on div "0202010317 - Dosagem de Creatinina" at bounding box center [219, 141] width 412 height 5
checkbox Creatinina "true"
type input "dosagem de c"
checkbox Creatinina "false"
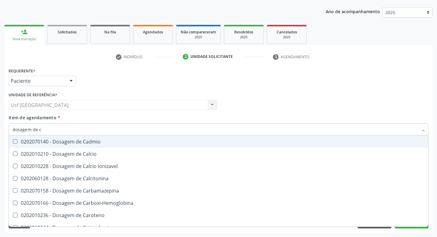
type input "dosagem de"
checkbox Hdl "false"
checkbox Ldl "false"
checkbox Total "false"
checkbox Creatinina "false"
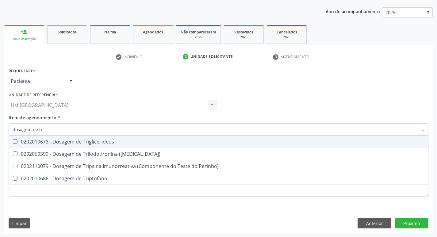
type input "dosagem de tri"
click at [81, 141] on div "0202010678 - Dosagem de Triglicerideos" at bounding box center [219, 141] width 412 height 5
checkbox Triglicerideos "true"
type input "dosagem de tr"
checkbox Triglicerideos "false"
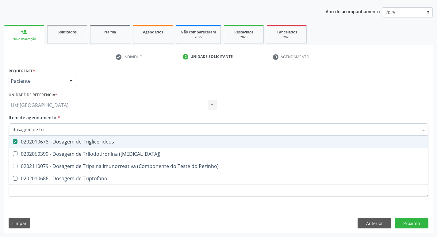
checkbox Triptofano "true"
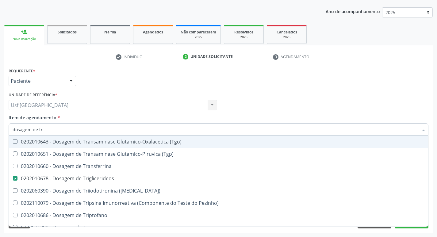
type input "dosagem de t"
checkbox Triglicerideos "false"
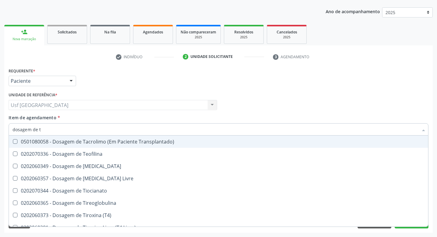
type input "dosagem de"
checkbox Triglicerideos "false"
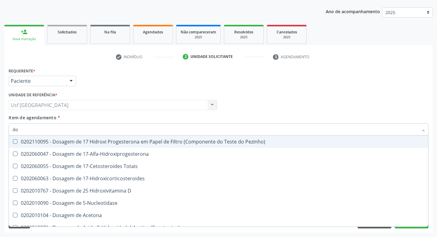
type input "d"
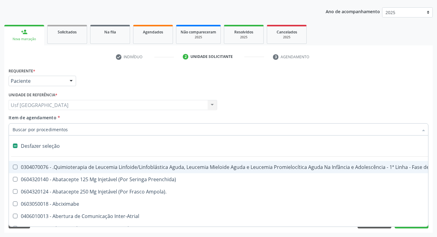
checkbox \(Uaa\)\ "false"
checkbox Terapêuticas\)\ "false"
checkbox Psicossocial "false"
checkbox Complicada "false"
checkbox Tonometria "false"
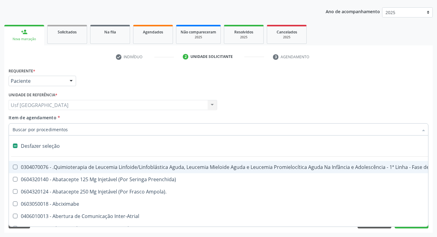
checkbox Congênita\ "false"
checkbox Clínico "false"
checkbox Pós-Operatório "false"
checkbox Genético "false"
checkbox Preenchida\) "false"
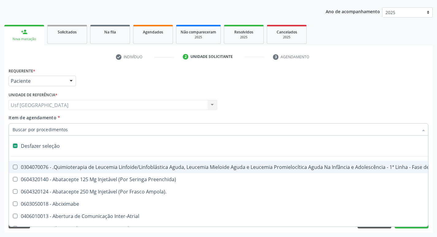
checkbox A\) "false"
checkbox Ampola\) "false"
checkbox Quadril "false"
checkbox Tronco "false"
checkbox Ampola\) "false"
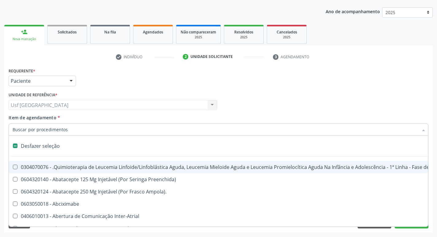
checkbox 5Ml\) "false"
checkbox Simples "false"
checkbox Columela "false"
checkbox Adolescente\) "false"
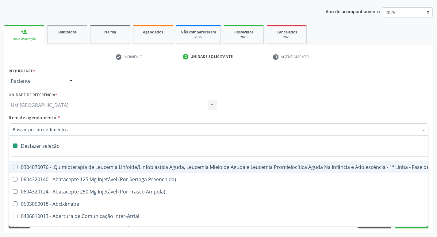
checkbox Geral "false"
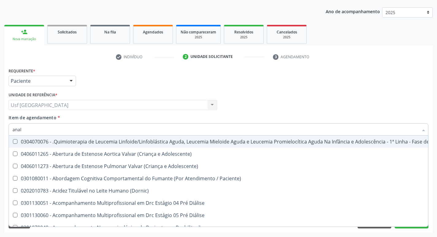
type input "anali"
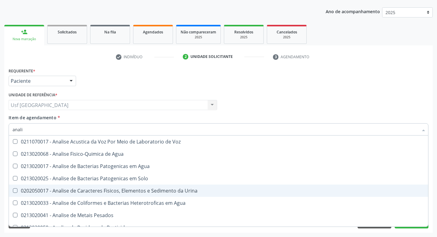
click at [81, 190] on div "0202050017 - Analise de Caracteres Fisicos, Elementos e Sedimento da Urina" at bounding box center [219, 190] width 412 height 5
checkbox Urina "true"
type input "a"
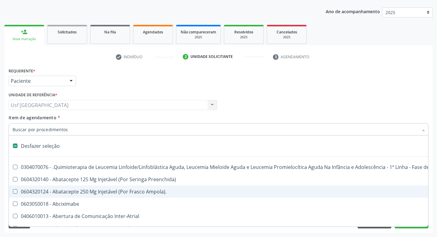
checkbox Inter-Atrial "false"
checkbox Valvar "false"
checkbox Adolescente\) "false"
type input "d"
checkbox Amniocentese "true"
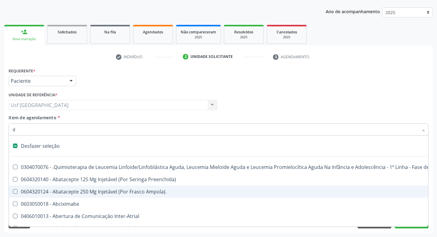
checkbox Urina "false"
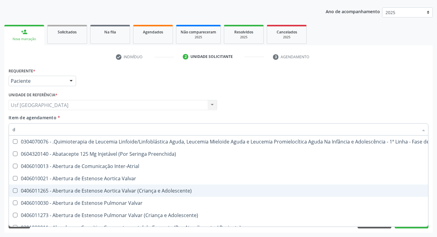
type input "do"
checkbox Urina "false"
checkbox Puericultura "true"
checkbox Sexual "true"
checkbox Invasivadomiciliar "true"
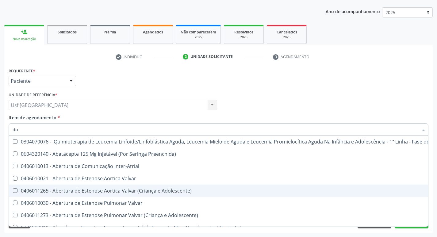
checkbox Comprimido\) "true"
checkbox Padrão\) "true"
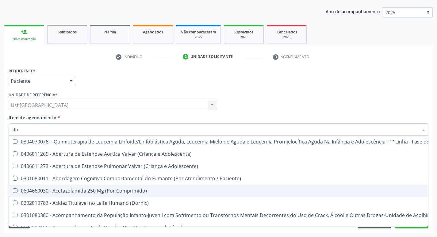
type input "dos"
checkbox Intelectual "true"
checkbox Metabolismo "true"
checkbox Cgbp "true"
checkbox Puericultura "true"
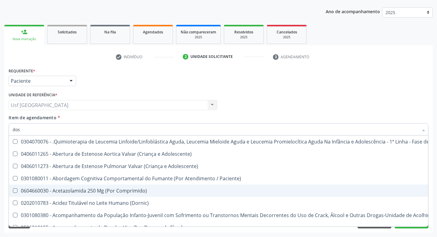
checkbox Unidades "true"
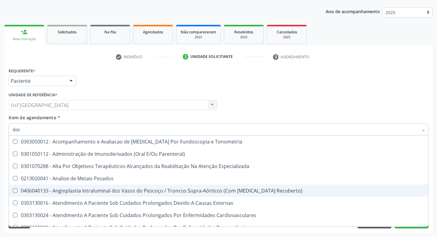
type input "dosa"
checkbox Pezinho\) "true"
checkbox 17-Alfa-Hidroxiprogesterona "true"
checkbox Totais "true"
checkbox \(Serotonina\) "true"
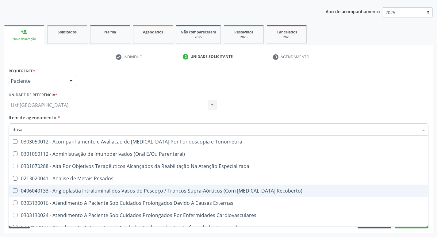
checkbox Hdl "false"
checkbox Ldl "false"
checkbox Total "false"
checkbox Creatinina "false"
checkbox Hidroxiprolina "true"
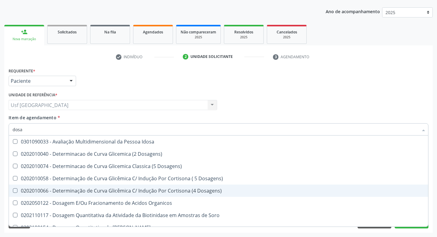
type input "dosag"
checkbox Cobre "true"
checkbox Total "false"
checkbox Cortisol "true"
checkbox Creatinina "false"
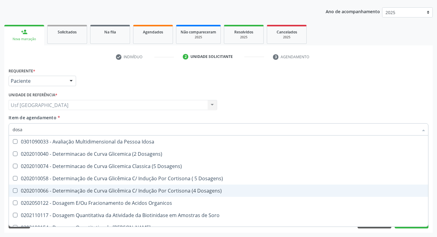
checkbox Transferrina "true"
checkbox Triglicerideos "false"
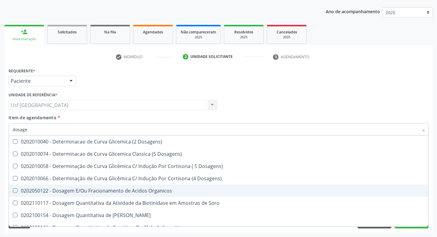
type input "dosagem"
checkbox Citrato "true"
checkbox Cloreto "true"
checkbox Suor "true"
checkbox Hdl "false"
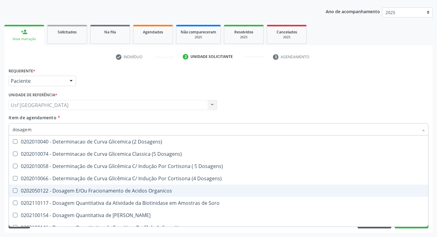
checkbox Ldl "false"
checkbox Total "false"
checkbox Colinesterase "true"
checkbox Creatinina "false"
checkbox Livre\) "true"
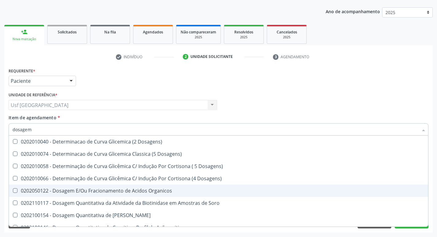
checkbox Triglicerideos "false"
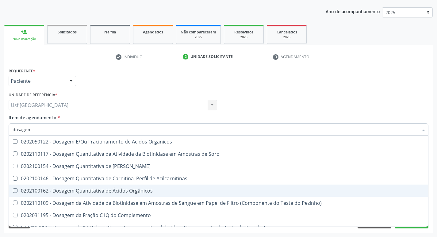
type input "dosagem d"
checkbox Transplantado\) "true"
checkbox Citrato "true"
checkbox Cloreto "true"
checkbox Hdl "false"
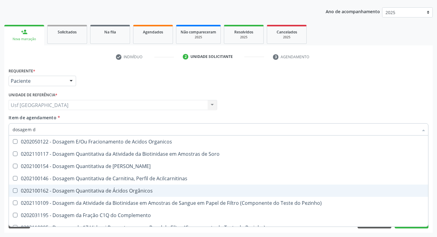
checkbox Ldl "false"
checkbox Creatinina "false"
checkbox \(T4\) "true"
checkbox Triglicerideos "false"
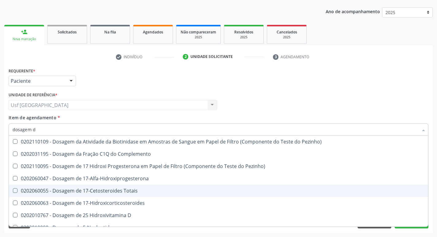
type input "dosagem de"
checkbox Suor "true"
checkbox Cobre "true"
checkbox Ldl "false"
checkbox Total "false"
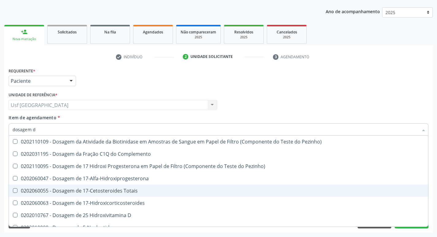
checkbox C4 "true"
checkbox Creatinina "false"
checkbox \(Tgp\) "true"
checkbox Triglicerideos "false"
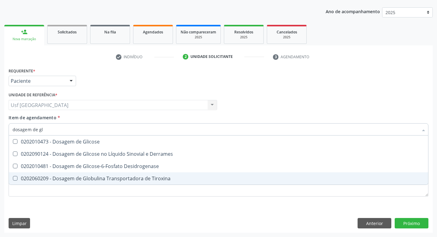
type input "dosagem de gli"
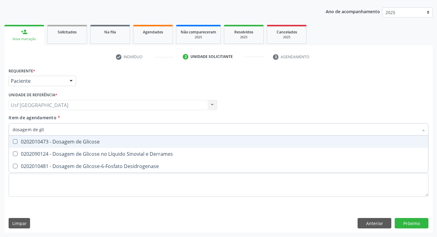
click at [79, 144] on div "0202010473 - Dosagem de Glicose" at bounding box center [219, 141] width 412 height 5
checkbox Glicose "true"
type input "dosagem de g"
checkbox Glicose "false"
checkbox Tiroxina "true"
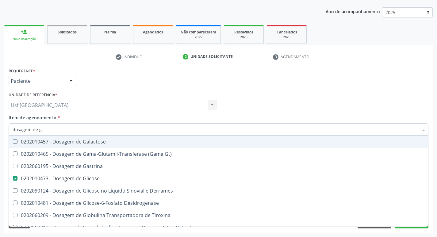
type input "dosagem de"
checkbox Glicose "false"
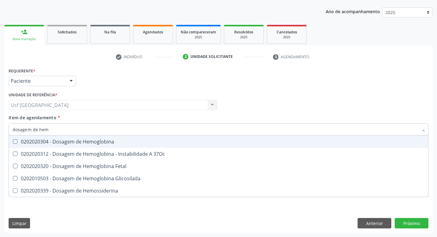
type input "dosagem de hemo"
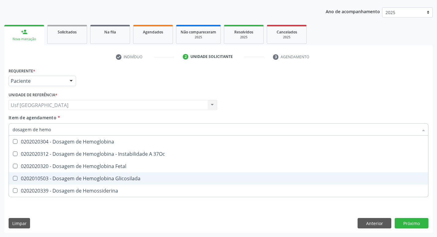
click at [83, 178] on div "0202010503 - Dosagem de Hemoglobina Glicosilada" at bounding box center [219, 178] width 412 height 5
checkbox Glicosilada "true"
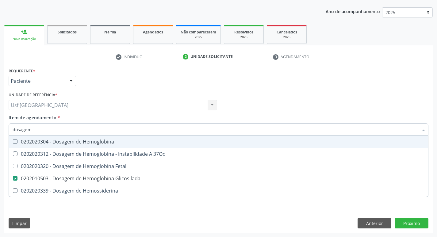
type input "dosagem"
checkbox Glicosilada "false"
checkbox Hemossiderina "false"
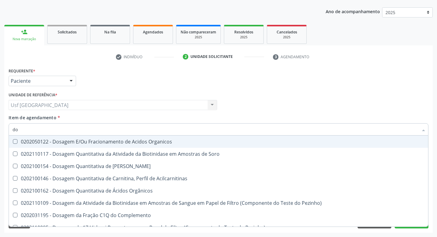
type input "d"
checkbox Hdl "false"
checkbox Ldl "false"
checkbox Total "false"
checkbox C3 "false"
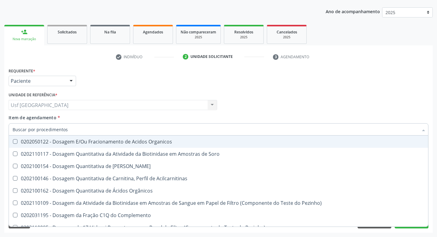
checkbox C4 "false"
checkbox Cortisol "false"
checkbox Creatinina "false"
checkbox Crioaglutinina "false"
checkbox \(Dhea\) "false"
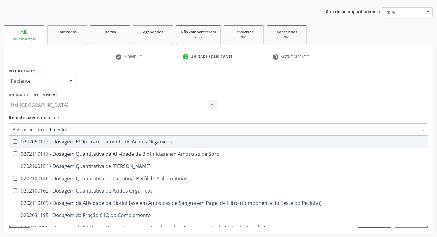
checkbox Glicose "false"
checkbox Hcg\) "false"
checkbox Fecal "false"
checkbox Fetal "false"
checkbox Glicosilada "false"
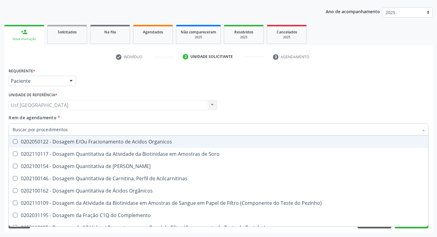
checkbox Hemossiderina "false"
checkbox \(Lh\) "false"
checkbox \(Tsh\) "false"
checkbox \(Hgh\) "false"
checkbox Magnesio "false"
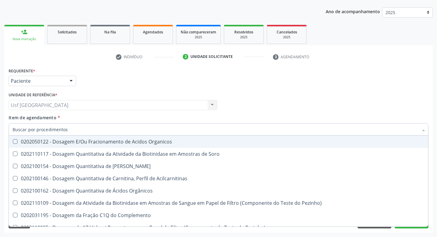
checkbox Renina "true"
checkbox Tiocianato "false"
checkbox Triglicerideos "false"
checkbox Triptofano "false"
checkbox Troponina "false"
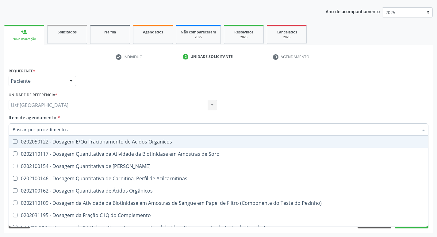
checkbox Tardio\) "false"
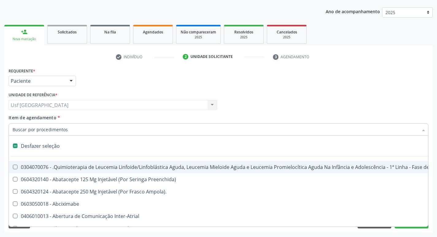
type input "t"
checkbox Reto "true"
checkbox Urina "false"
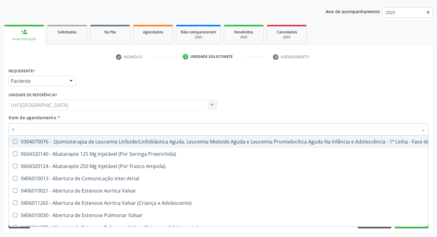
type input "t4"
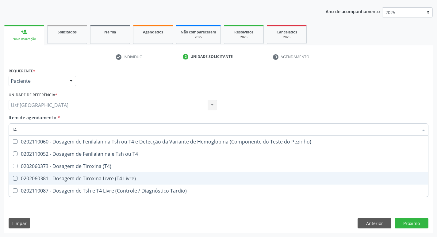
click at [43, 177] on div "0202060381 - Dosagem de Tiroxina Livre (T4 Livre)" at bounding box center [219, 178] width 412 height 5
checkbox Livre\) "true"
type input "t"
checkbox Livre\) "false"
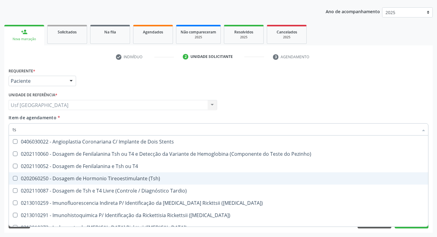
type input "tsh"
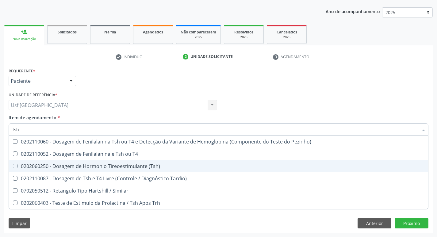
click at [66, 167] on div "0202060250 - Dosagem de Hormonio Tireoestimulante (Tsh)" at bounding box center [219, 166] width 412 height 5
checkbox \(Tsh\) "true"
type input "ts"
checkbox \(Tsh\) "false"
checkbox Tardio\) "true"
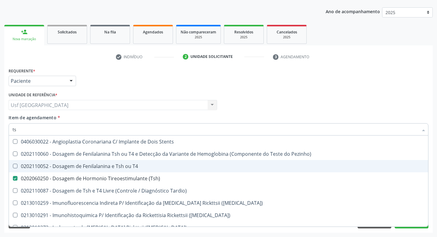
type input "t"
checkbox \(Tsh\) "false"
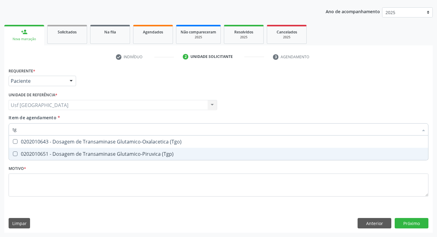
type input "tgo"
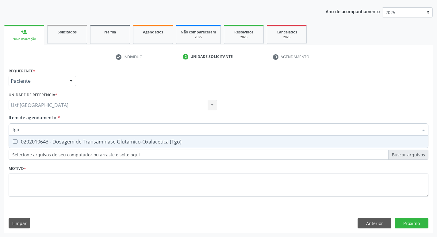
click at [79, 144] on div "0202010643 - Dosagem de Transaminase Glutamico-Oxalacetica (Tgo)" at bounding box center [219, 141] width 412 height 5
checkbox \(Tgo\) "true"
type input "tgp"
click at [79, 144] on div "0202010651 - Dosagem de Transaminase Glutamico-Piruvica (Tgp)" at bounding box center [219, 141] width 412 height 5
checkbox \(Tgp\) "true"
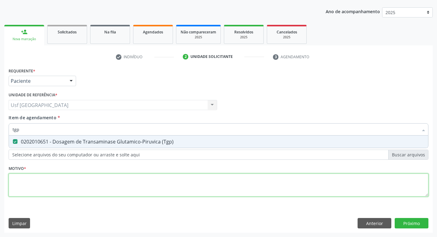
click at [59, 183] on div "Requerente * Paciente Profissional de Saúde Paciente Nenhum resultado encontrad…" at bounding box center [219, 135] width 420 height 139
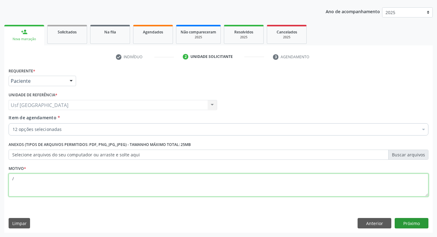
type textarea "/"
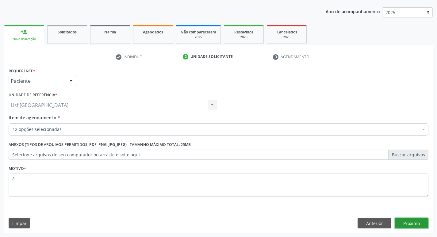
click at [414, 222] on button "Próximo" at bounding box center [412, 223] width 34 height 10
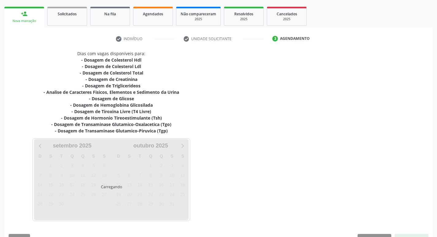
scroll to position [101, 0]
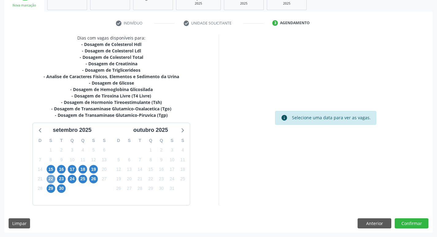
click at [51, 179] on span "22" at bounding box center [51, 179] width 9 height 9
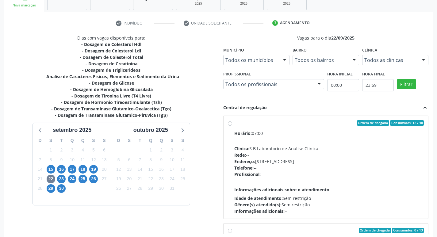
click at [234, 123] on label "Ordem de chegada Consumidos: 12 / 40 Horário: 07:00 Clínica: S B Laboratorio de…" at bounding box center [329, 167] width 190 height 94
click at [229, 123] on input "Ordem de chegada Consumidos: 12 / 40 Horário: 07:00 Clínica: S B Laboratorio de…" at bounding box center [230, 123] width 4 height 6
radio input "true"
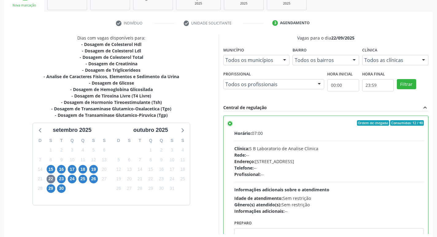
scroll to position [129, 0]
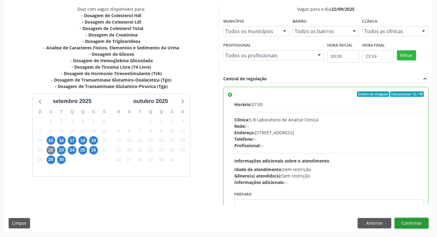
click at [417, 222] on button "Confirmar" at bounding box center [412, 223] width 34 height 10
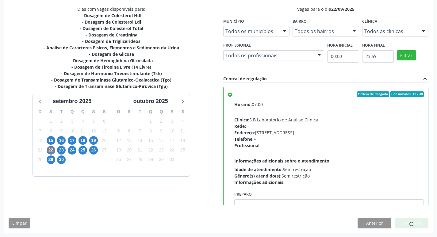
scroll to position [0, 0]
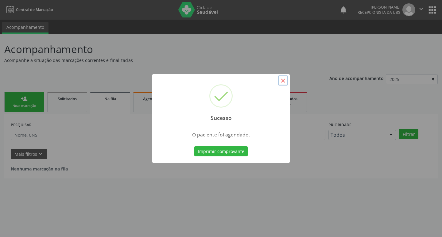
click at [282, 80] on button "×" at bounding box center [283, 80] width 10 height 10
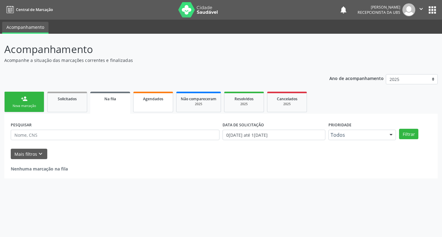
click at [162, 102] on link "Agendados" at bounding box center [153, 102] width 40 height 21
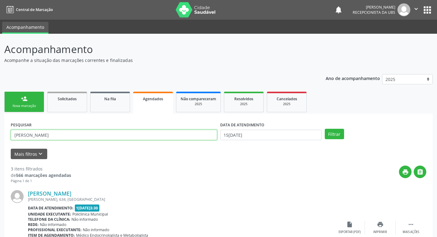
click at [59, 133] on input "cicero vieira" at bounding box center [114, 135] width 206 height 10
type input "c"
type input "berenice"
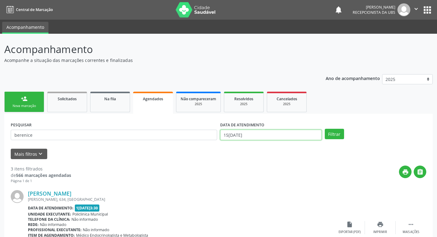
click at [282, 132] on input "[DATE]" at bounding box center [271, 135] width 102 height 10
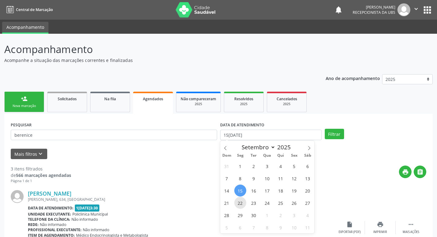
click at [240, 201] on span "22" at bounding box center [240, 203] width 12 height 12
type input "22/09/2025"
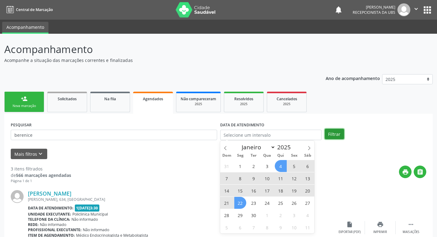
click at [335, 133] on button "Filtrar" at bounding box center [334, 134] width 19 height 10
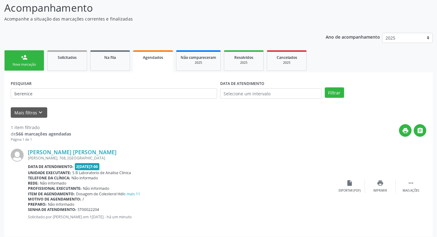
scroll to position [45, 0]
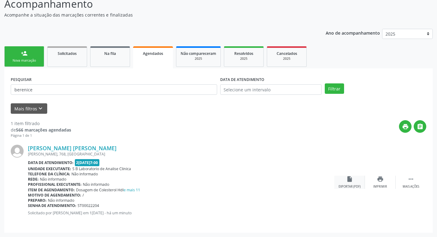
click at [354, 186] on div "Exportar (PDF)" at bounding box center [350, 187] width 22 height 4
click at [31, 57] on link "person_add Nova marcação" at bounding box center [24, 56] width 40 height 21
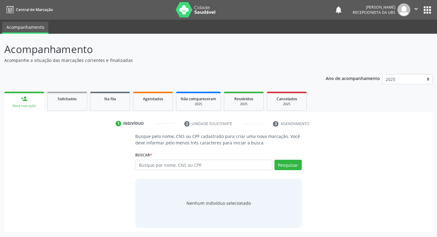
scroll to position [0, 0]
click at [213, 164] on input "text" at bounding box center [206, 165] width 139 height 10
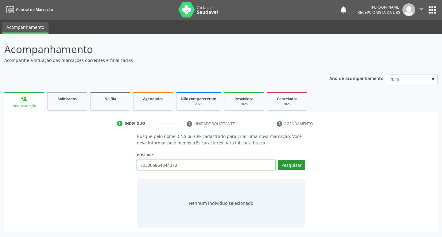
type input "703006864344370"
click at [286, 164] on button "Pesquisar" at bounding box center [291, 165] width 27 height 10
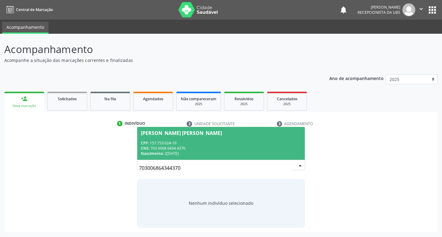
click at [157, 140] on div "CPF: 157.753.024-19" at bounding box center [221, 142] width 160 height 5
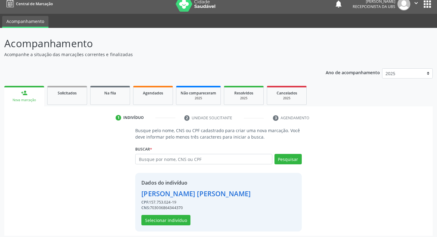
scroll to position [9, 0]
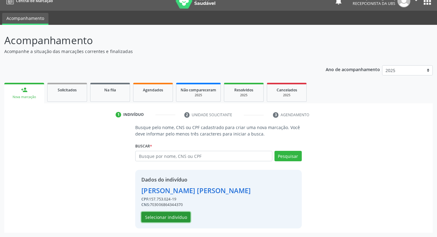
click at [180, 218] on button "Selecionar indivíduo" at bounding box center [165, 217] width 49 height 10
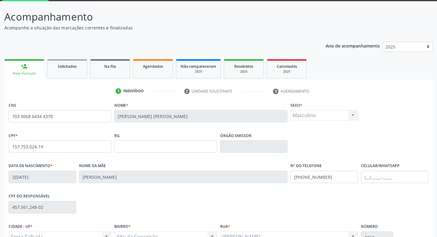
scroll to position [95, 0]
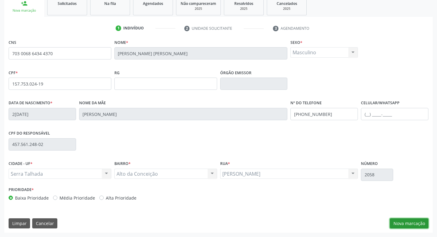
click at [402, 224] on button "Nova marcação" at bounding box center [409, 223] width 39 height 10
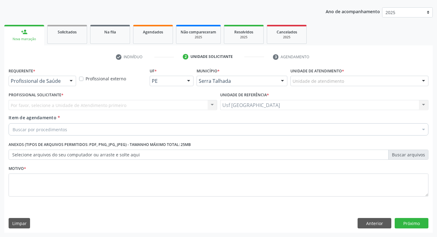
scroll to position [67, 0]
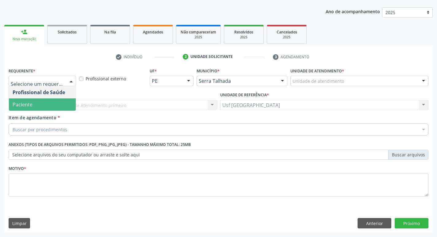
click at [32, 105] on span "Paciente" at bounding box center [42, 104] width 67 height 12
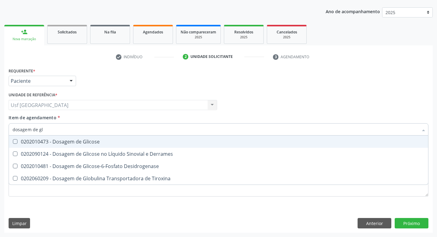
type input "dosagem de gli"
click at [55, 143] on div "0202010473 - Dosagem de Glicose" at bounding box center [219, 141] width 412 height 5
checkbox Glicose "true"
type input "dosagem de g"
checkbox Glicose "false"
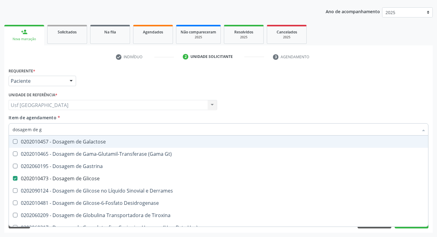
type input "dosagem de"
checkbox Glicose "false"
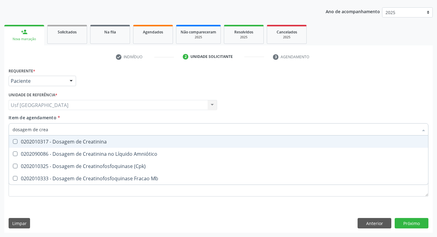
type input "dosagem de creat"
click at [89, 140] on div "0202010317 - Dosagem de Creatinina" at bounding box center [219, 141] width 412 height 5
checkbox Creatinina "true"
type input "dosagem de c"
checkbox Creatinina "false"
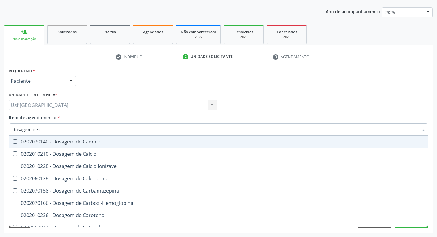
type input "dosagem de"
checkbox Creatinina "false"
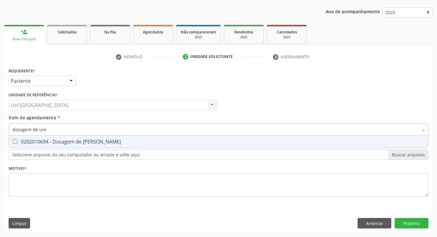
type input "dosagem de urei"
click at [87, 140] on div "0202010694 - Dosagem de [PERSON_NAME]" at bounding box center [219, 141] width 412 height 5
checkbox Ureia "true"
type input "dosagem de"
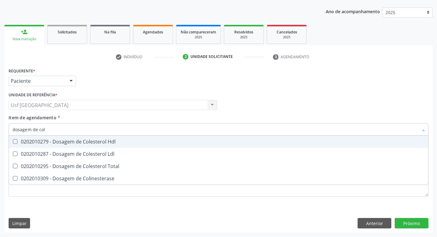
click at [87, 140] on div "0202010279 - Dosagem de Colesterol Hdl" at bounding box center [219, 141] width 412 height 5
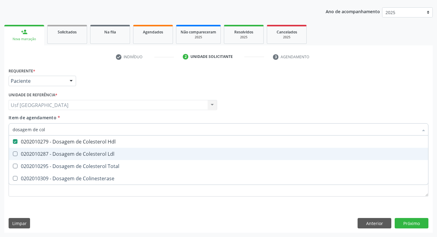
click at [87, 152] on div "0202010287 - Dosagem de Colesterol Ldl" at bounding box center [219, 153] width 412 height 5
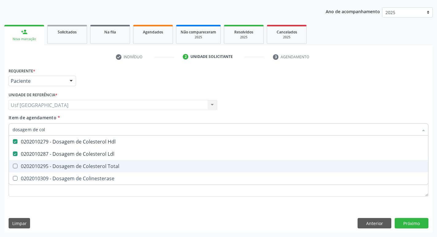
click at [89, 165] on div "0202010295 - Dosagem de Colesterol Total" at bounding box center [219, 166] width 412 height 5
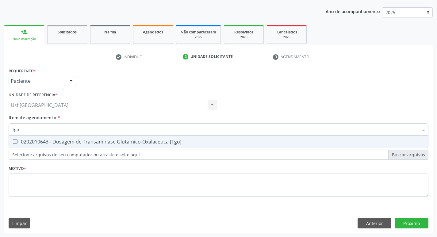
click at [152, 141] on div "0202010643 - Dosagem de Transaminase Glutamico-Oxalacetica (Tgo)" at bounding box center [219, 141] width 412 height 5
click at [152, 141] on div "0202010651 - Dosagem de Transaminase Glutamico-Piruvica (Tgp)" at bounding box center [219, 141] width 412 height 5
click at [101, 142] on div "0202010201 - Dosagem de Bilirrubina Total e Fracoes" at bounding box center [219, 141] width 412 height 5
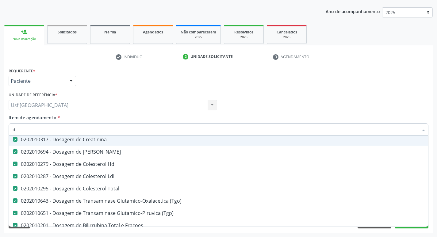
scroll to position [14, 0]
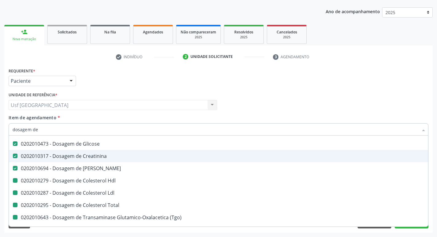
type input "dosagem de t"
checkbox Hdl "false"
checkbox Ldl "false"
checkbox Total "false"
checkbox \(Tgo\) "false"
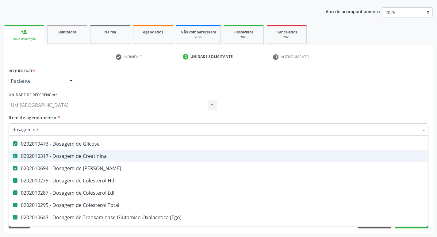
checkbox \(Tgp\) "false"
checkbox Fracoes "false"
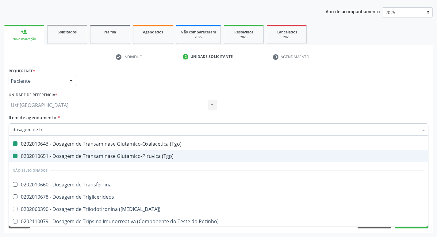
type input "dosagem de tri"
checkbox \(Tgo\) "false"
checkbox \(Tgp\) "false"
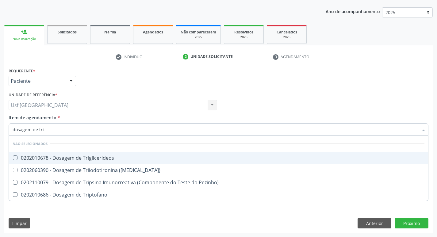
click at [71, 158] on div "0202010678 - Dosagem de Triglicerideos" at bounding box center [219, 157] width 412 height 5
checkbox Triglicerideos "true"
type input "dosagem de tr"
checkbox \(T3\) "true"
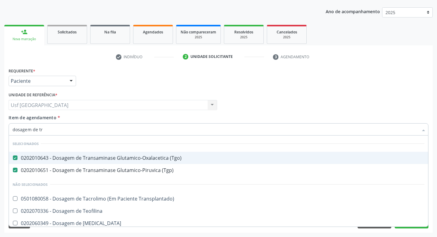
type input "dosagem de t"
checkbox Teofilina "false"
type input "d"
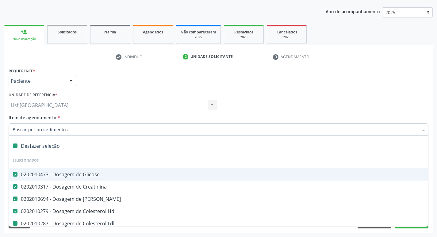
checkbox Hdl "true"
checkbox Ldl "true"
checkbox Total "true"
checkbox \(Tgo\) "true"
checkbox \(Tgp\) "true"
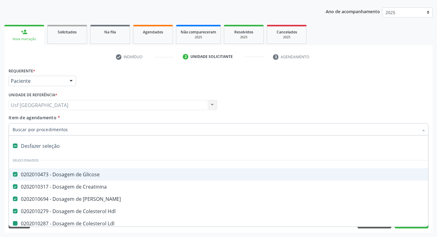
checkbox Fracoes "true"
checkbox Ampola\)\ "false"
type input "h"
checkbox Hdl "false"
checkbox Ldl "false"
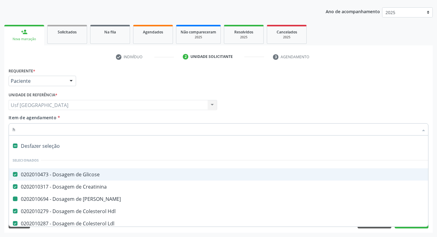
checkbox Total "false"
checkbox \(Tgo\) "false"
checkbox \(Tgp\) "false"
checkbox Fracoes "false"
checkbox Ureia "false"
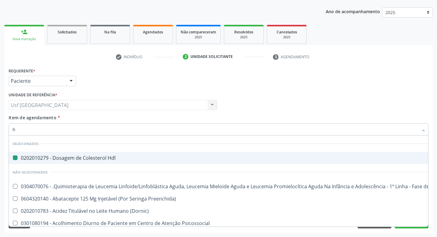
type input "he"
checkbox Hdl "false"
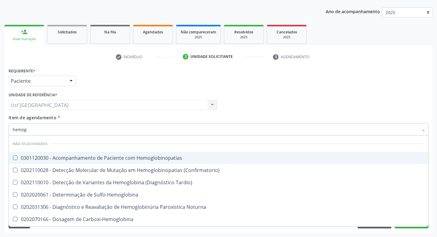
type input "hemogr"
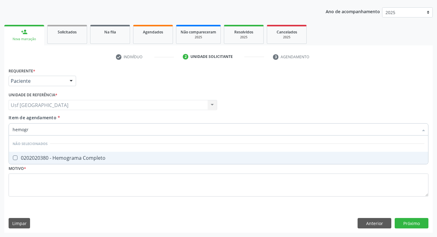
click at [78, 153] on span "0202020380 - Hemograma Completo" at bounding box center [218, 158] width 419 height 12
checkbox Completo "true"
type input "hemog"
checkbox Completo "false"
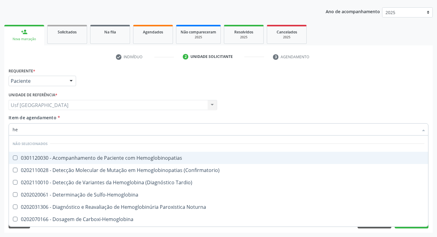
type input "h"
checkbox Hemoglobinopatias "true"
checkbox Tardio\) "true"
checkbox Sulfo-Hemoglobina "true"
checkbox Noturna "true"
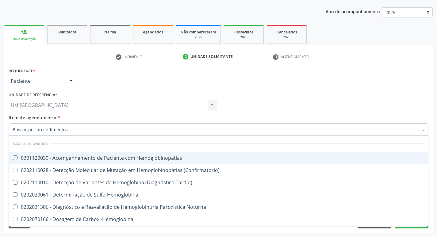
checkbox Carboxi-Hemoglobina "true"
checkbox Pezinho\) "true"
checkbox Hemoglobina "true"
checkbox 37Oc "true"
checkbox Completo "false"
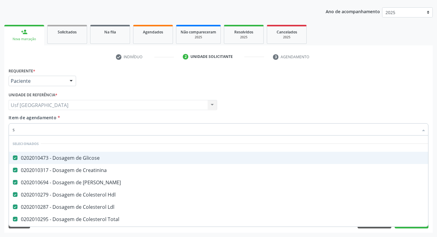
type input "su"
checkbox Glicose "false"
checkbox Ureia "false"
checkbox Hdl "false"
checkbox Ldl "false"
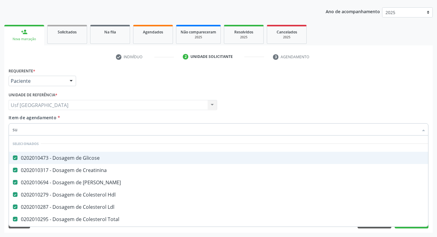
checkbox Total "false"
checkbox \(Tgo\) "false"
checkbox \(Tgp\) "false"
checkbox Fracoes "false"
checkbox Creatinina "false"
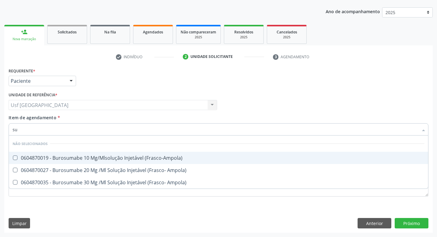
type input "s"
checkbox \(Frasco-Ampola\) "true"
checkbox Ampola\) "true"
type input "anali"
checkbox \(Frasco-Ampola\) "false"
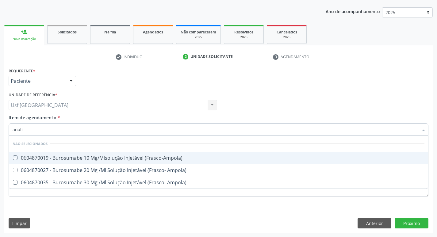
checkbox Ampola\) "false"
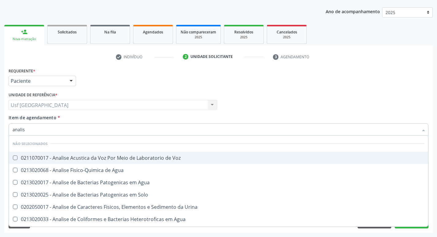
type input "analise"
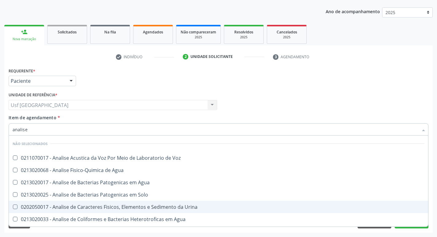
click at [106, 205] on div "0202050017 - Analise de Caracteres Fisicos, Elementos e Sedimento da Urina" at bounding box center [219, 207] width 412 height 5
checkbox Urina "true"
type input "anal"
checkbox Urina "false"
checkbox Agua "true"
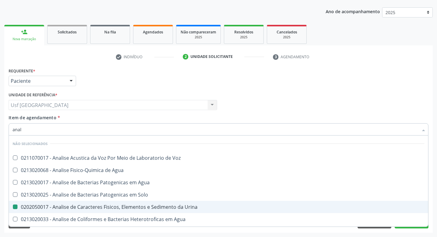
type input "ana"
checkbox Agua "false"
checkbox Alimentos "true"
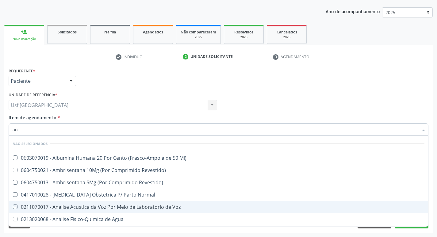
type input "a"
checkbox Ml\) "true"
checkbox Revestido\) "true"
checkbox Normal "true"
checkbox Voz "true"
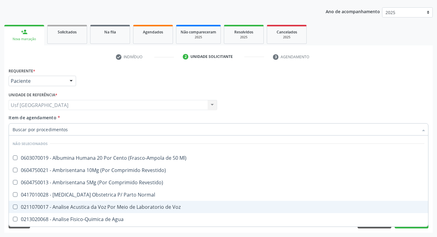
checkbox Agua "true"
checkbox Solo "true"
checkbox Urina "true"
checkbox Semana\) "false"
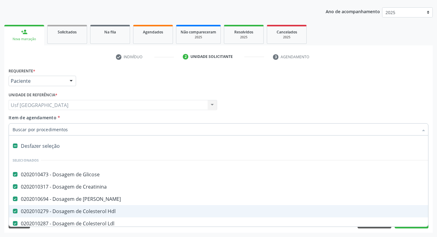
type input "t"
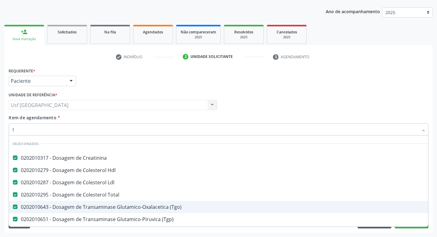
checkbox Manutenção "false"
checkbox Urina "true"
checkbox Porto-Cava "false"
type input "t4"
checkbox Creatinina "false"
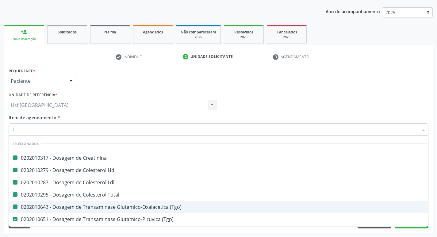
checkbox Hdl "false"
checkbox Total "false"
checkbox \(Tgo\) "false"
checkbox Ldl "false"
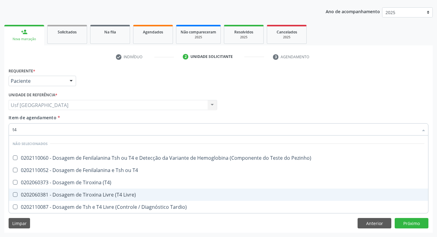
click at [118, 193] on div "0202060381 - Dosagem de Tiroxina Livre (T4 Livre)" at bounding box center [219, 194] width 412 height 5
checkbox Livre\) "true"
type input "t"
checkbox Pezinho\) "true"
checkbox T4 "true"
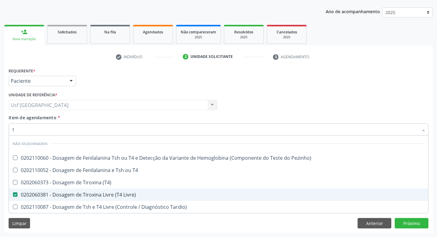
checkbox Tardio\) "true"
checkbox \(T4\) "true"
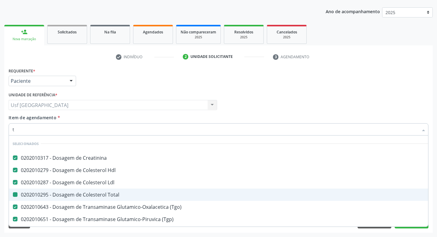
type input "ts"
checkbox Creatinina "false"
checkbox Hdl "false"
checkbox Total "false"
checkbox \(Tgo\) "false"
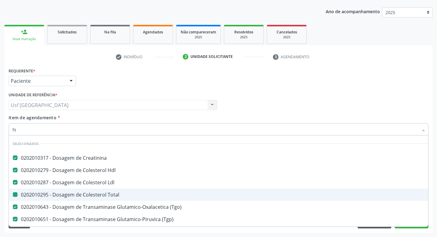
checkbox Ldl "false"
checkbox \(Tgp\) "false"
checkbox Fracoes "false"
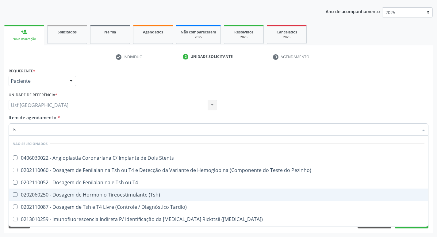
type input "tsh"
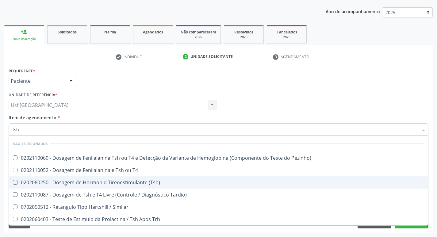
click at [128, 187] on span "0202060250 - Dosagem de Hormonio Tireoestimulante (Tsh)" at bounding box center [218, 182] width 419 height 12
checkbox \(Tsh\) "true"
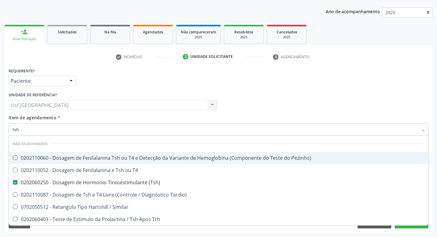
click at [268, 100] on div "Profissional Solicitante Por favor, selecione a Unidade de Atendimento primeiro…" at bounding box center [218, 102] width 423 height 24
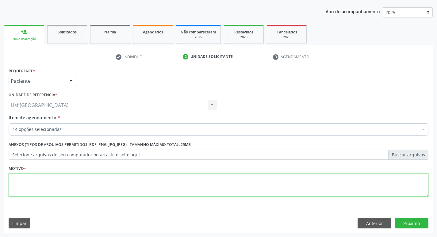
click at [37, 187] on textarea at bounding box center [219, 185] width 420 height 23
type textarea "/"
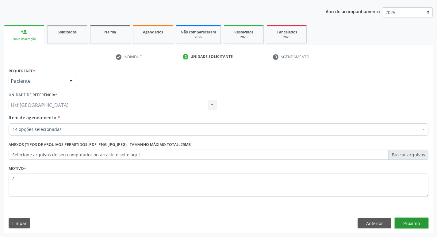
click at [417, 222] on button "Próximo" at bounding box center [412, 223] width 34 height 10
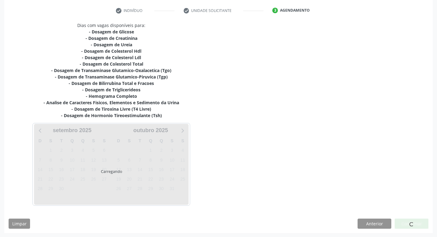
scroll to position [113, 0]
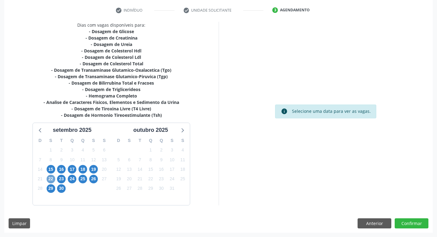
click at [49, 178] on span "22" at bounding box center [51, 179] width 9 height 9
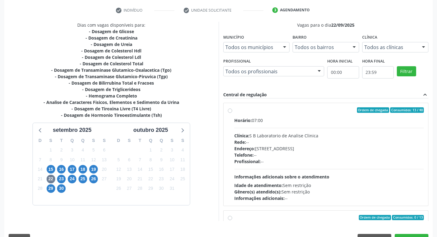
click at [234, 109] on label "Ordem de chegada Consumidos: 13 / 40 Horário: 07:00 Clínica: S B Laboratorio de…" at bounding box center [329, 154] width 190 height 94
click at [230, 109] on input "Ordem de chegada Consumidos: 13 / 40 Horário: 07:00 Clínica: S B Laboratorio de…" at bounding box center [230, 110] width 4 height 6
radio input "true"
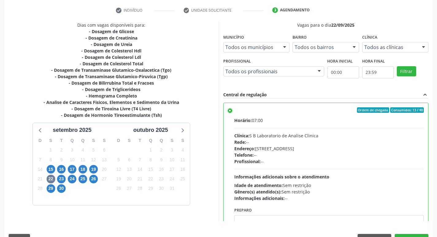
scroll to position [129, 0]
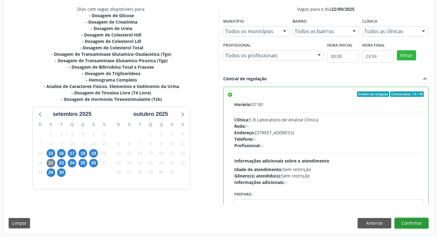
click at [419, 221] on button "Confirmar" at bounding box center [412, 223] width 34 height 10
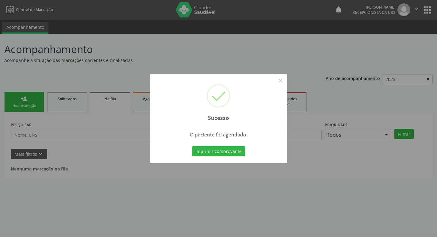
scroll to position [0, 0]
click at [282, 81] on button "×" at bounding box center [283, 80] width 10 height 10
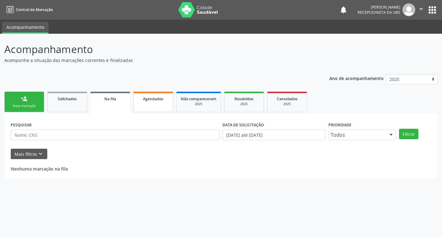
click at [157, 104] on link "Agendados" at bounding box center [153, 102] width 40 height 21
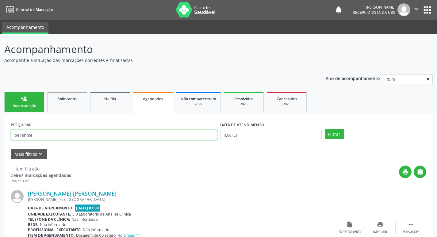
click at [43, 132] on input "berenice" at bounding box center [114, 135] width 206 height 10
type input "b"
type input "kevin"
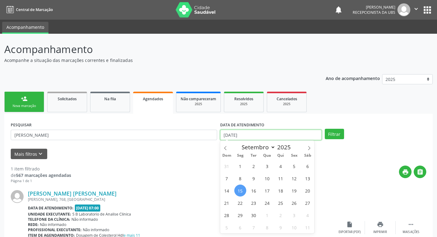
click at [228, 137] on input "1[DATE]" at bounding box center [271, 135] width 102 height 10
click at [241, 206] on span "22" at bounding box center [240, 203] width 12 height 12
type input "22/09/2025"
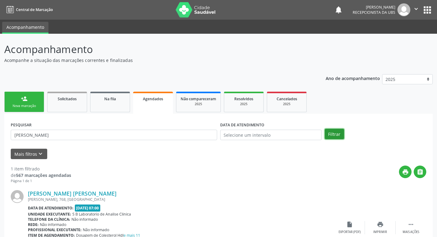
click at [328, 133] on button "Filtrar" at bounding box center [334, 134] width 19 height 10
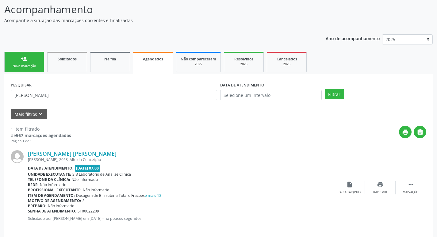
scroll to position [45, 0]
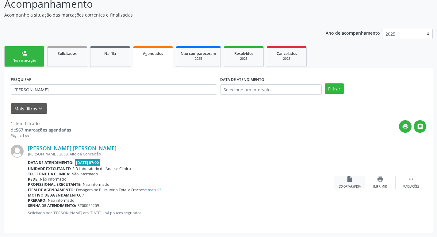
click at [351, 178] on icon "insert_drive_file" at bounding box center [349, 179] width 7 height 7
click at [24, 58] on link "person_add Nova marcação" at bounding box center [24, 56] width 40 height 21
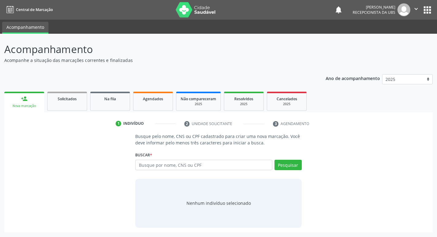
scroll to position [0, 0]
click at [224, 161] on input "text" at bounding box center [206, 165] width 139 height 10
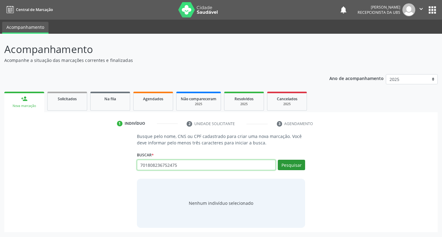
type input "701808236752475"
click at [294, 167] on button "Pesquisar" at bounding box center [291, 165] width 27 height 10
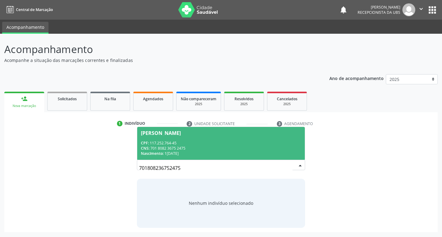
click at [161, 142] on div "CPF: 117.252.764-45" at bounding box center [221, 142] width 160 height 5
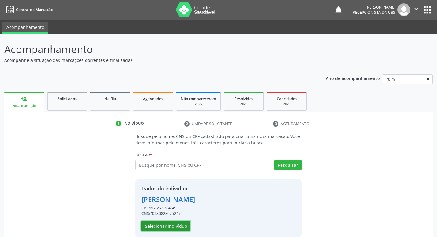
click at [170, 223] on button "Selecionar indivíduo" at bounding box center [165, 226] width 49 height 10
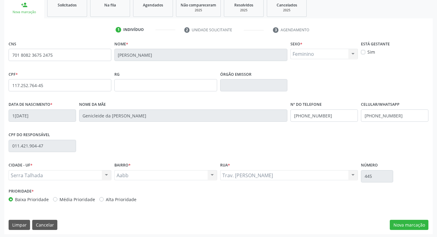
scroll to position [95, 0]
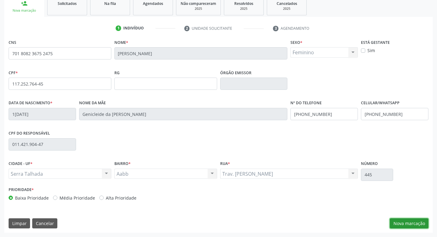
click at [400, 219] on button "Nova marcação" at bounding box center [409, 223] width 39 height 10
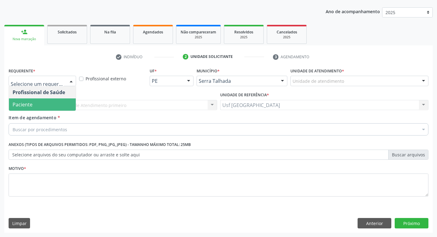
click at [36, 104] on span "Paciente" at bounding box center [42, 104] width 67 height 12
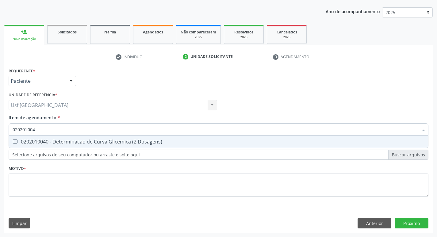
type input "0202010040"
click at [71, 145] on span "0202010040 - Determinacao de Curva Glicemica (2 Dosagens)" at bounding box center [218, 142] width 419 height 12
checkbox Dosagens\) "true"
type input "0"
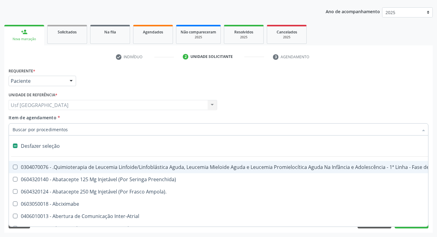
checkbox Manutenção "false"
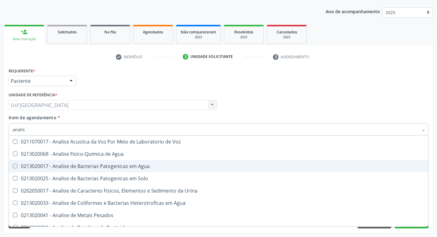
type input "analise"
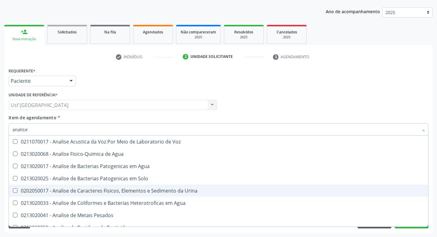
click at [100, 191] on div "0202050017 - Analise de Caracteres Fisicos, Elementos e Sedimento da Urina" at bounding box center [219, 190] width 412 height 5
checkbox Urina "true"
type input "a"
checkbox Urina "false"
checkbox Agua "false"
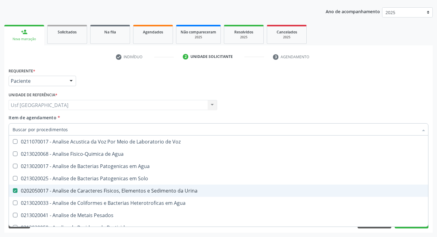
checkbox Alimentos "false"
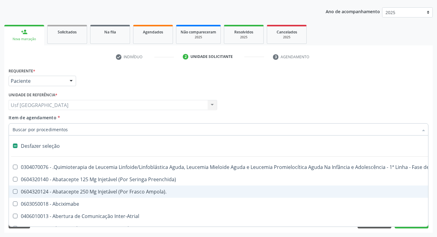
type input "h"
checkbox Urina "false"
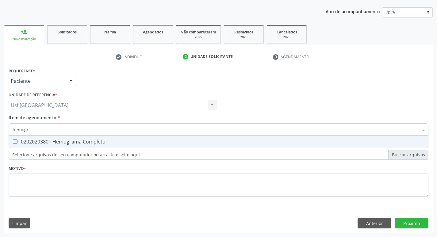
type input "hemogra"
click at [95, 142] on div "0202020380 - Hemograma Completo" at bounding box center [219, 141] width 412 height 5
checkbox Completo "true"
type input "h"
checkbox Completo "false"
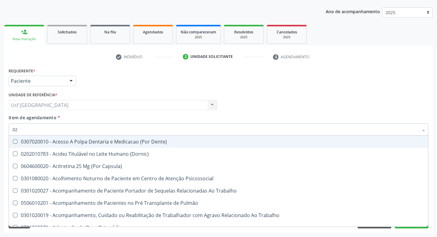
type input "020"
checkbox Urina "true"
checkbox Recombinante "false"
checkbox Paranasal "false"
checkbox Dosagens\) "true"
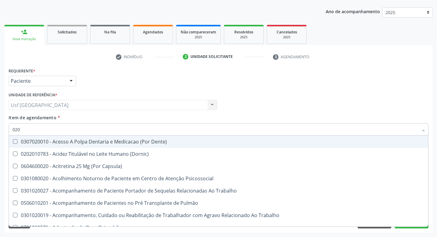
type input "0202"
checkbox Capsula\) "true"
checkbox Urina "false"
checkbox Arquitetura "true"
checkbox Biologica "true"
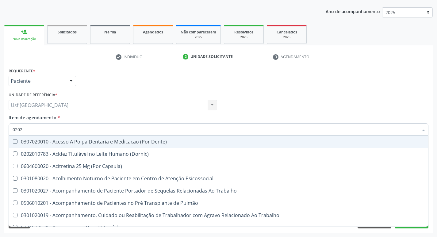
checkbox Dosagens\) "false"
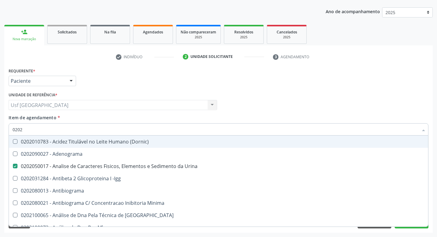
type input "02020"
checkbox Parceria\) "true"
checkbox Dosagens\) "false"
checkbox Zinco "true"
checkbox Completo "false"
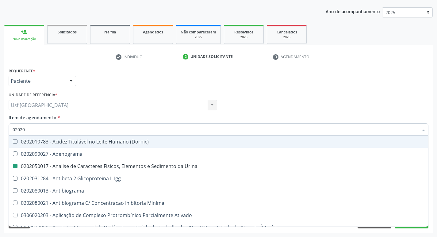
type input "020203"
checkbox Urina "false"
checkbox Aminoacidos "true"
checkbox Dosagens\) "false"
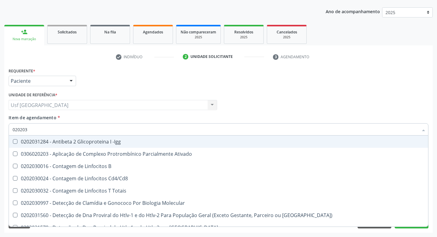
type input "0202030"
checkbox Completo "false"
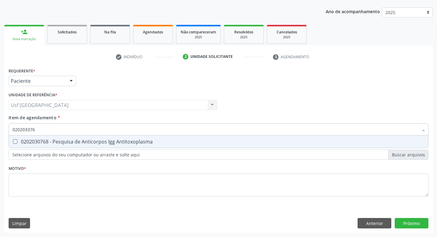
type input "0202030768"
click at [95, 142] on div "0202030768 - Pesquisa de Anticorpos Igg Antitoxoplasma" at bounding box center [219, 141] width 412 height 5
checkbox Antitoxoplasma "true"
type input "020203"
checkbox Antitoxoplasma "false"
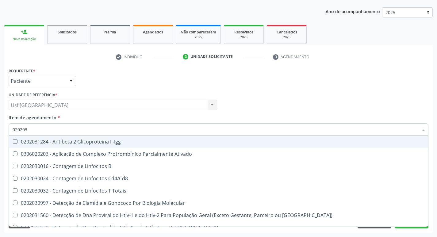
type input "0202030"
checkbox Completo "false"
checkbox \(Ro\) "true"
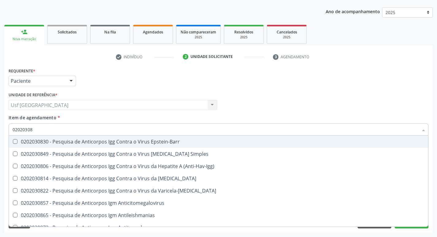
type input "020203087"
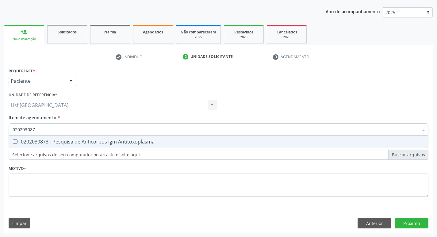
click at [95, 142] on div "0202030873 - Pesquisa de Anticorpos Igm Antitoxoplasma" at bounding box center [219, 141] width 412 height 5
checkbox Antitoxoplasma "true"
type input "02020308"
checkbox Antitoxoplasma "false"
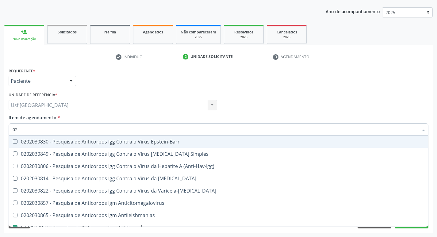
type input "0"
checkbox \(Anti-Hav-Igg\) "false"
checkbox Antitoxoplasma "false"
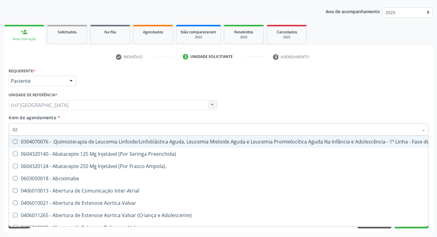
type input "020"
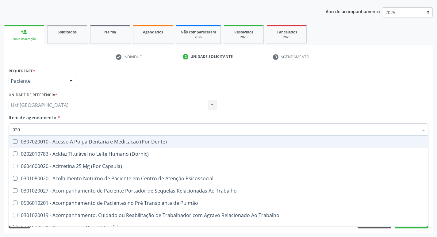
checkbox Urina "true"
checkbox Recombinante "false"
checkbox Paranasal "false"
checkbox Dosagens\) "true"
type input "02020"
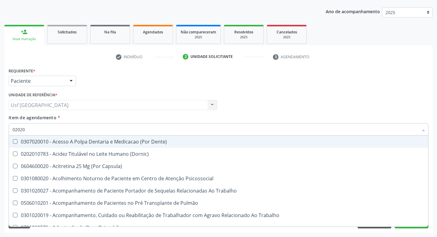
checkbox Capsula\) "true"
checkbox Urina "false"
checkbox Coagulacao "true"
checkbox Arquitetura "false"
checkbox \(Cantoplastia\) "true"
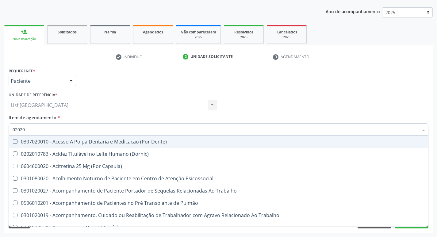
checkbox Biologica "false"
checkbox Plaquetas "true"
checkbox Estágios "true"
checkbox Dosagens\) "false"
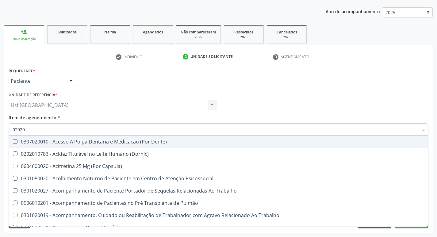
checkbox Euglobulina "false"
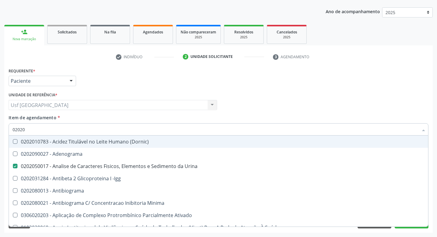
type input "020208"
checkbox Urina "false"
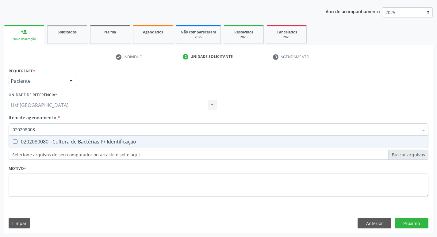
type input "0202080080"
click at [94, 145] on span "0202080080 - Cultura de Bactérias P/ Identificação" at bounding box center [218, 142] width 419 height 12
checkbox Identificação "true"
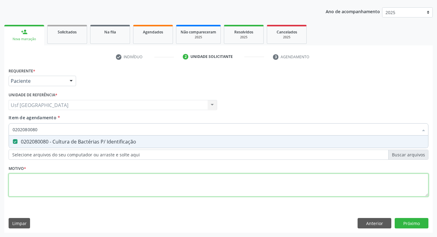
click at [70, 183] on div "Requerente * Paciente Profissional de Saúde Paciente Nenhum resultado encontrad…" at bounding box center [219, 135] width 420 height 139
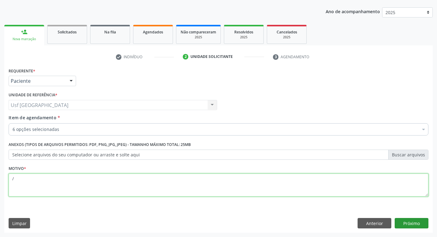
type textarea "/"
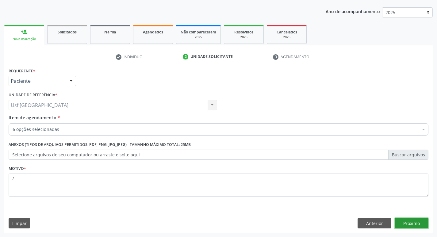
click at [415, 220] on button "Próximo" at bounding box center [412, 223] width 34 height 10
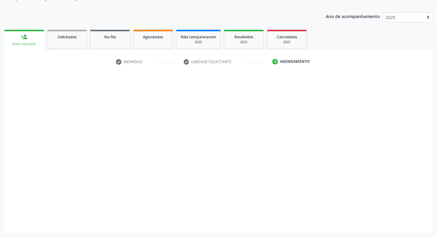
scroll to position [62, 0]
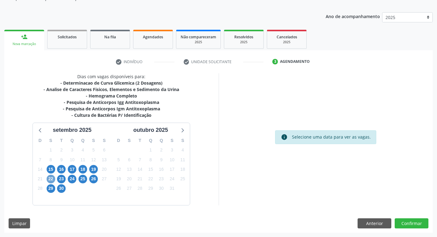
click at [50, 178] on span "22" at bounding box center [51, 179] width 9 height 9
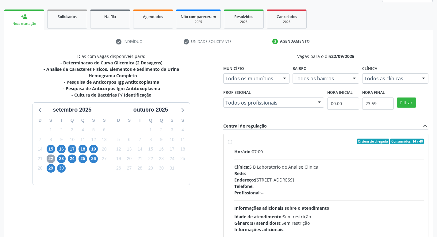
scroll to position [123, 0]
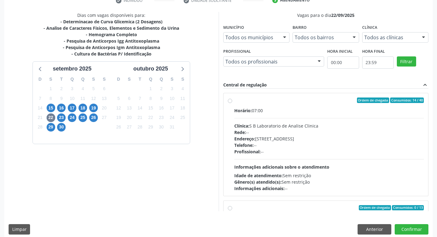
click at [234, 102] on label "Ordem de chegada Consumidos: 14 / 40 Horário: 07:00 Clínica: S B Laboratorio de…" at bounding box center [329, 145] width 190 height 94
click at [231, 102] on input "Ordem de chegada Consumidos: 14 / 40 Horário: 07:00 Clínica: S B Laboratorio de…" at bounding box center [230, 101] width 4 height 6
radio input "true"
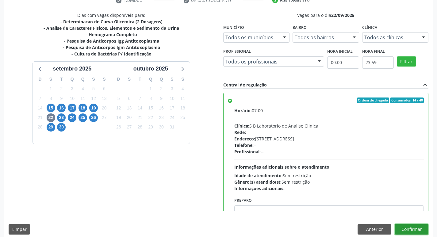
click at [416, 227] on button "Confirmar" at bounding box center [412, 229] width 34 height 10
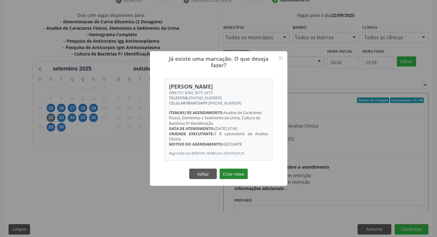
click at [241, 177] on button "Criar novo" at bounding box center [234, 174] width 28 height 10
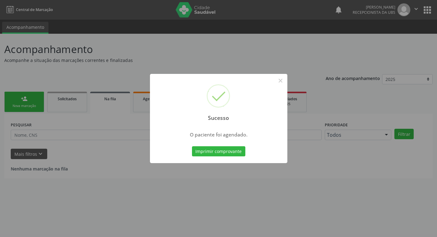
scroll to position [0, 0]
click at [282, 81] on button "×" at bounding box center [283, 80] width 10 height 10
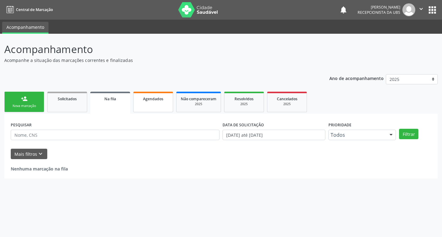
click at [148, 101] on span "Agendados" at bounding box center [153, 98] width 20 height 5
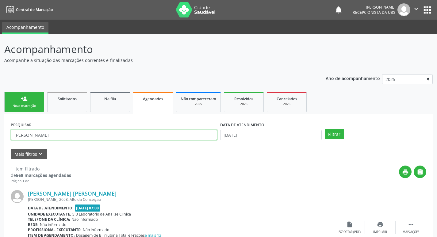
click at [81, 136] on input "kevin" at bounding box center [114, 135] width 206 height 10
type input "k"
type input "valeria"
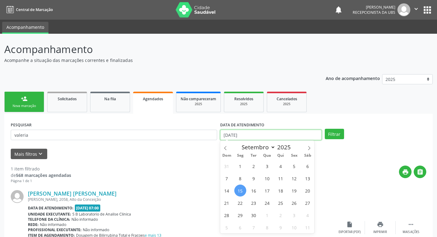
click at [249, 136] on input "1[DATE]" at bounding box center [271, 135] width 102 height 10
click at [239, 201] on span "22" at bounding box center [240, 203] width 12 height 12
type input "22/09/2025"
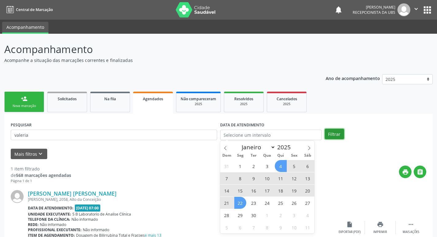
click at [332, 133] on button "Filtrar" at bounding box center [334, 134] width 19 height 10
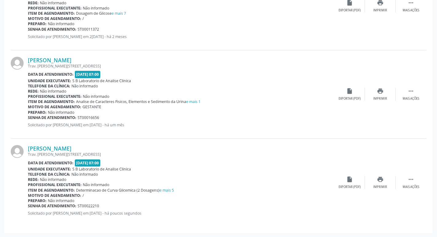
scroll to position [399, 0]
click at [351, 184] on div "insert_drive_file Exportar (PDF)" at bounding box center [349, 182] width 31 height 13
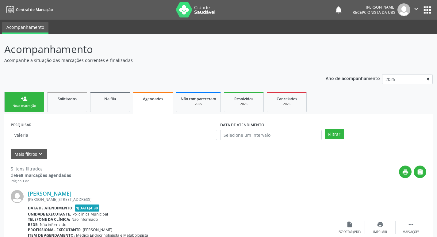
click at [31, 100] on link "person_add Nova marcação" at bounding box center [24, 102] width 40 height 21
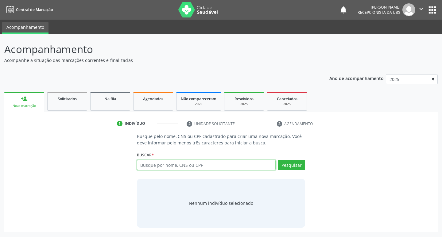
click at [164, 167] on input "text" at bounding box center [206, 165] width 139 height 10
type input "700006765380307"
click at [294, 167] on button "Pesquisar" at bounding box center [291, 165] width 27 height 10
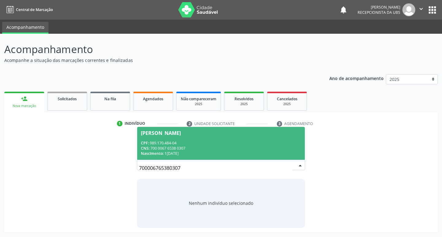
click at [162, 140] on div "CPF: 989.170.484-04" at bounding box center [221, 142] width 160 height 5
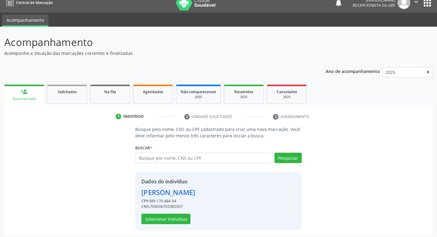
scroll to position [9, 0]
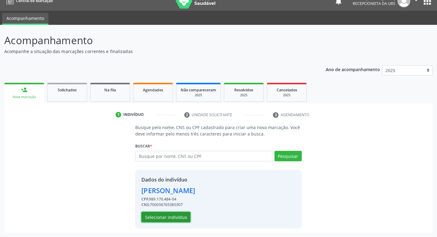
click at [170, 216] on button "Selecionar indivíduo" at bounding box center [165, 217] width 49 height 10
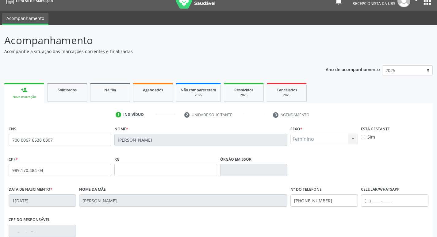
scroll to position [95, 0]
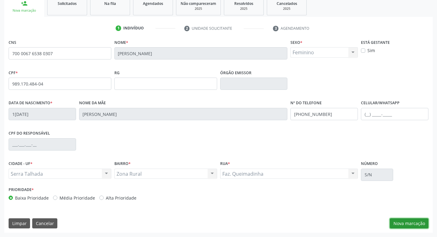
click at [405, 223] on button "Nova marcação" at bounding box center [409, 223] width 39 height 10
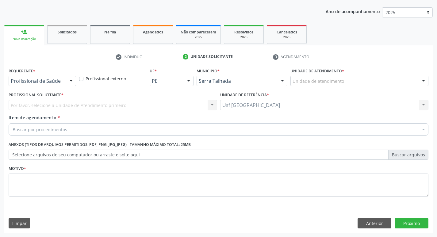
scroll to position [67, 0]
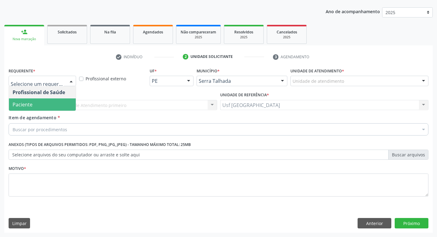
click at [16, 103] on span "Paciente" at bounding box center [23, 104] width 20 height 7
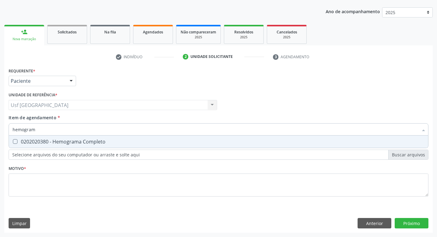
type input "hemograma"
click at [97, 143] on div "0202020380 - Hemograma Completo" at bounding box center [219, 141] width 412 height 5
checkbox Completo "true"
type input "hemog"
checkbox Completo "false"
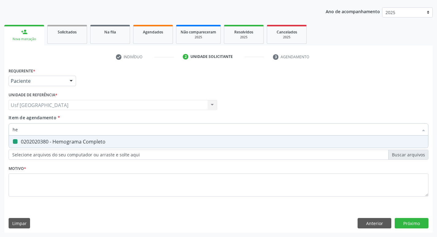
type input "h"
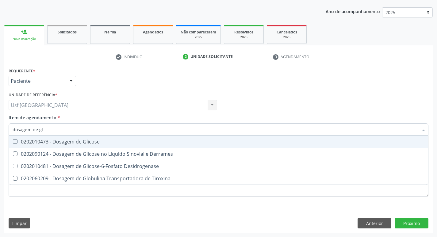
type input "dosagem de gli"
click at [97, 143] on div "0202010473 - Dosagem de Glicose" at bounding box center [219, 141] width 412 height 5
checkbox Glicose "true"
type input "dosagem de g"
checkbox Glicose "false"
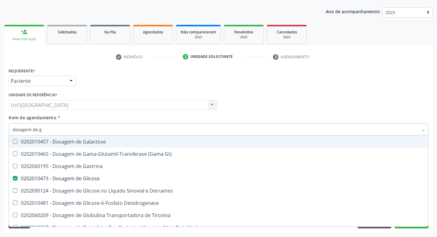
type input "dosagem de"
checkbox Glicose "false"
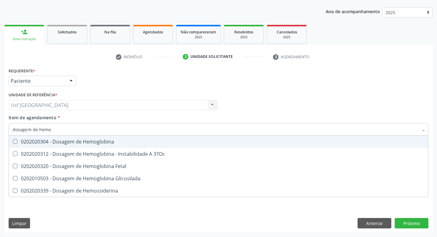
type input "dosagem de hemog"
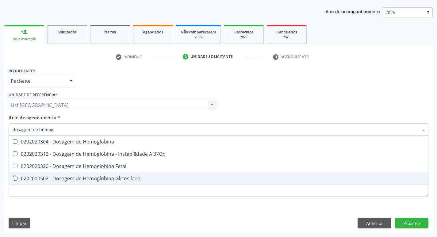
click at [121, 177] on div "0202010503 - Dosagem de Hemoglobina Glicosilada" at bounding box center [219, 178] width 412 height 5
checkbox Glicosilada "true"
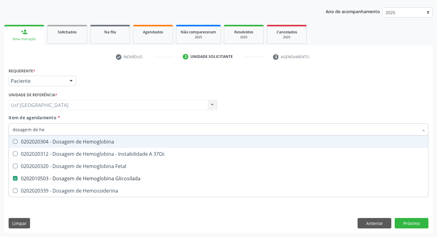
type input "dosagem de h"
checkbox Glicosilada "false"
checkbox Hemossiderina "true"
type input "d"
checkbox Hemossiderina "false"
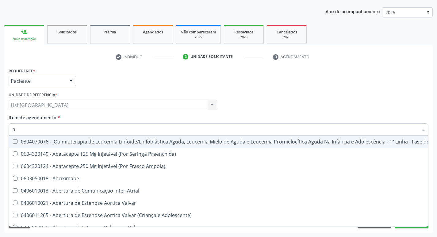
type input "02"
checkbox Bilateral "true"
checkbox Indireta "true"
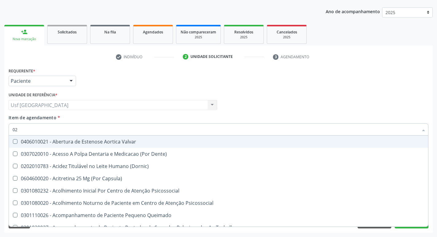
type input "020"
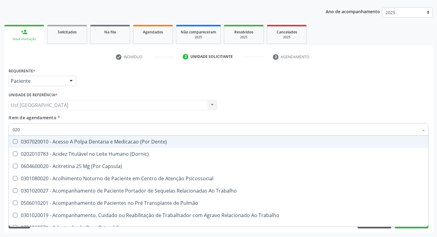
checkbox Glicose "true"
checkbox Glicosilada "true"
checkbox Segmento\) "false"
checkbox Liso "false"
checkbox Completo "true"
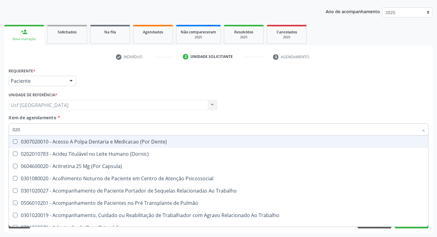
type input "0202"
checkbox Laser "true"
checkbox Septostomia "true"
checkbox Biologica "true"
checkbox Glicose "false"
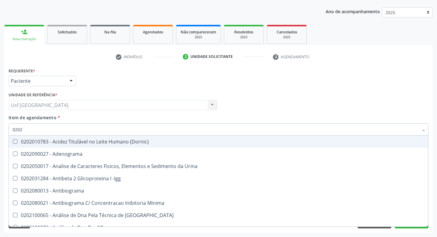
type input "02020"
checkbox Xi "true"
checkbox Fibrinogenio "true"
checkbox Glicose "false"
checkbox Glicosilada "false"
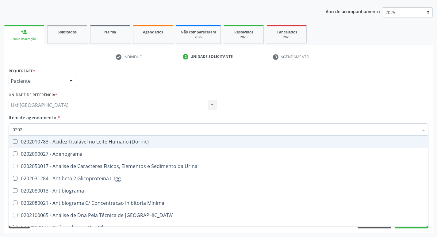
checkbox Zinco "true"
checkbox Completo "false"
type input "020202"
checkbox Molecular "true"
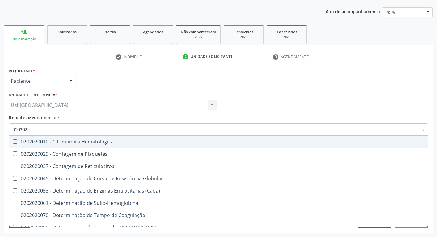
type input "0202020"
checkbox Hematocrito "true"
checkbox Completo "false"
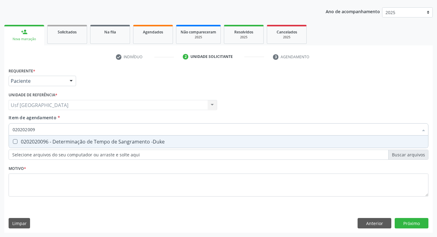
type input "0202020096"
click at [117, 143] on div "0202020096 - Determinação de Tempo de Sangramento -Duke" at bounding box center [219, 141] width 412 height 5
checkbox -Duke "true"
type input "02020200"
checkbox -Duke "false"
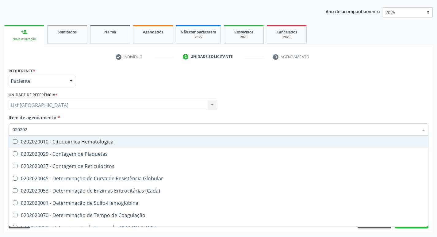
type input "0202020"
checkbox Hematocrito "true"
checkbox Completo "false"
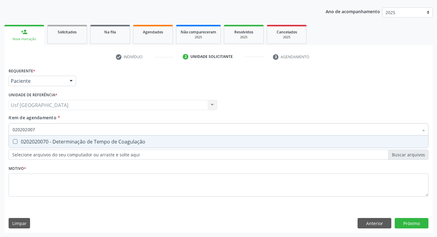
type input "0202020070"
click at [117, 144] on div "0202020070 - Determinação de Tempo de Coagulação" at bounding box center [219, 141] width 412 height 5
checkbox Coagulação "true"
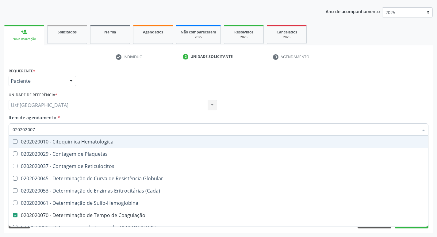
type input "02020200"
checkbox Hematologica "false"
type input "020202"
checkbox Completo "false"
checkbox Leucograma "true"
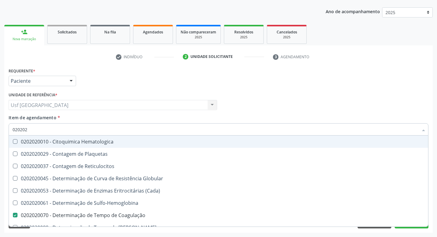
type input "0202020"
checkbox Hematocrito "true"
checkbox Completo "false"
type input "02020201"
checkbox Coagulação "false"
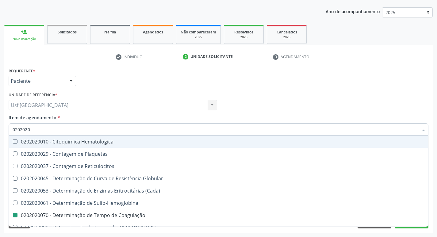
checkbox -Duke "false"
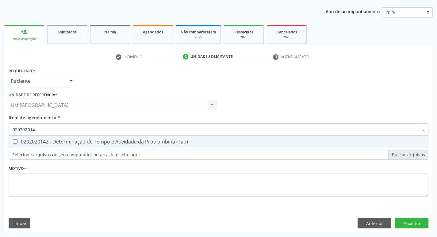
type input "0202020142"
click at [117, 144] on div "0202020142 - Determinação de Tempo e Atividade da Protrombina (Tap)" at bounding box center [219, 141] width 412 height 5
checkbox \(Tap\) "true"
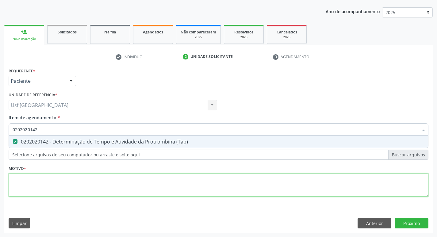
click at [84, 183] on div "Requerente * Paciente Profissional de Saúde Paciente Nenhum resultado encontrad…" at bounding box center [219, 135] width 420 height 139
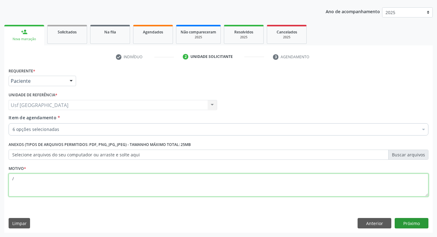
type textarea "/"
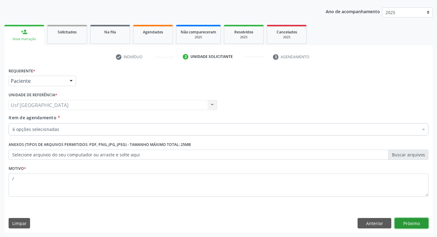
click at [403, 224] on button "Próximo" at bounding box center [412, 223] width 34 height 10
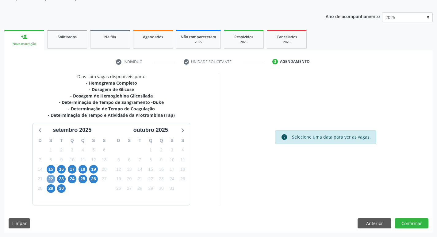
click at [51, 177] on span "22" at bounding box center [51, 179] width 9 height 9
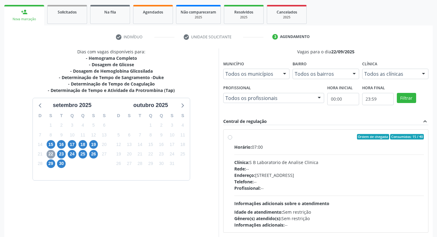
scroll to position [129, 0]
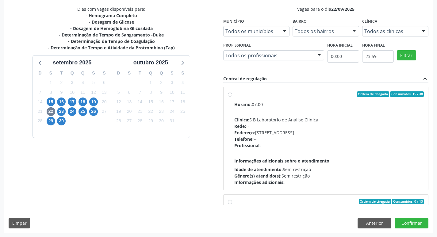
click at [234, 92] on label "Ordem de chegada Consumidos: 15 / 40 Horário: 07:00 Clínica: S B Laboratorio de…" at bounding box center [329, 138] width 190 height 94
click at [229, 92] on input "Ordem de chegada Consumidos: 15 / 40 Horário: 07:00 Clínica: S B Laboratorio de…" at bounding box center [230, 94] width 4 height 6
radio input "true"
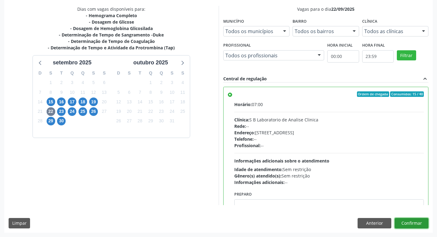
click at [406, 226] on button "Confirmar" at bounding box center [412, 223] width 34 height 10
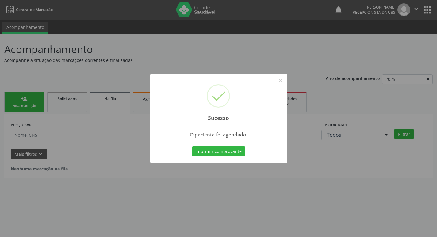
scroll to position [0, 0]
click at [284, 81] on button "×" at bounding box center [283, 80] width 10 height 10
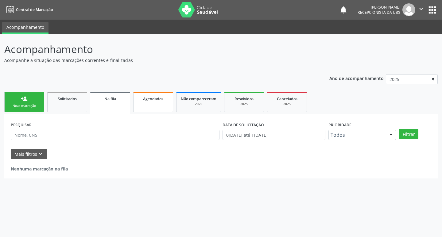
click at [170, 104] on link "Agendados" at bounding box center [153, 102] width 40 height 21
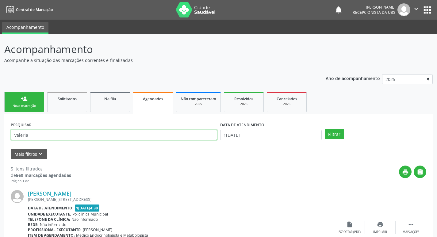
click at [53, 135] on input "valeria" at bounding box center [114, 135] width 206 height 10
